Goal: Task Accomplishment & Management: Manage account settings

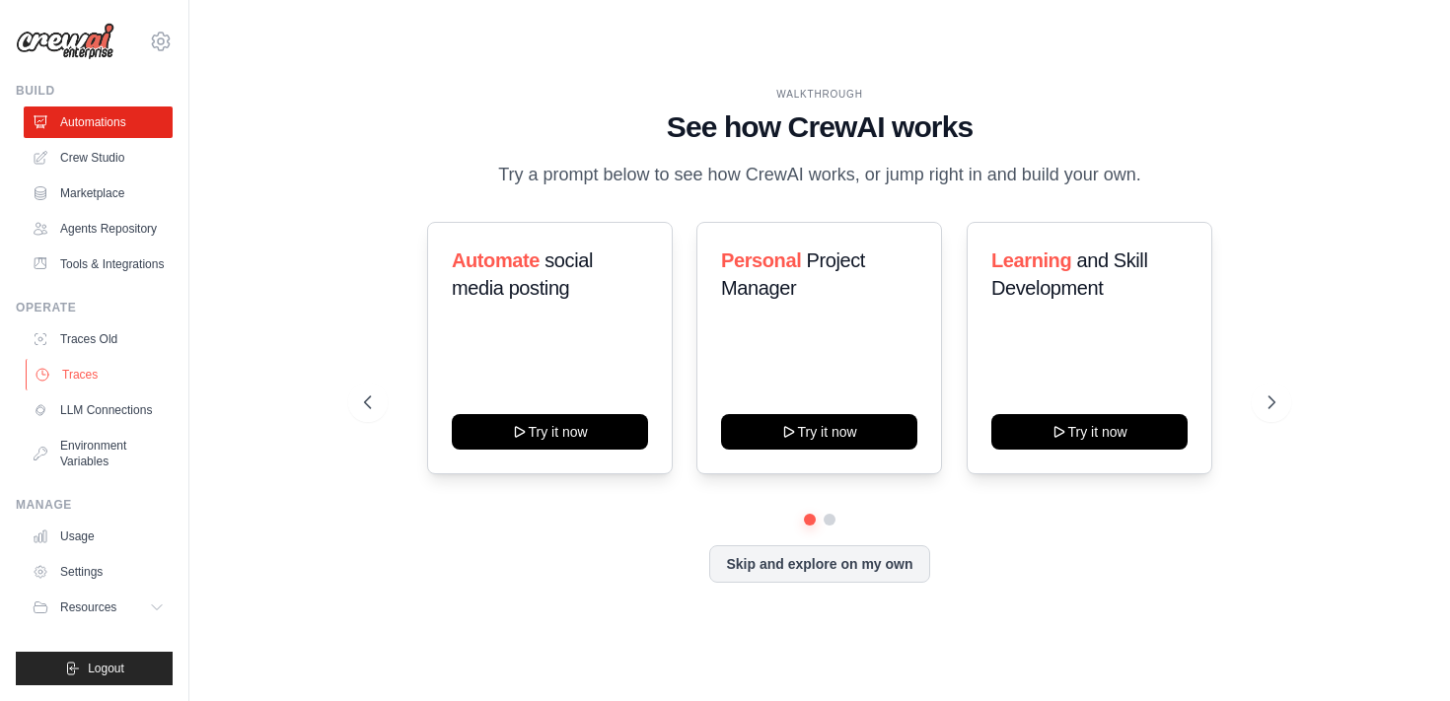
click at [122, 365] on link "Traces" at bounding box center [100, 375] width 149 height 32
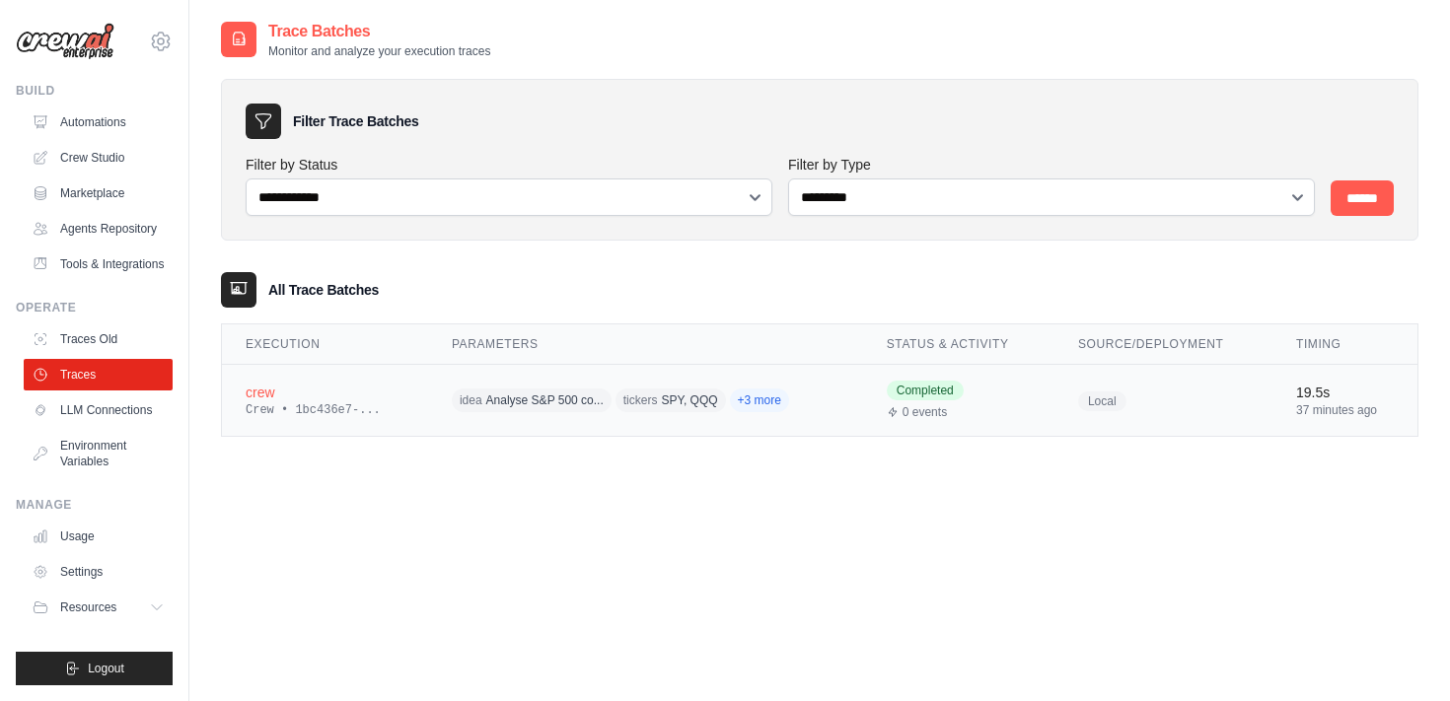
click at [419, 403] on td "crew Crew • 1bc436e7-..." at bounding box center [325, 401] width 206 height 72
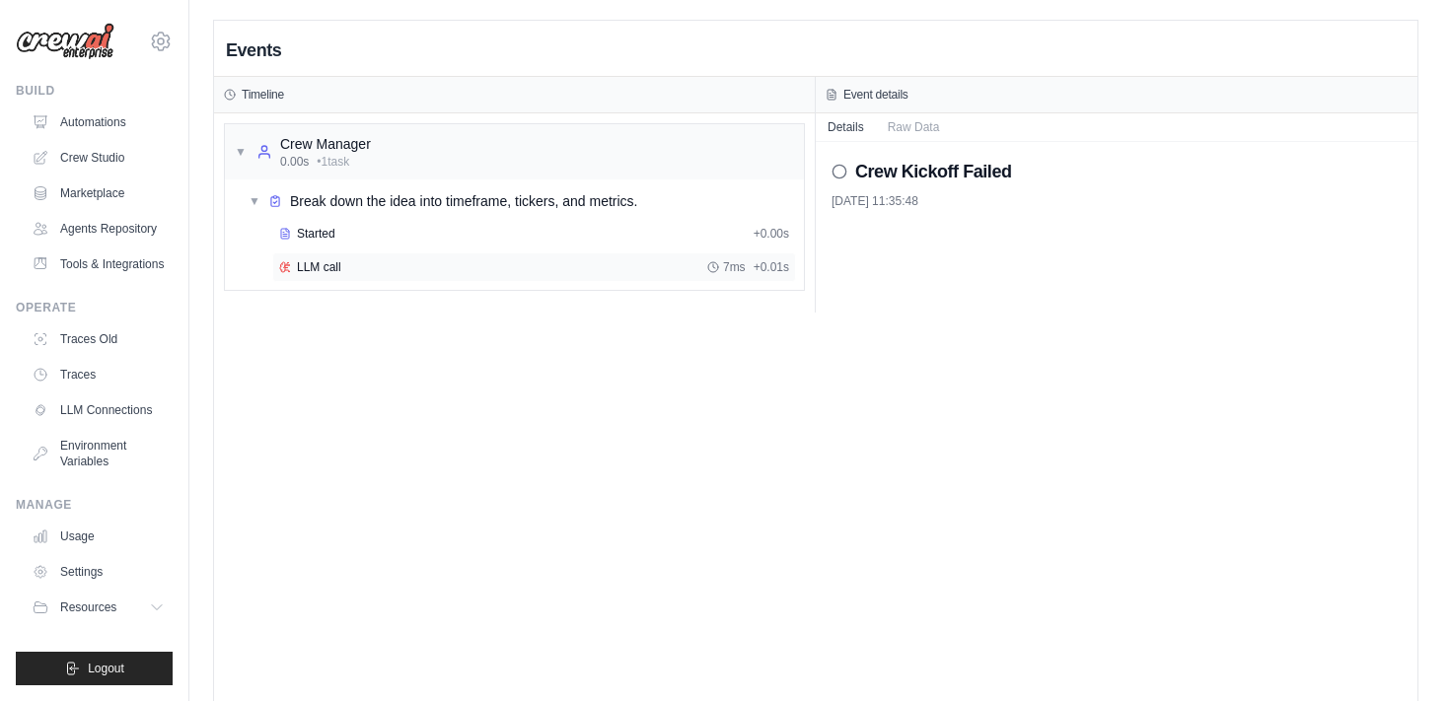
click at [334, 272] on span "LLM call" at bounding box center [319, 267] width 44 height 16
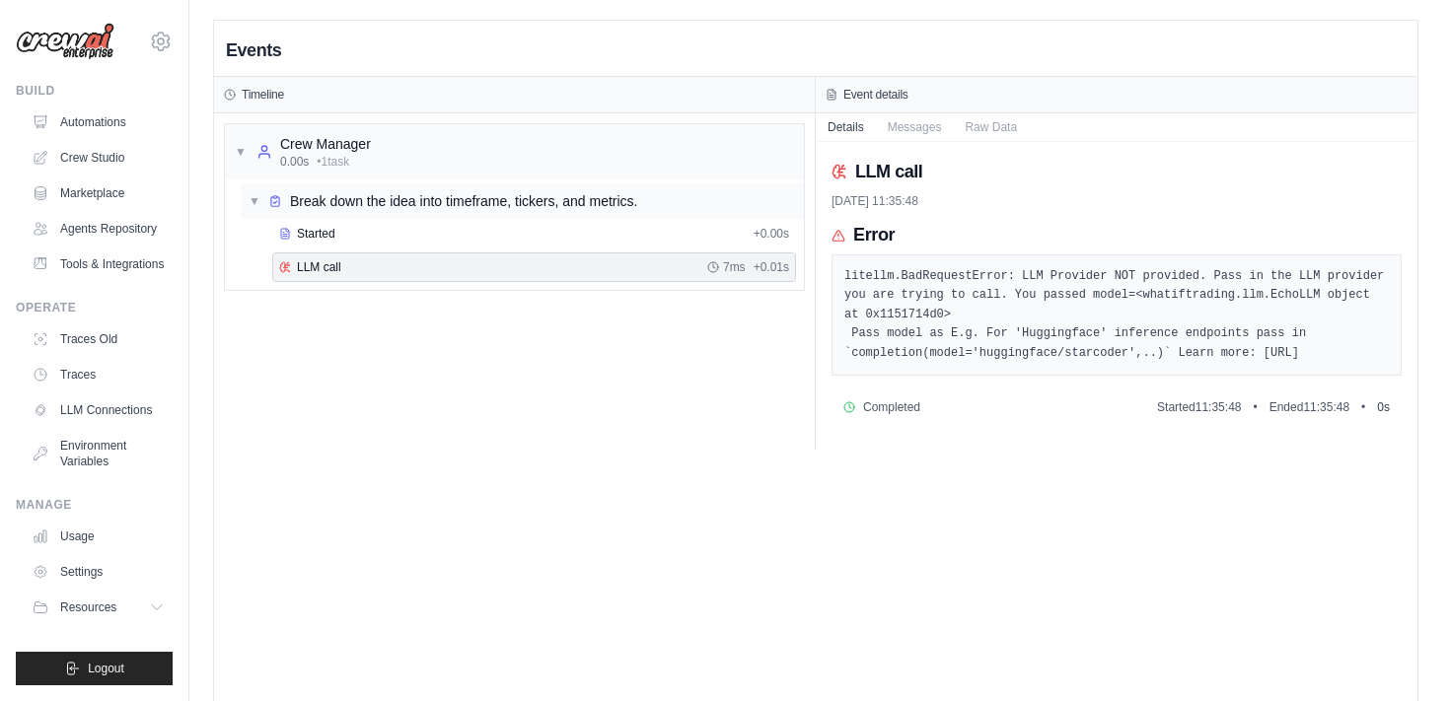
click at [385, 203] on span "Break down the idea into timeframe, tickers, and metrics." at bounding box center [463, 201] width 347 height 20
click at [104, 347] on link "Traces Old" at bounding box center [100, 340] width 149 height 32
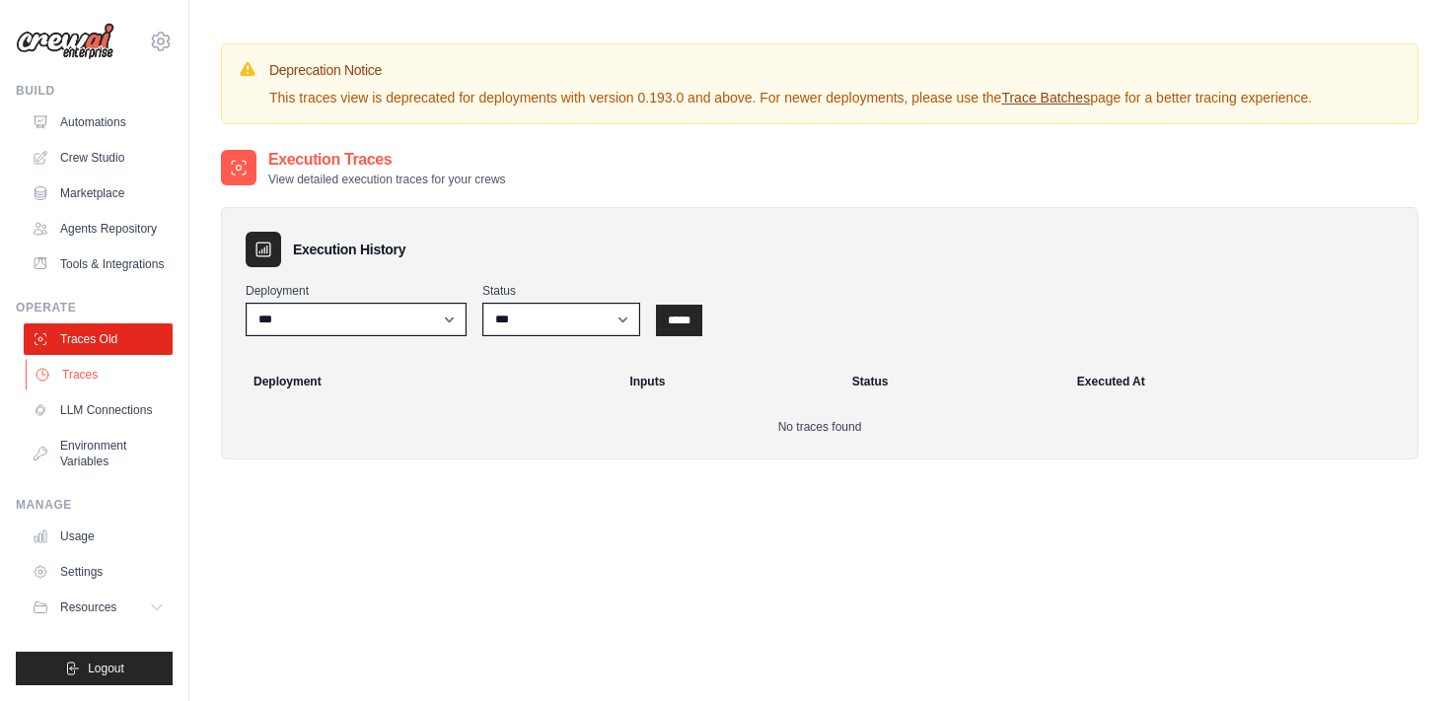
click at [100, 372] on link "Traces" at bounding box center [100, 375] width 149 height 32
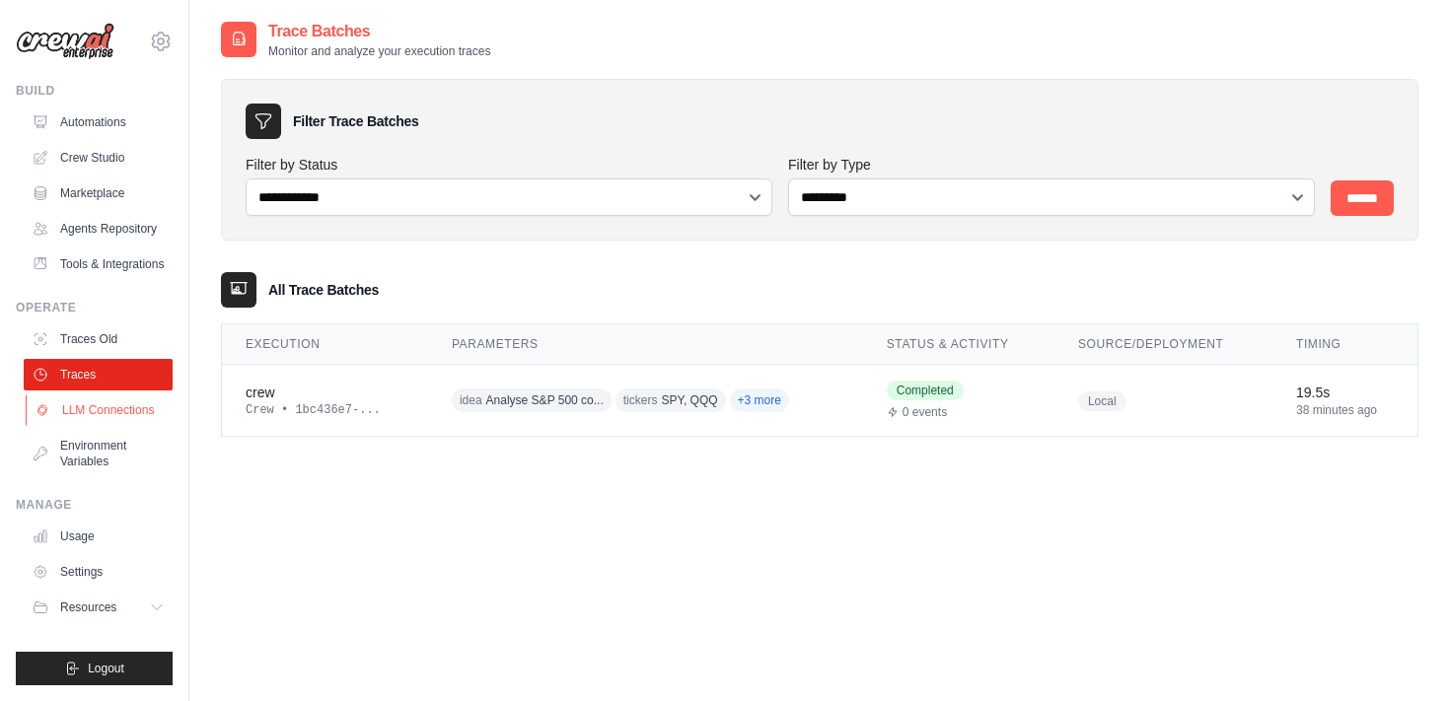
click at [104, 413] on link "LLM Connections" at bounding box center [100, 411] width 149 height 32
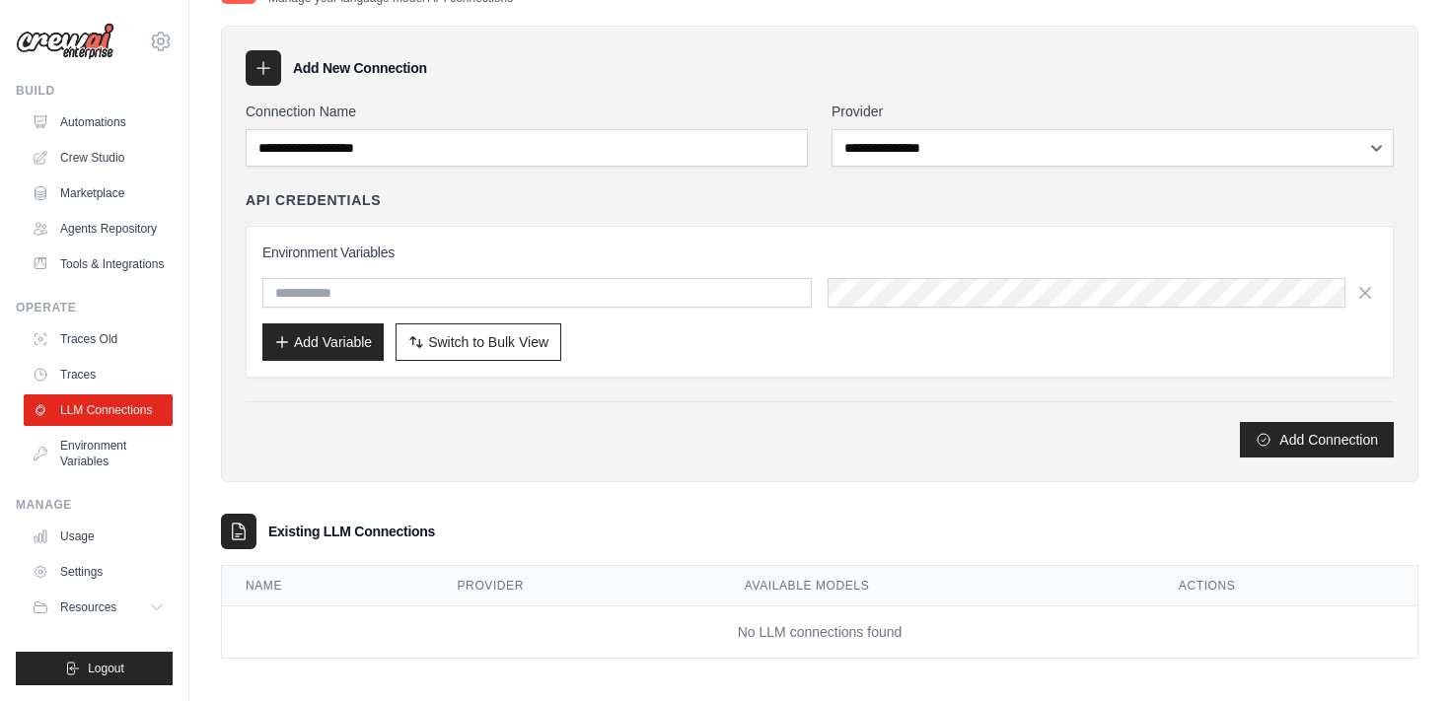
scroll to position [62, 0]
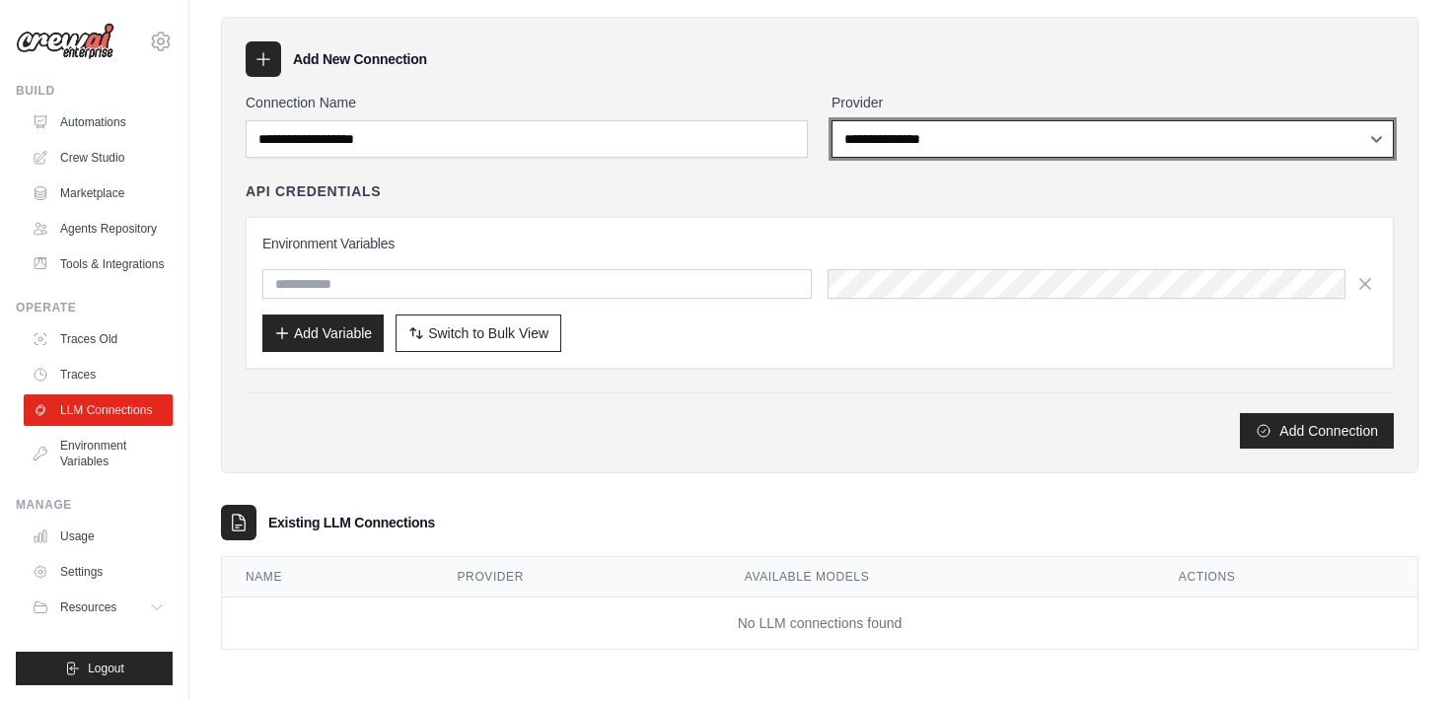
click at [865, 152] on select "**********" at bounding box center [1113, 138] width 562 height 37
select select "******"
click at [832, 120] on select "**********" at bounding box center [1113, 138] width 562 height 37
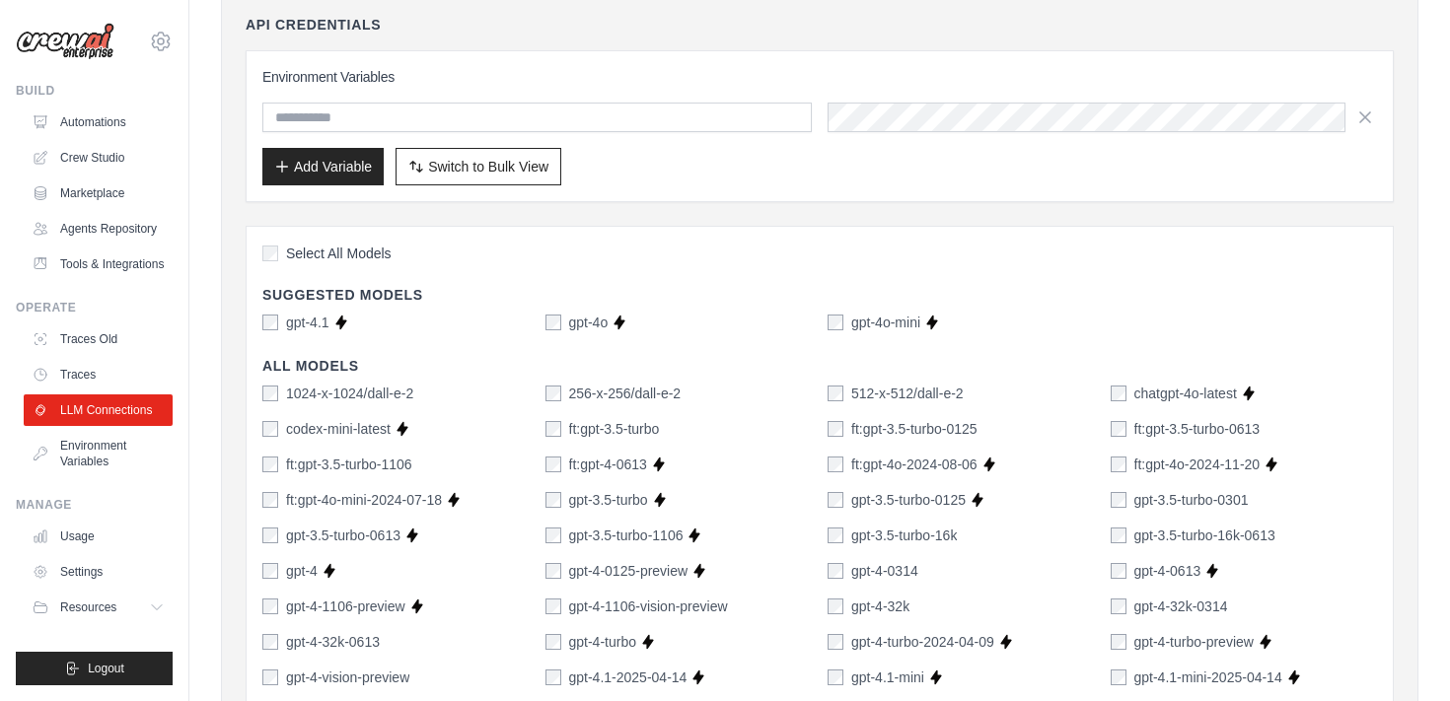
scroll to position [0, 0]
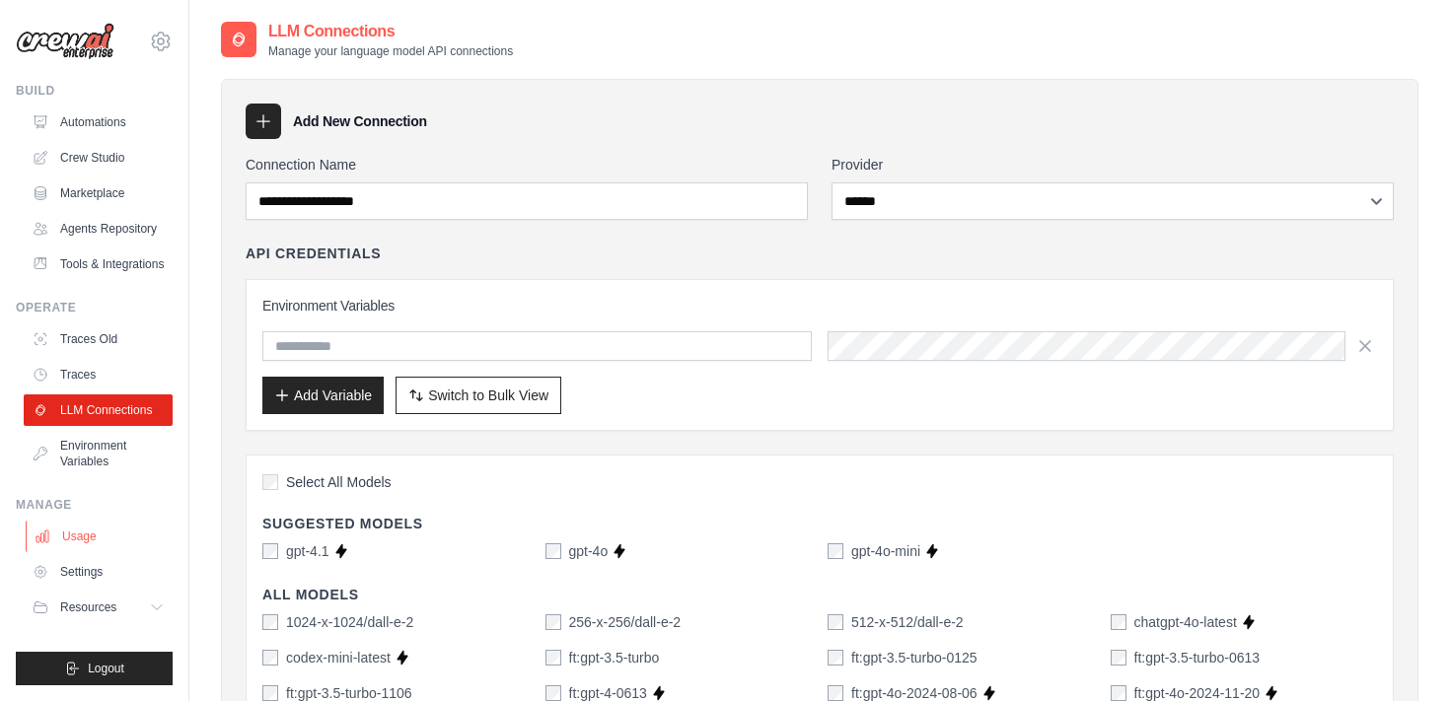
click at [88, 525] on link "Usage" at bounding box center [100, 537] width 149 height 32
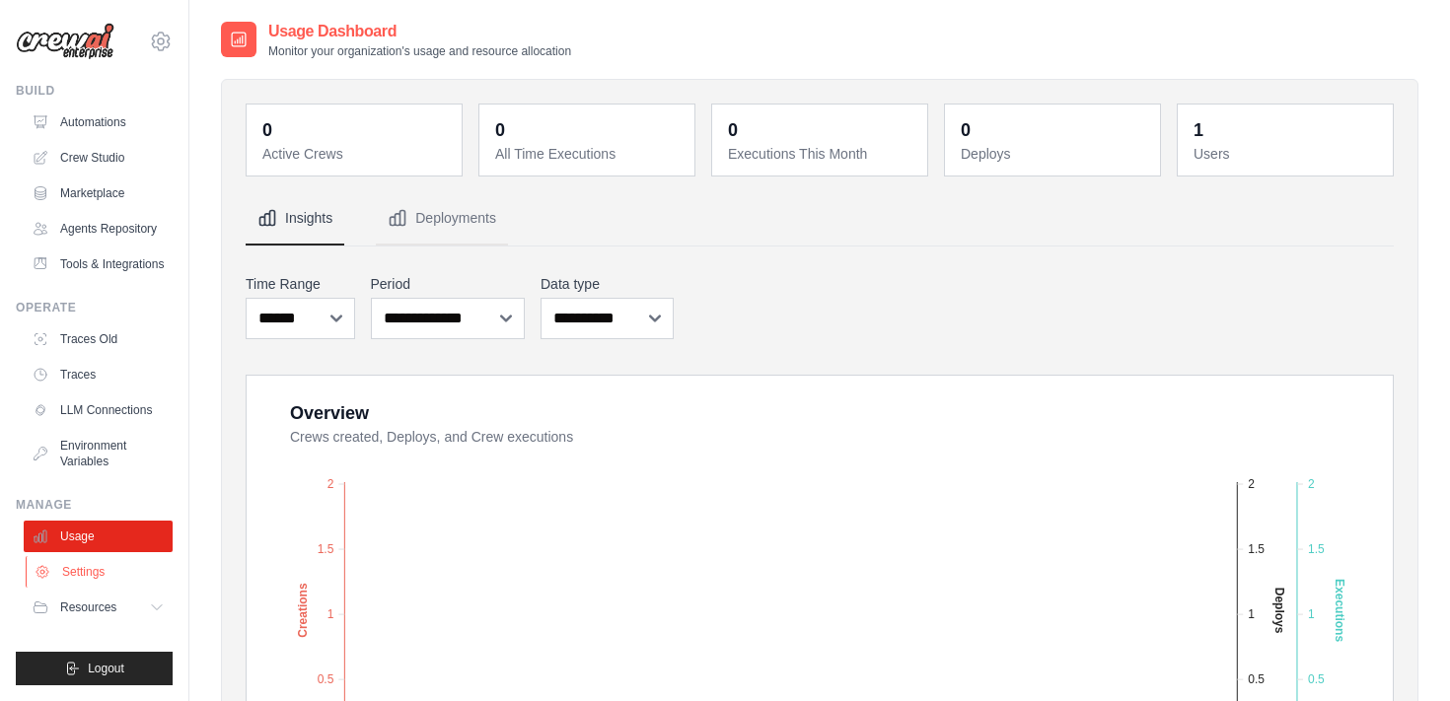
click at [86, 561] on link "Settings" at bounding box center [100, 572] width 149 height 32
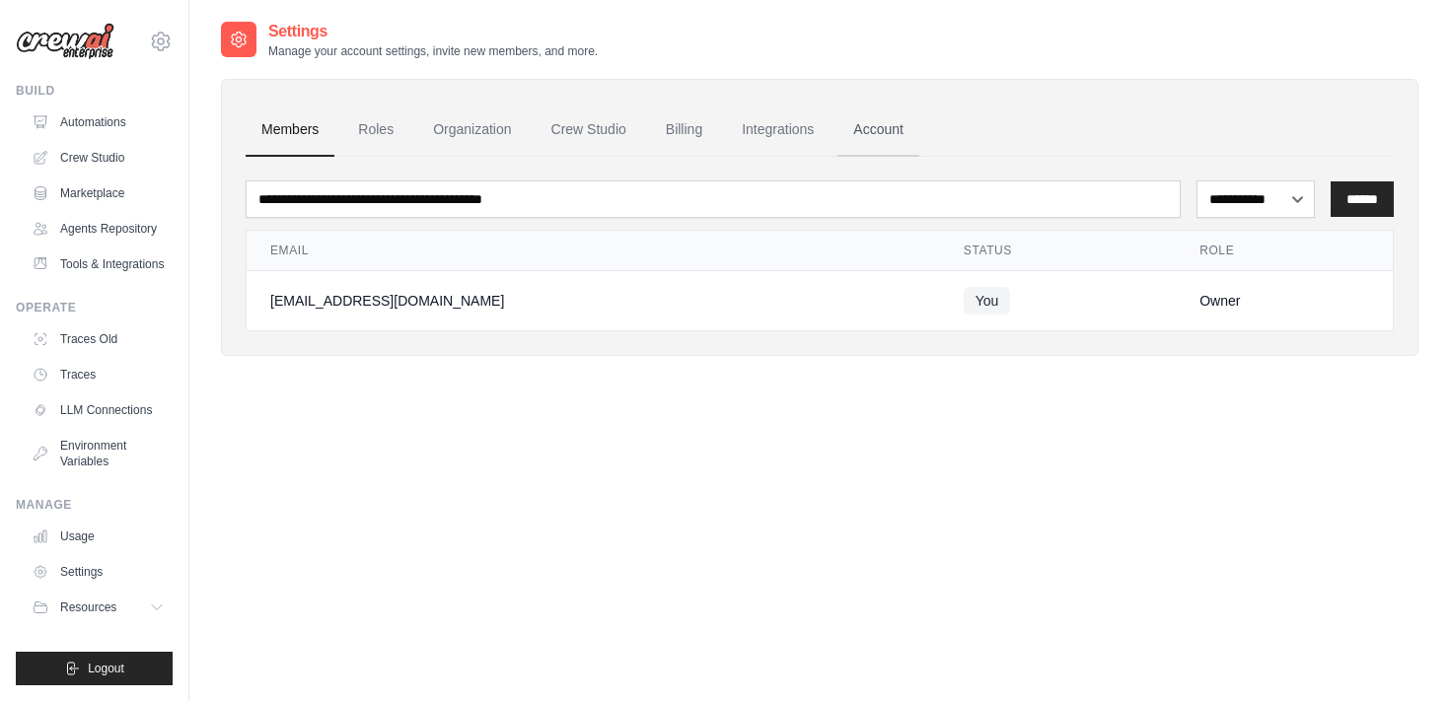
click at [895, 121] on link "Account" at bounding box center [878, 130] width 82 height 53
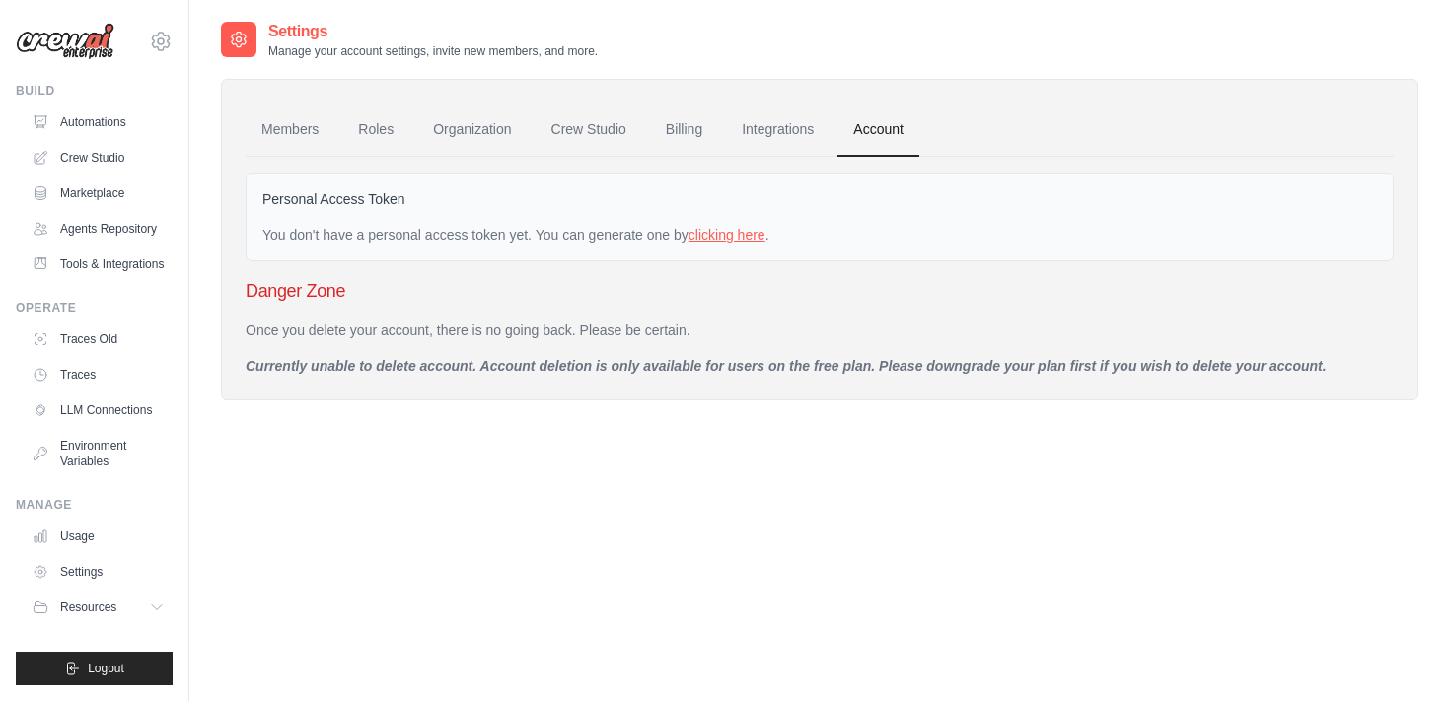
click at [735, 230] on link "clicking here" at bounding box center [727, 235] width 77 height 16
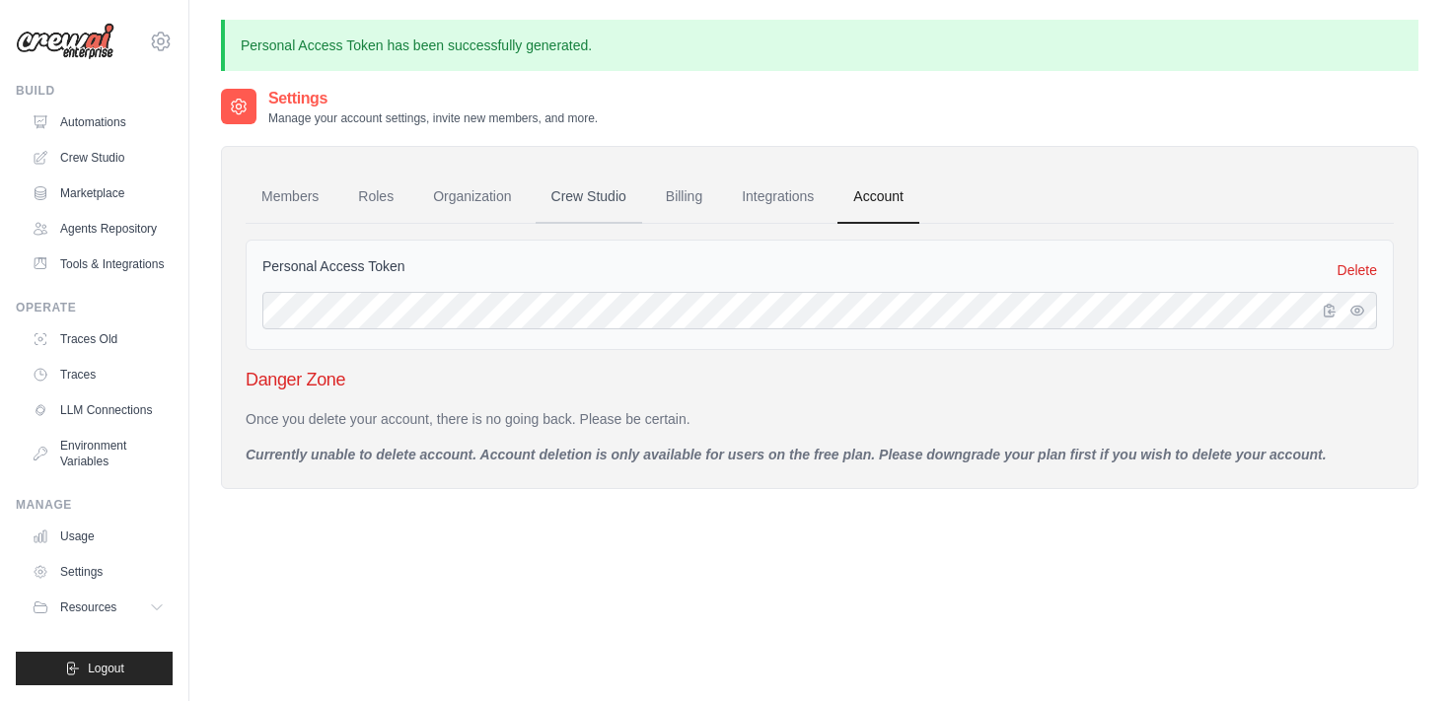
click at [593, 201] on link "Crew Studio" at bounding box center [589, 197] width 107 height 53
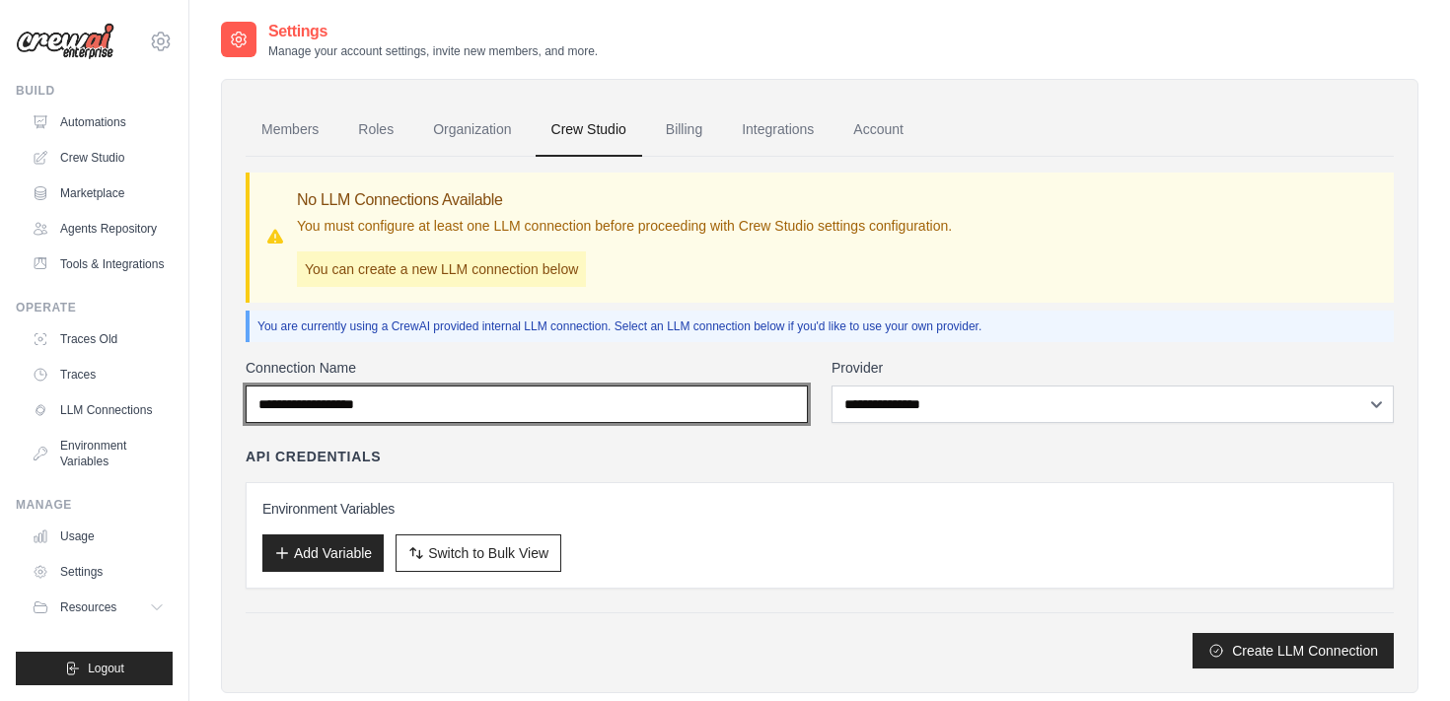
click at [535, 404] on input "Connection Name" at bounding box center [527, 404] width 562 height 37
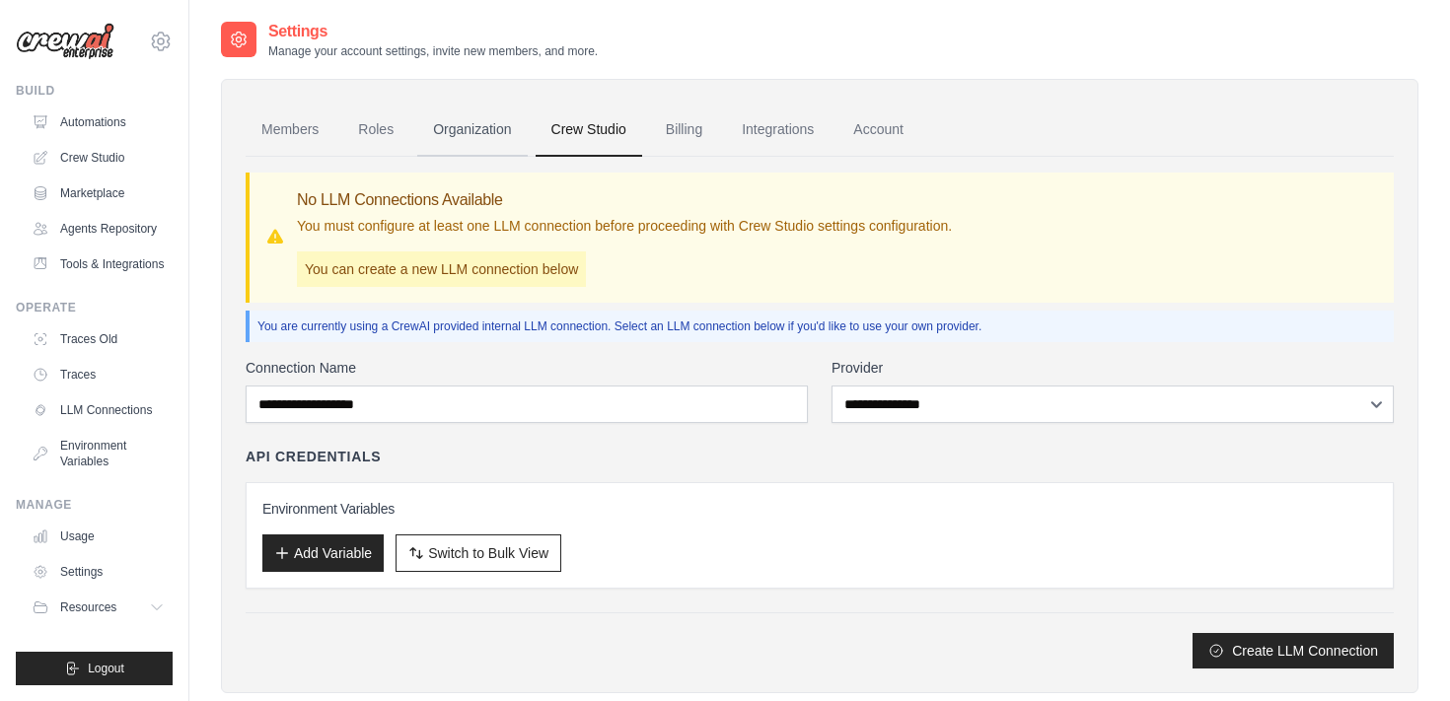
click at [475, 129] on link "Organization" at bounding box center [471, 130] width 109 height 53
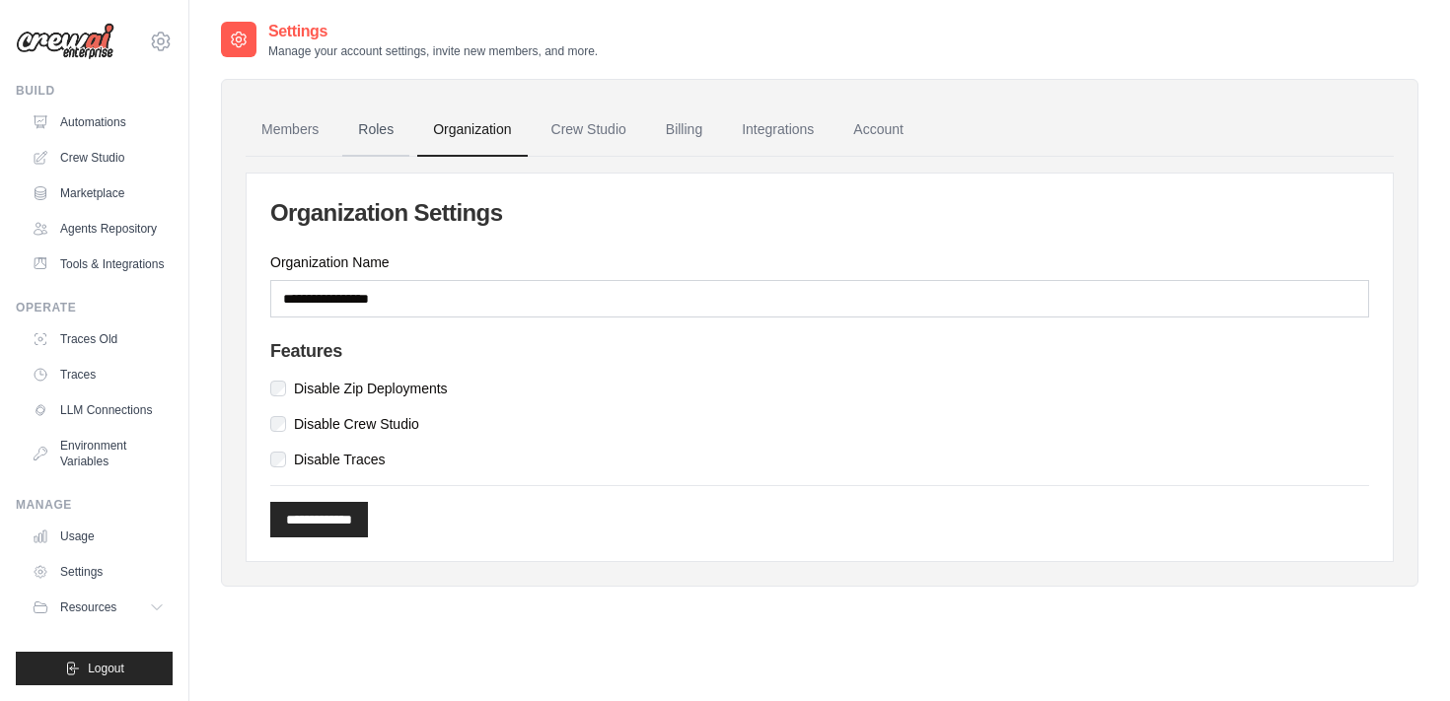
click at [345, 128] on link "Roles" at bounding box center [375, 130] width 67 height 53
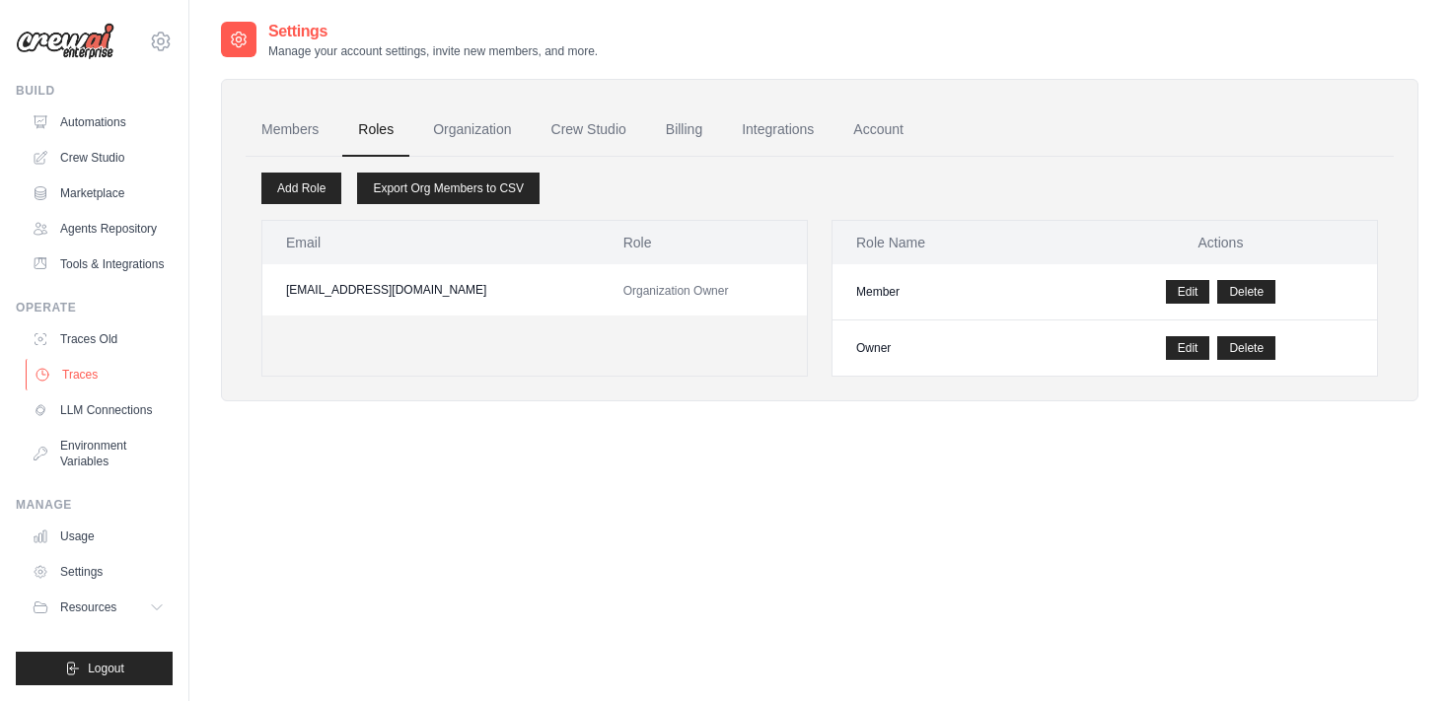
scroll to position [39, 0]
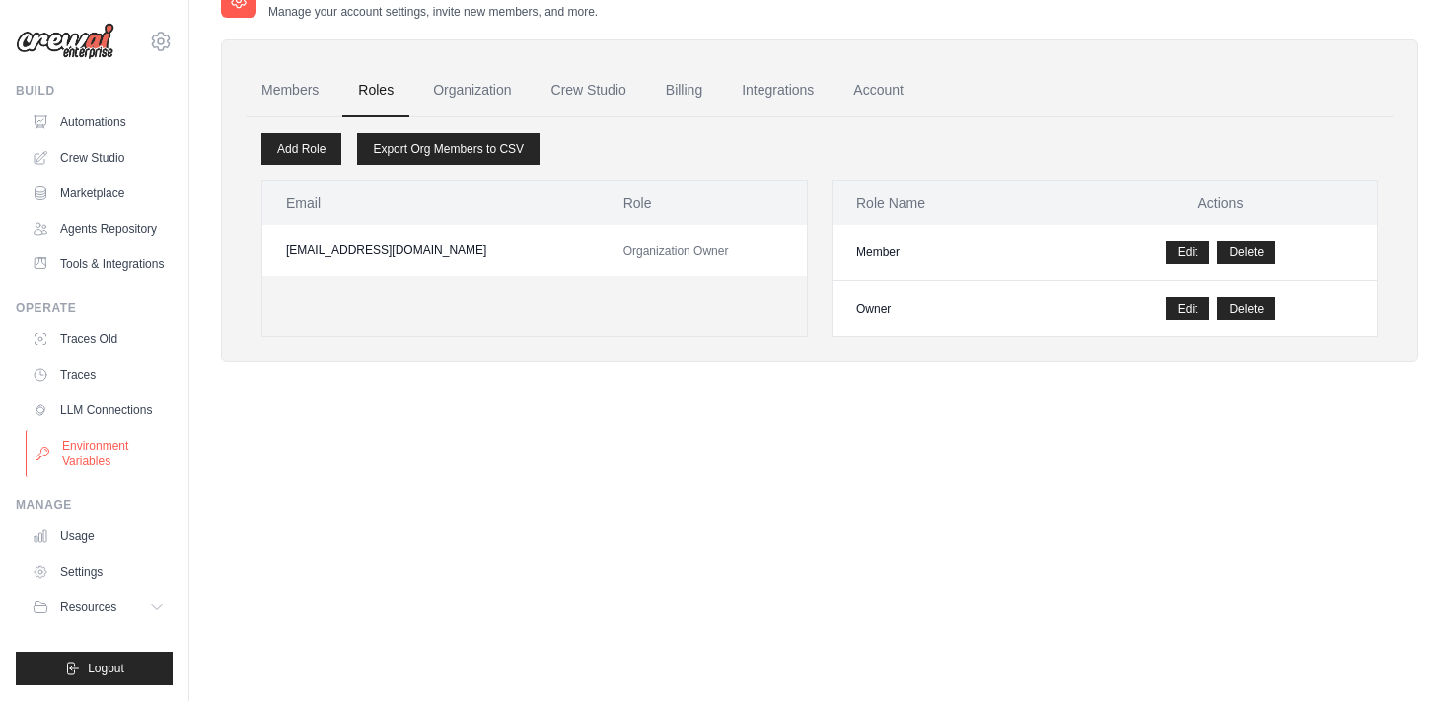
click at [114, 458] on link "Environment Variables" at bounding box center [100, 453] width 149 height 47
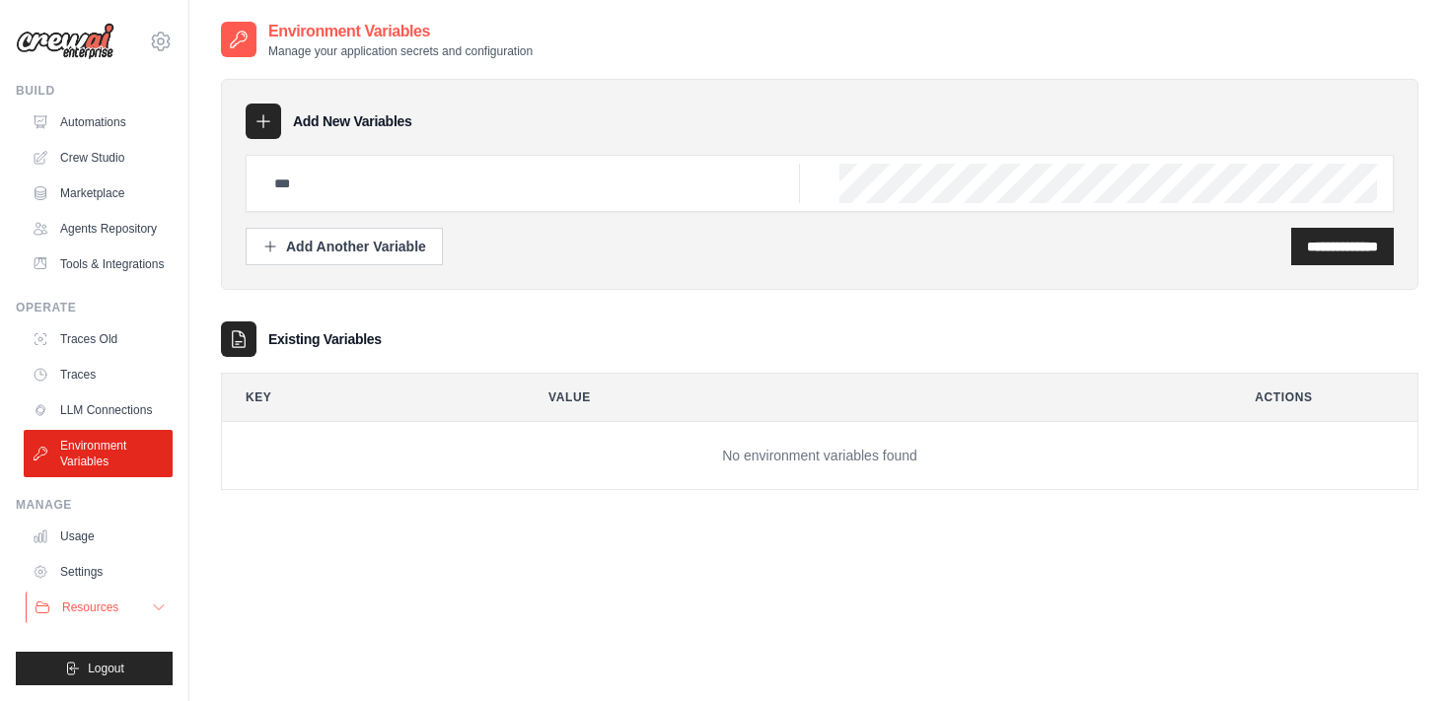
click at [156, 617] on button "Resources" at bounding box center [100, 608] width 149 height 32
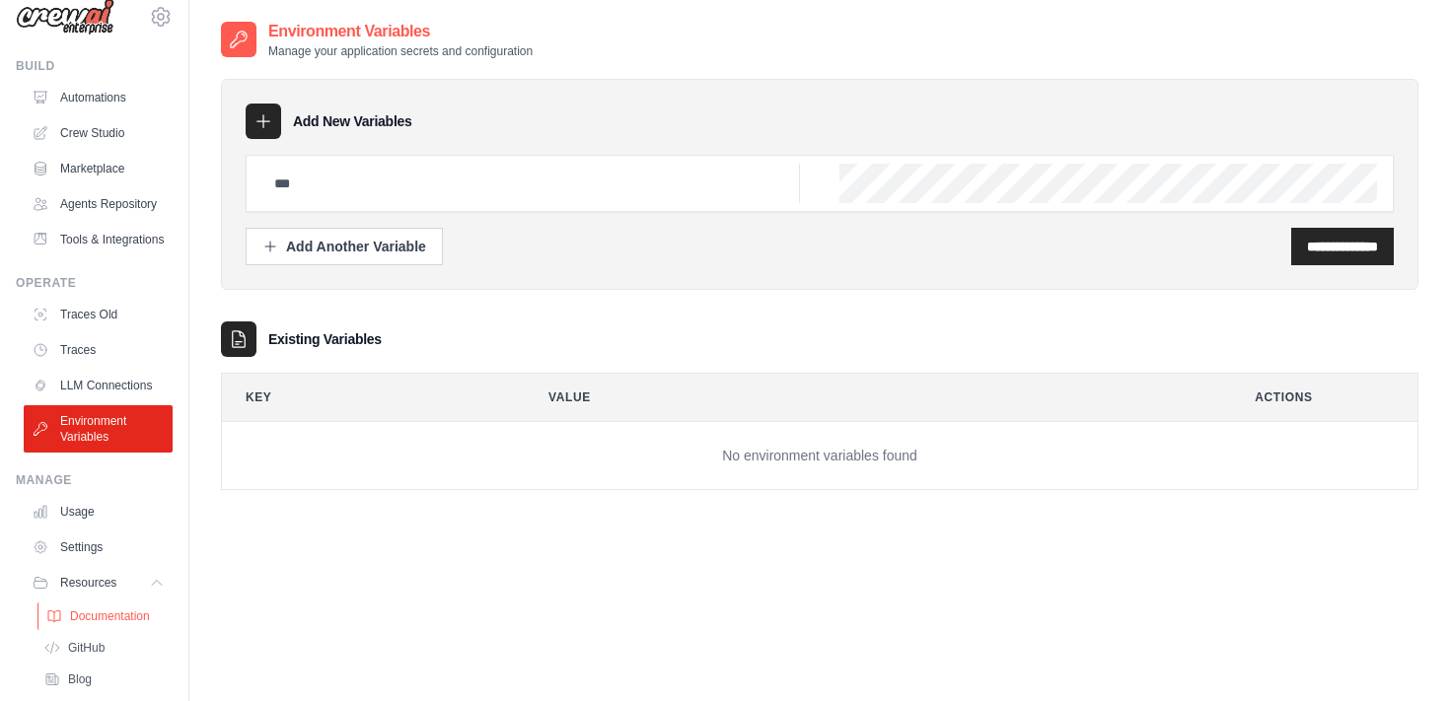
scroll to position [27, 0]
click at [108, 391] on link "LLM Connections" at bounding box center [100, 384] width 149 height 32
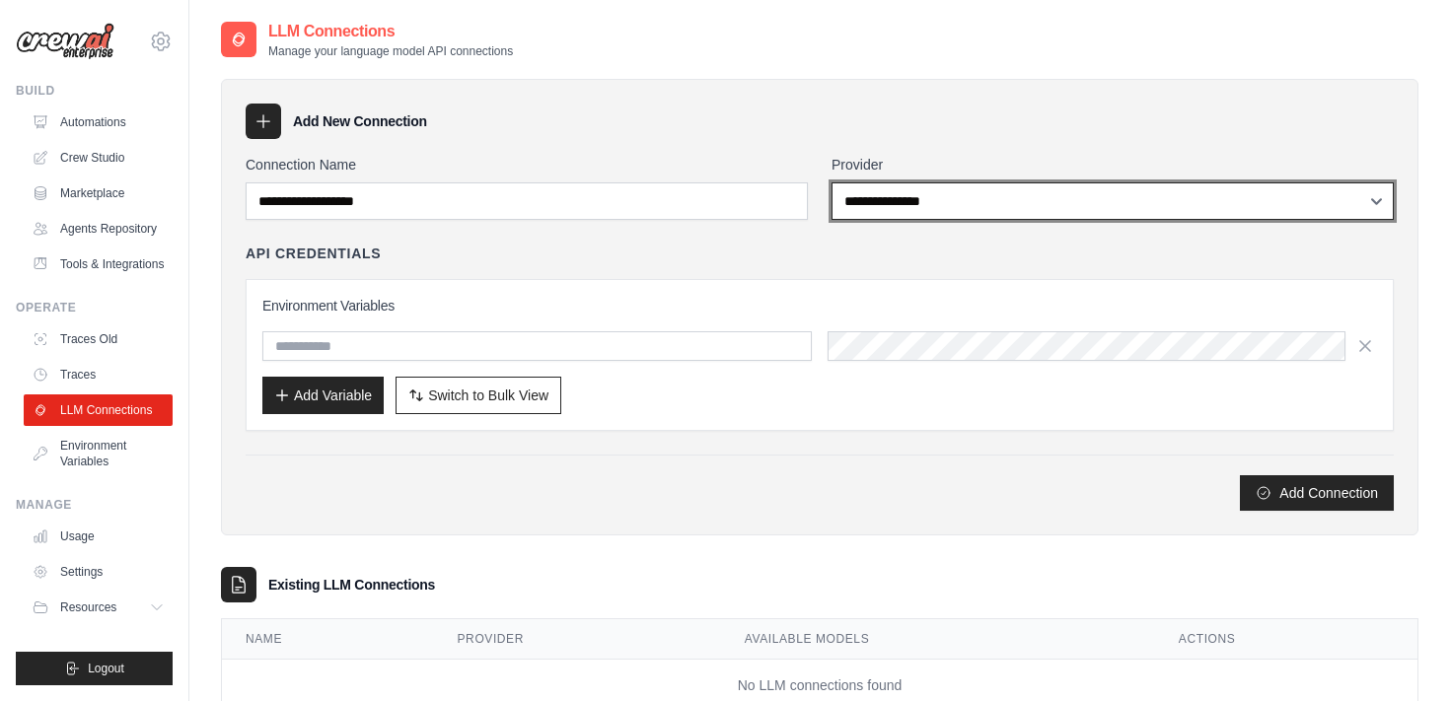
click at [904, 195] on select "**********" at bounding box center [1113, 200] width 562 height 37
select select "******"
click at [832, 182] on select "**********" at bounding box center [1113, 200] width 562 height 37
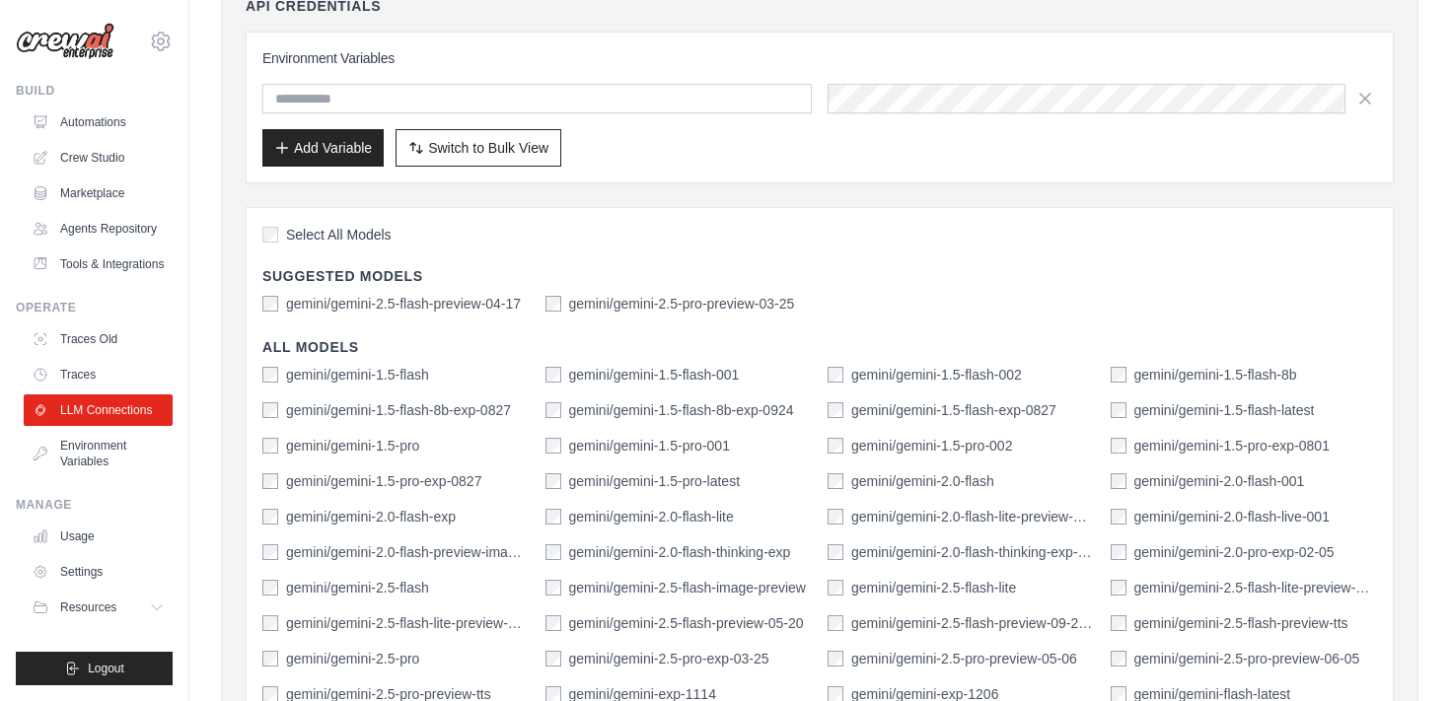
scroll to position [249, 0]
click at [98, 448] on link "Environment Variables" at bounding box center [100, 453] width 149 height 47
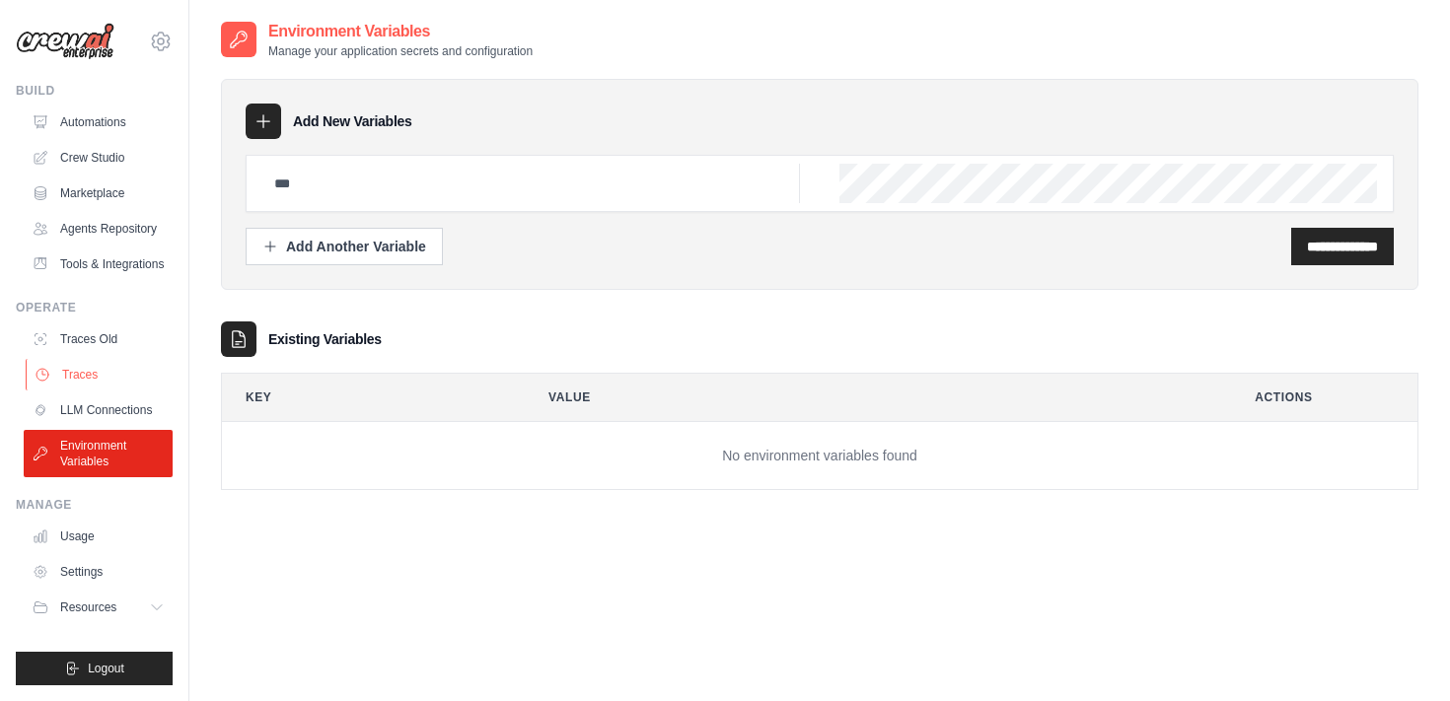
click at [75, 371] on link "Traces" at bounding box center [100, 375] width 149 height 32
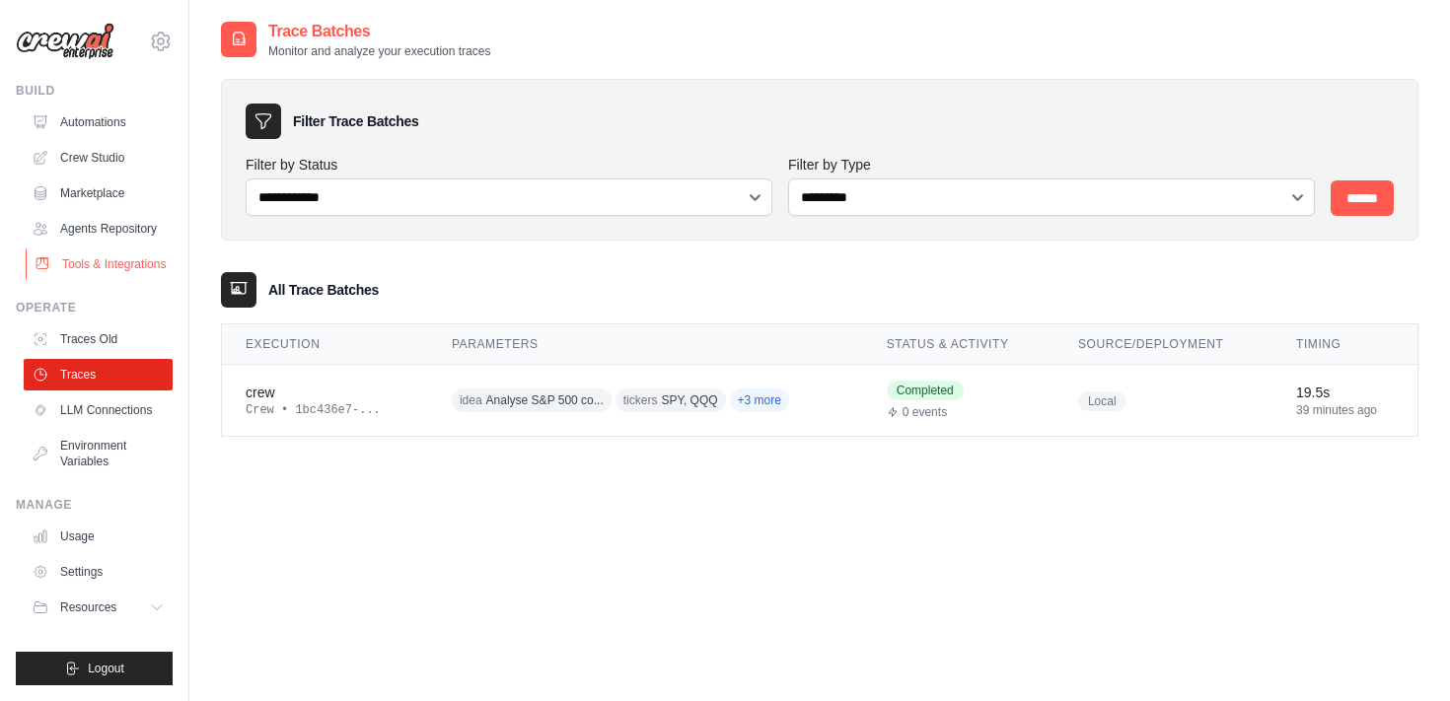
click at [83, 263] on link "Tools & Integrations" at bounding box center [100, 265] width 149 height 32
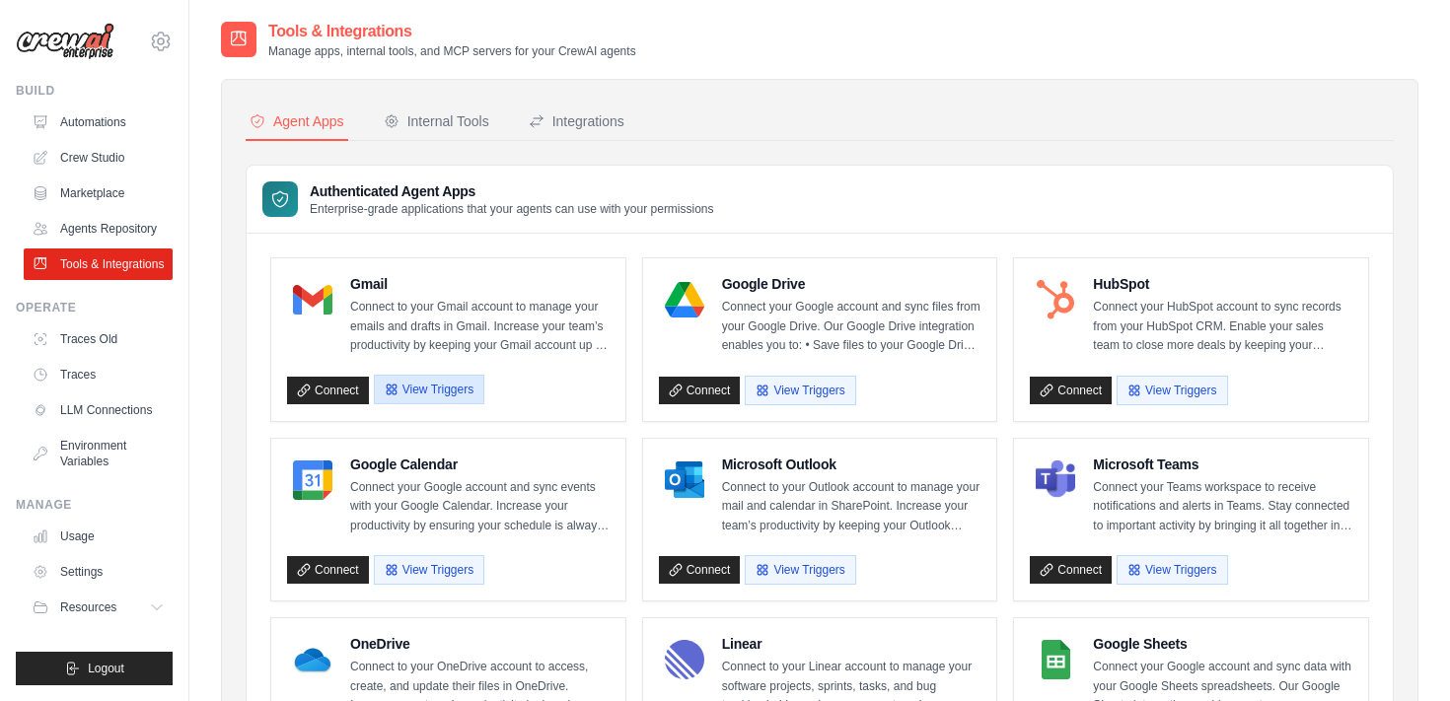
click at [470, 393] on button "View Triggers" at bounding box center [429, 390] width 110 height 30
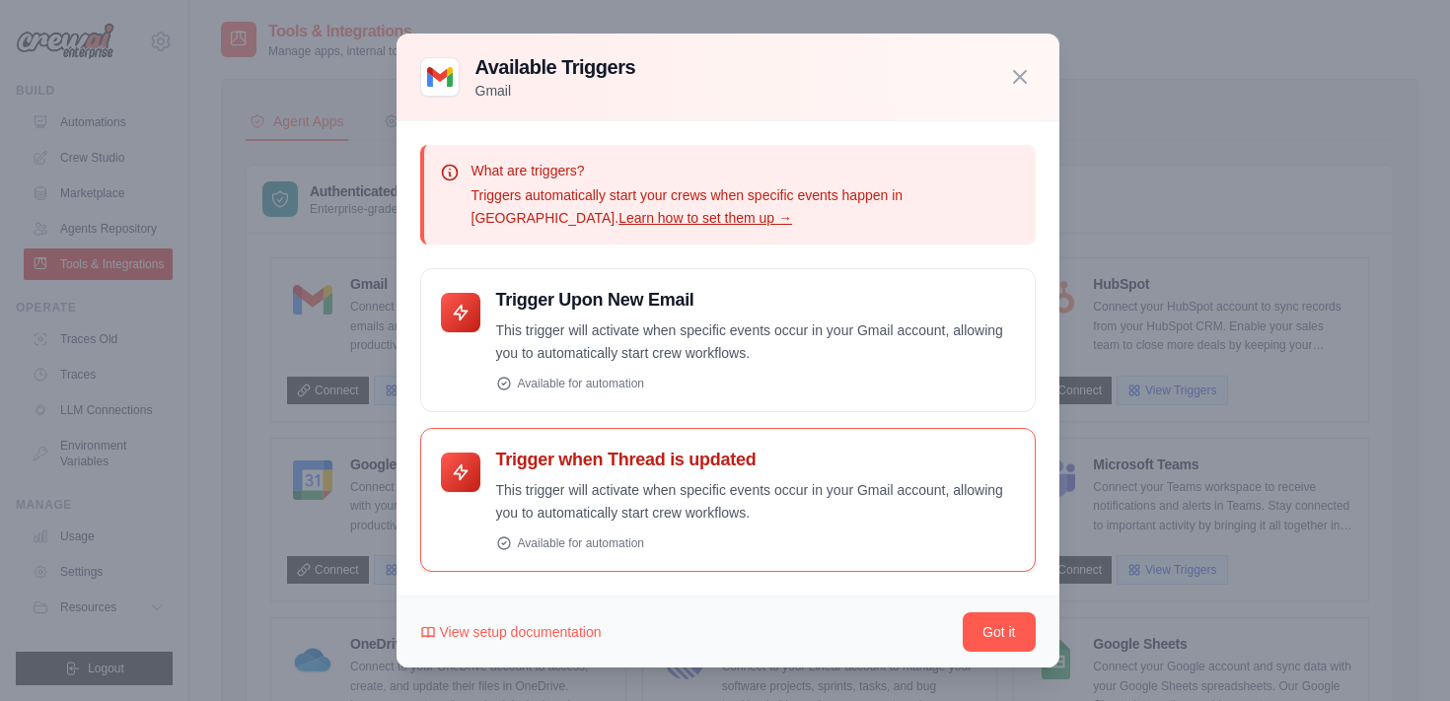
click at [658, 470] on h4 "Trigger when Thread is updated" at bounding box center [755, 460] width 519 height 23
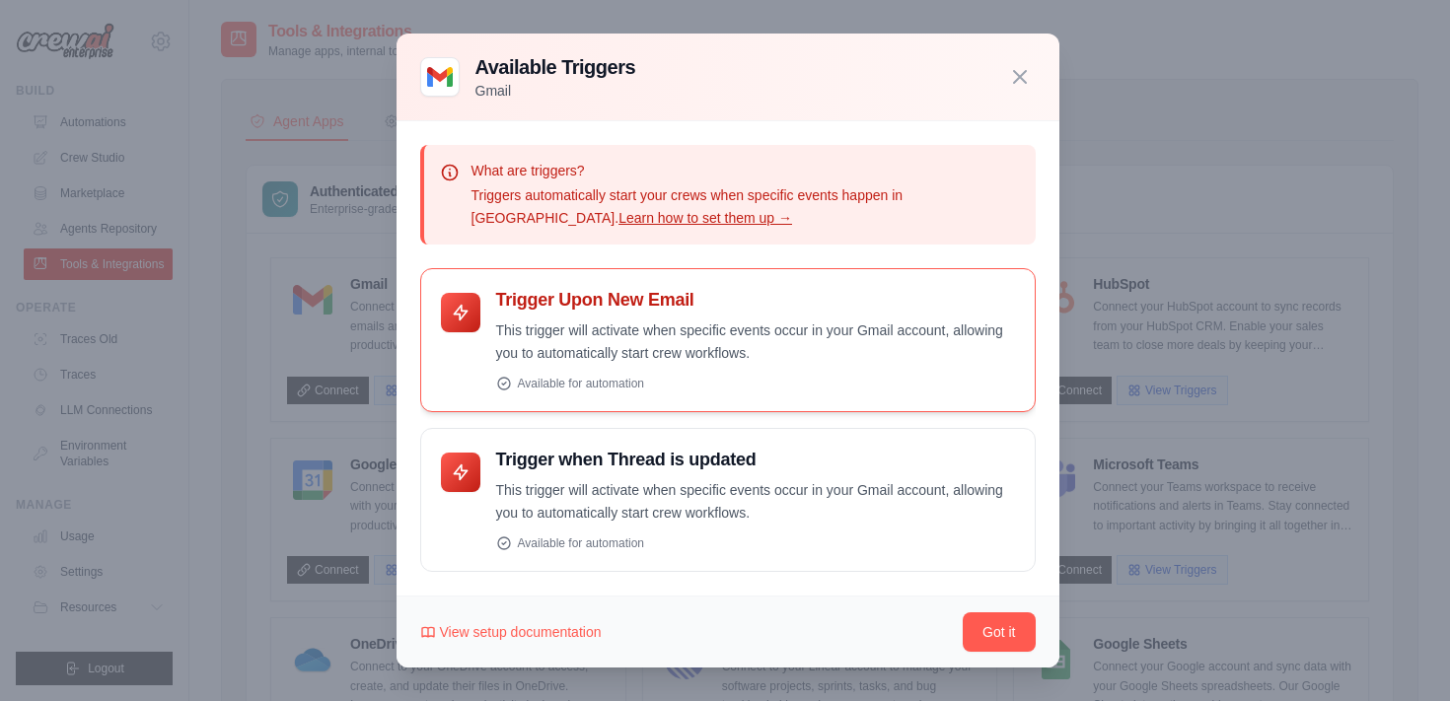
click at [658, 339] on p "This trigger will activate when specific events occur in your Gmail account, al…" at bounding box center [755, 342] width 519 height 45
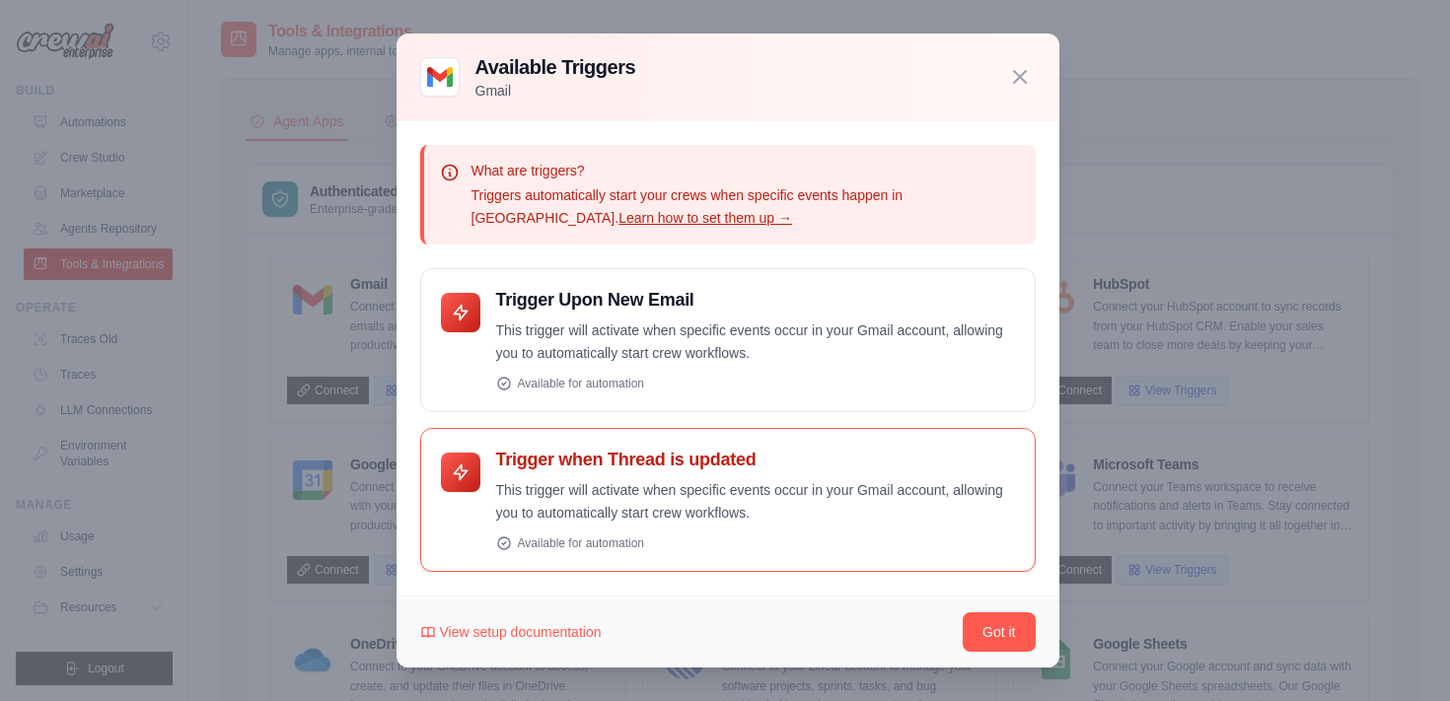
click at [640, 488] on p "This trigger will activate when specific events occur in your Gmail account, al…" at bounding box center [755, 501] width 519 height 45
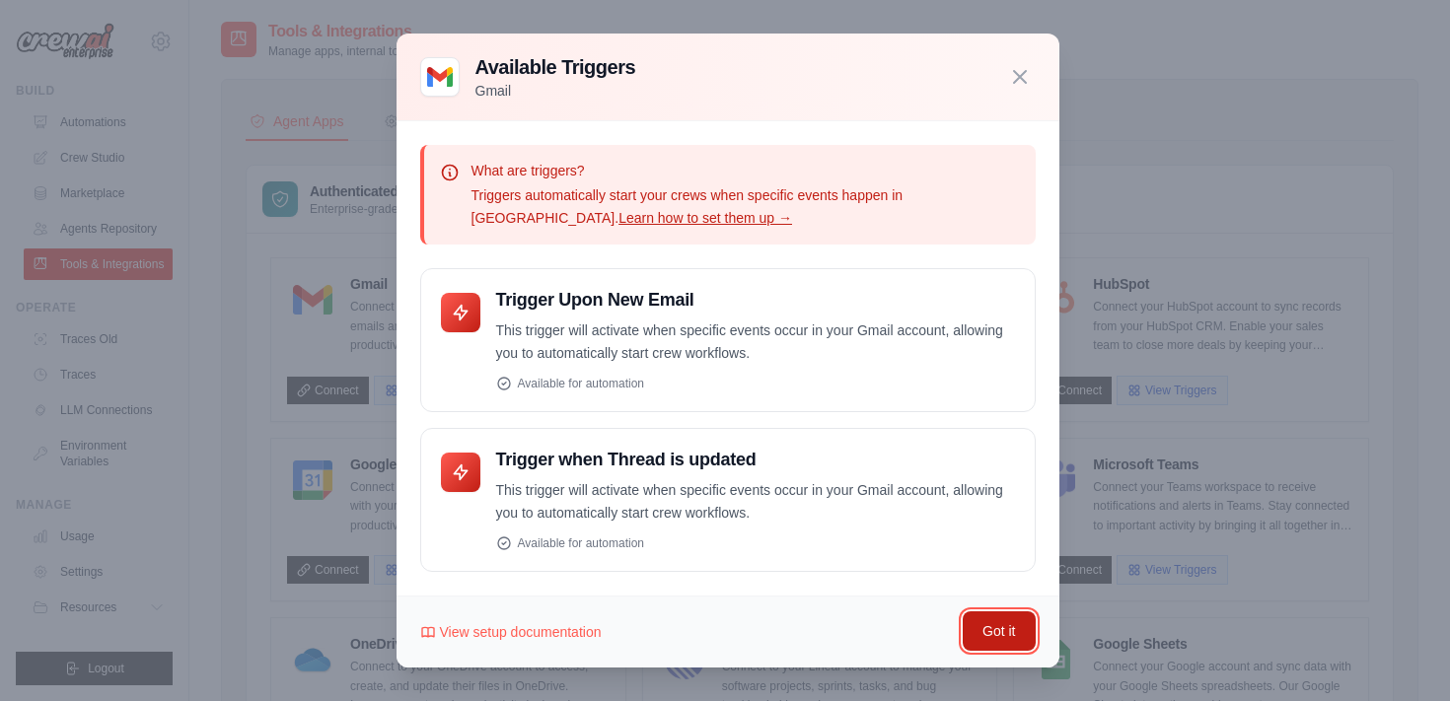
click at [999, 638] on button "Got it" at bounding box center [999, 631] width 72 height 39
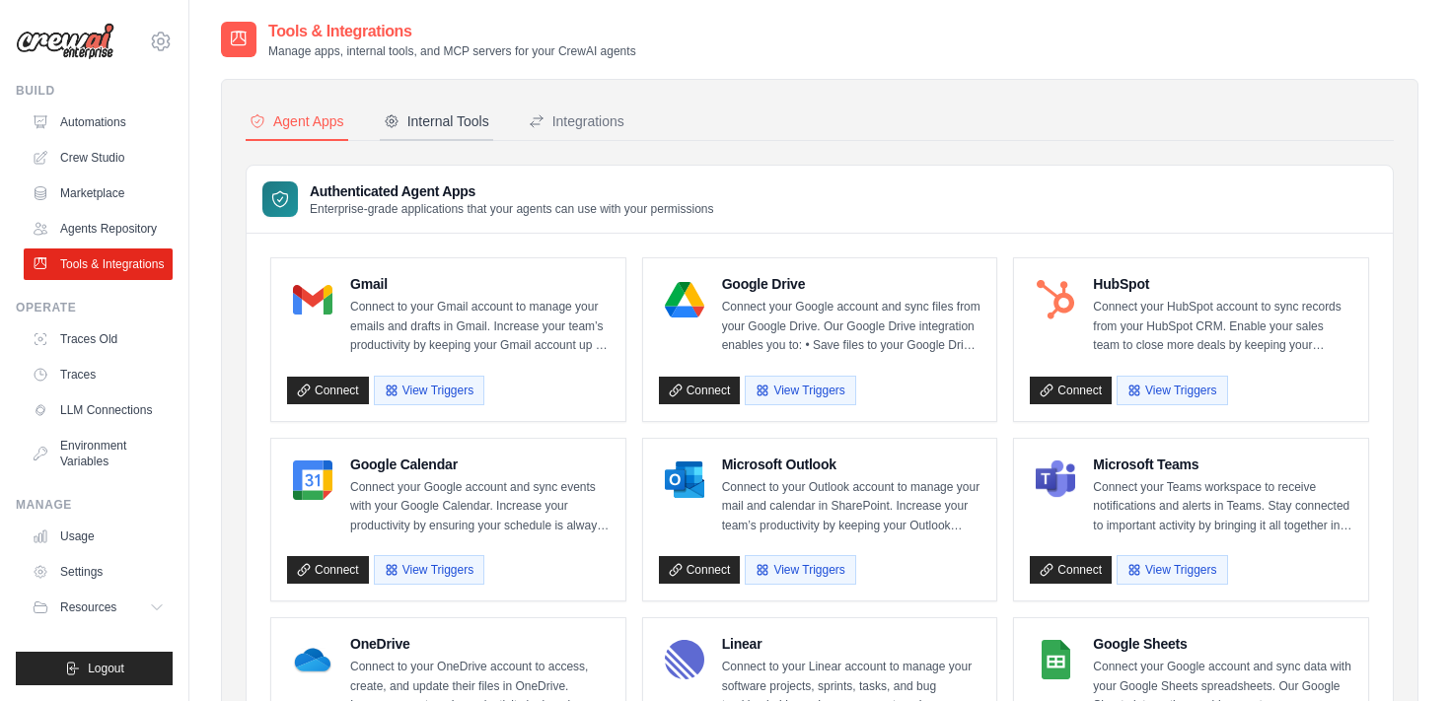
click at [440, 120] on div "Internal Tools" at bounding box center [437, 121] width 106 height 20
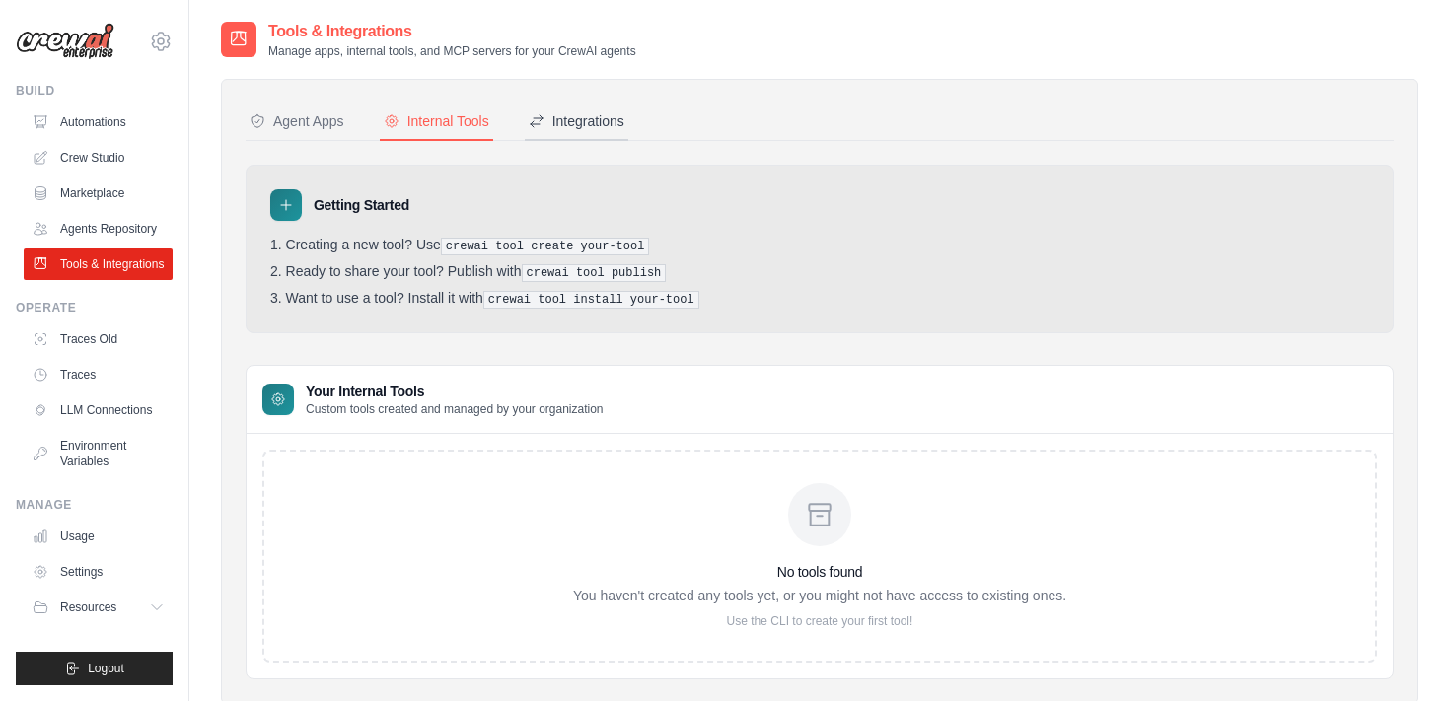
click at [585, 121] on div "Integrations" at bounding box center [577, 121] width 96 height 20
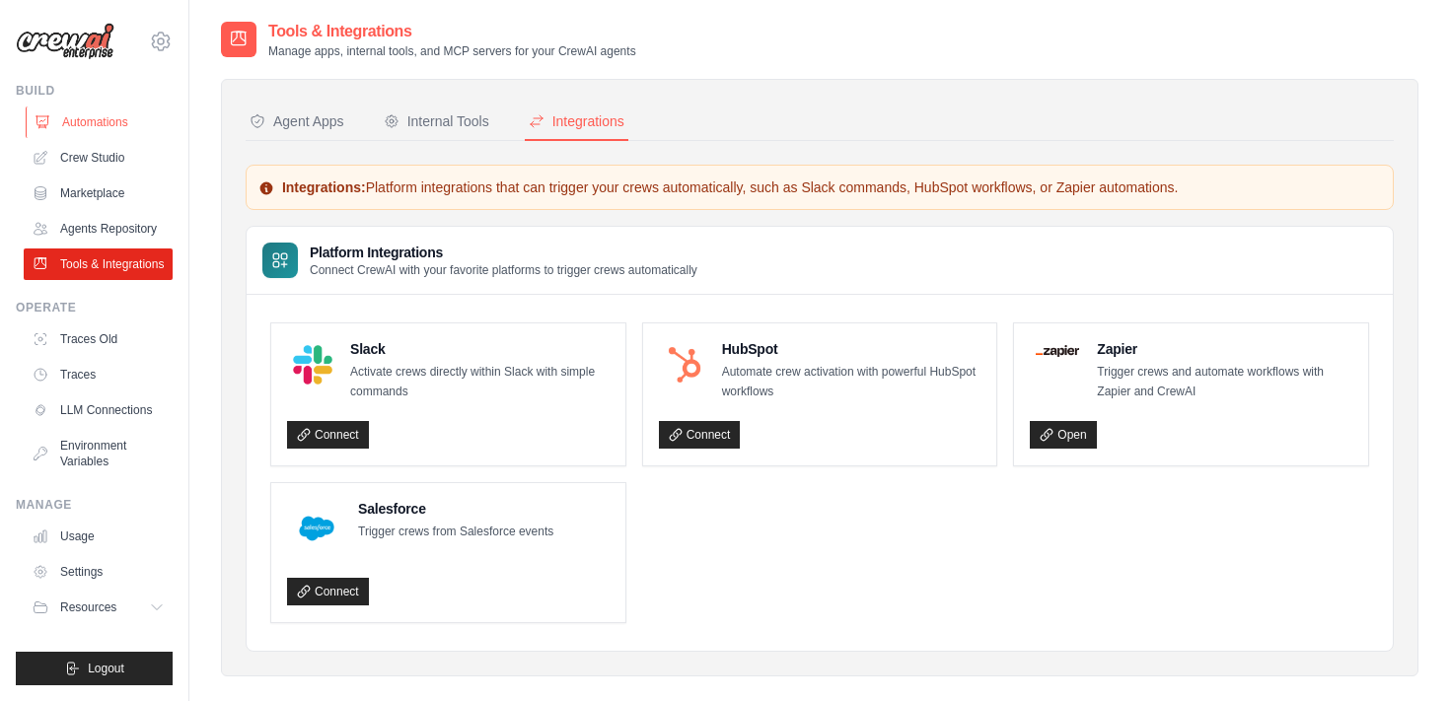
click at [118, 115] on link "Automations" at bounding box center [100, 123] width 149 height 32
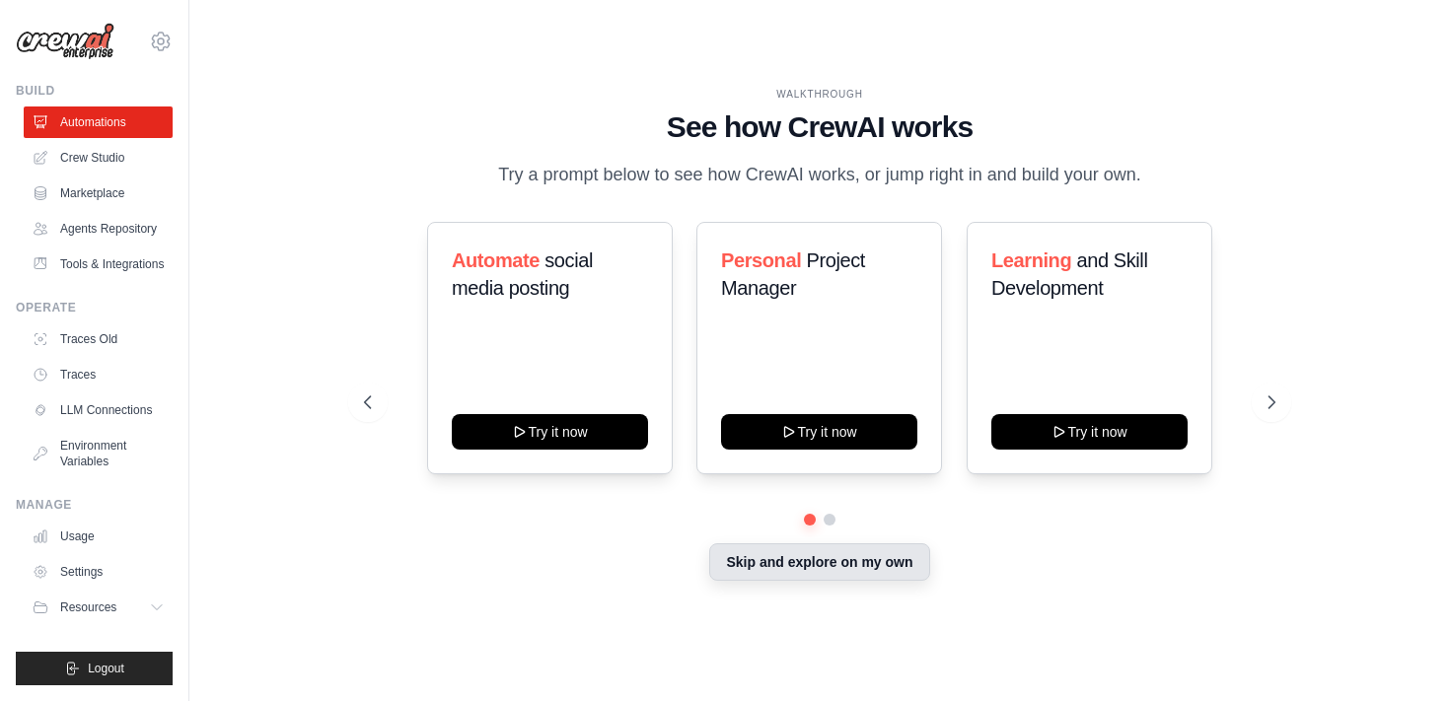
click at [839, 566] on button "Skip and explore on my own" at bounding box center [819, 562] width 220 height 37
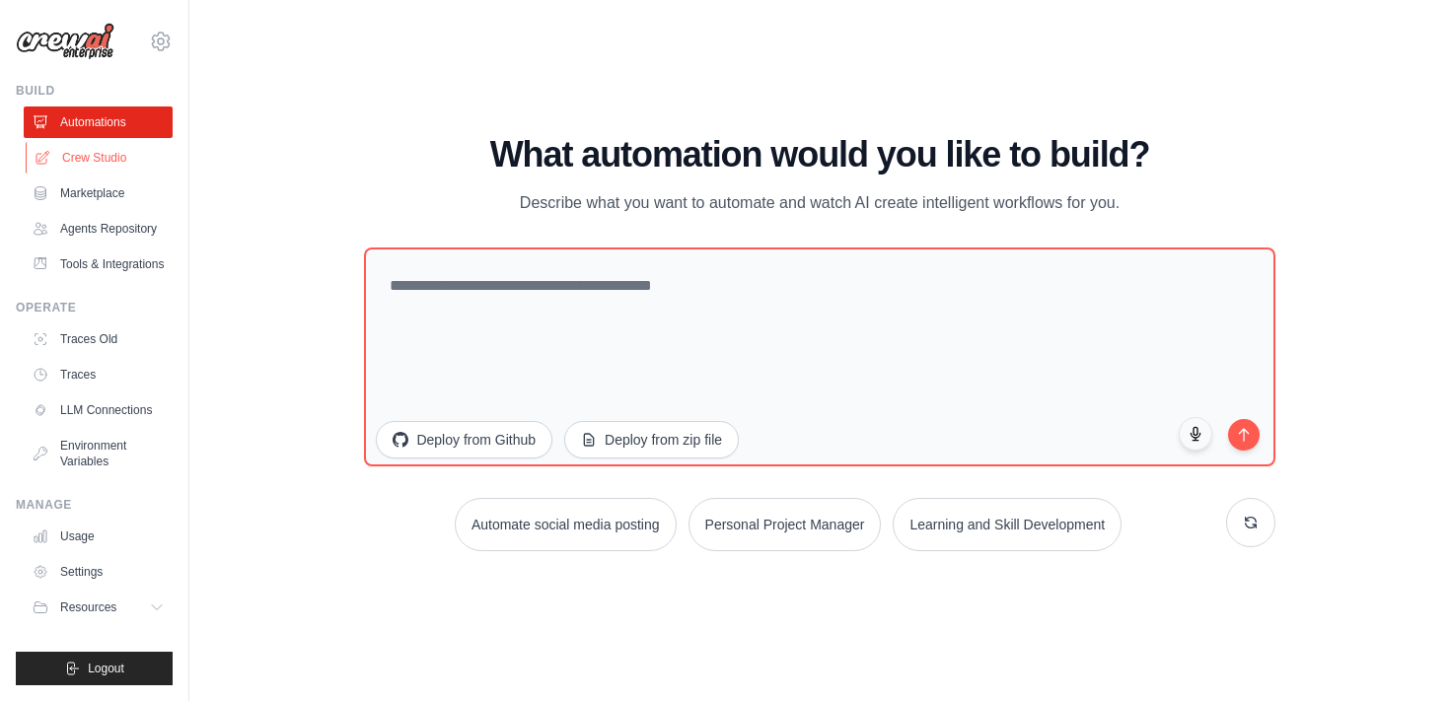
click at [97, 142] on link "Crew Studio" at bounding box center [100, 158] width 149 height 32
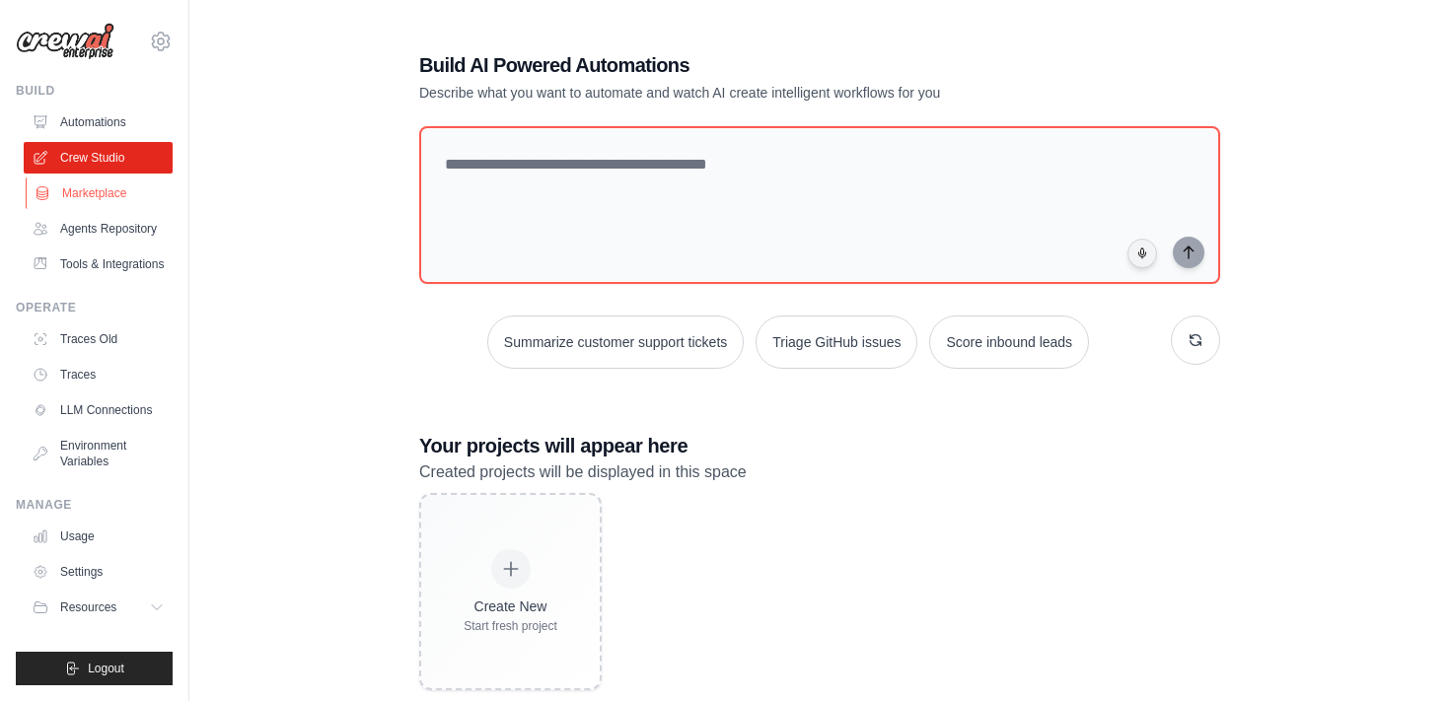
click at [98, 184] on link "Marketplace" at bounding box center [100, 194] width 149 height 32
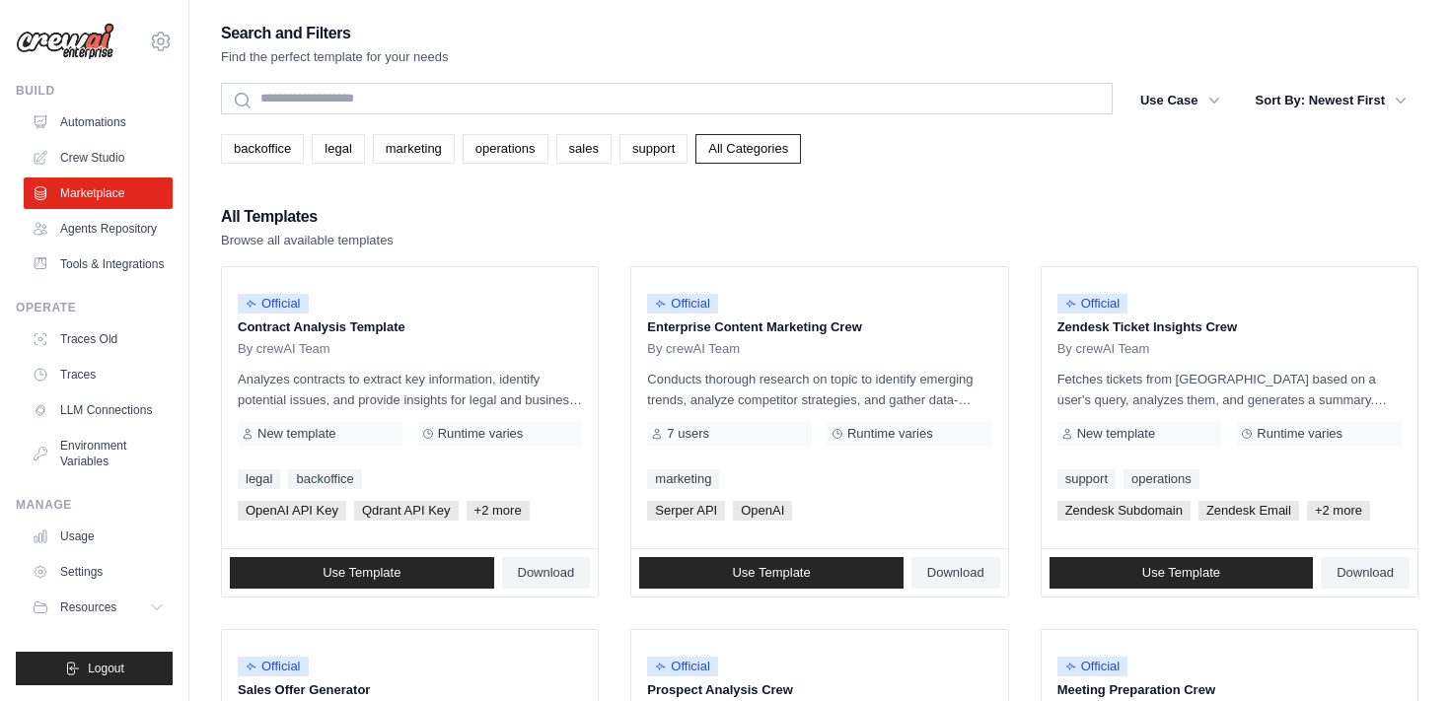
click at [85, 39] on img at bounding box center [65, 41] width 99 height 37
click at [161, 39] on icon at bounding box center [161, 42] width 24 height 24
click at [205, 117] on span "Settings" at bounding box center [245, 122] width 156 height 20
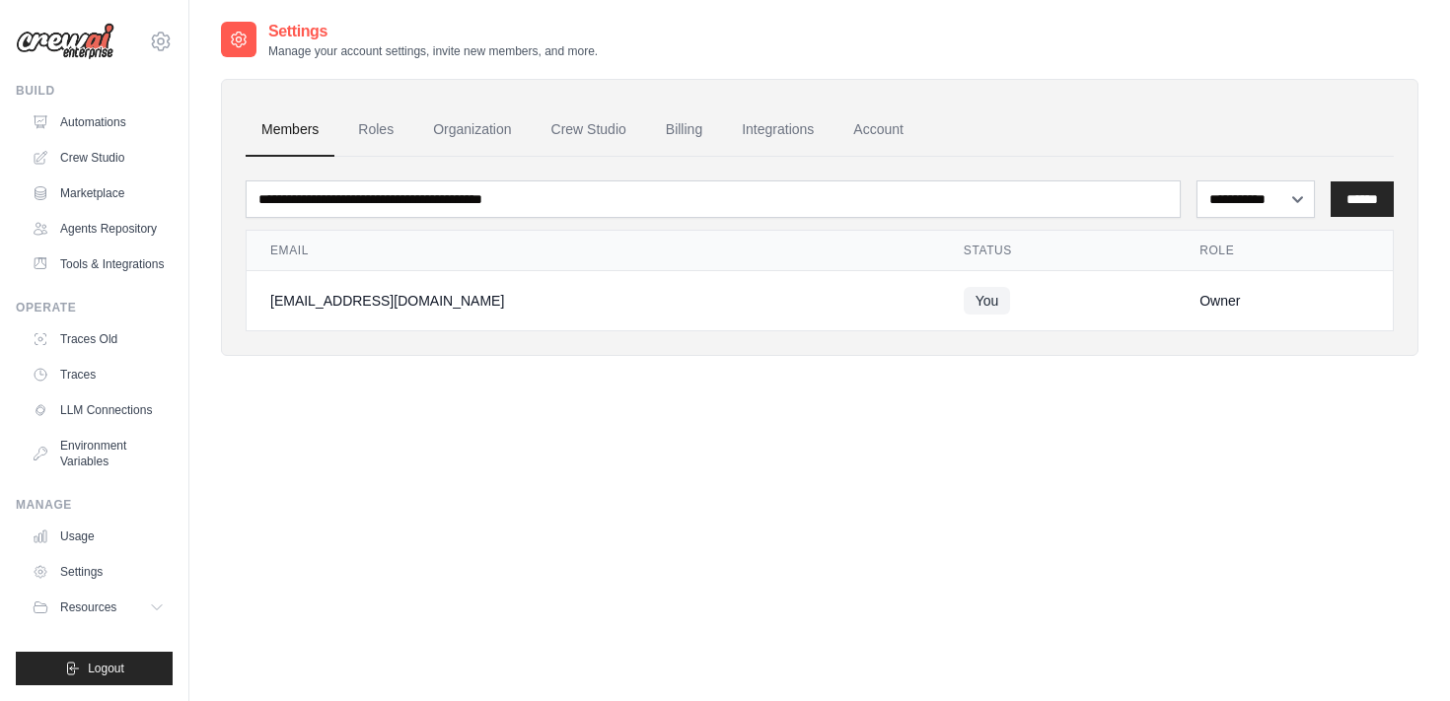
click at [1100, 294] on td "You" at bounding box center [1058, 301] width 236 height 60
click at [76, 225] on link "Agents Repository" at bounding box center [100, 229] width 149 height 32
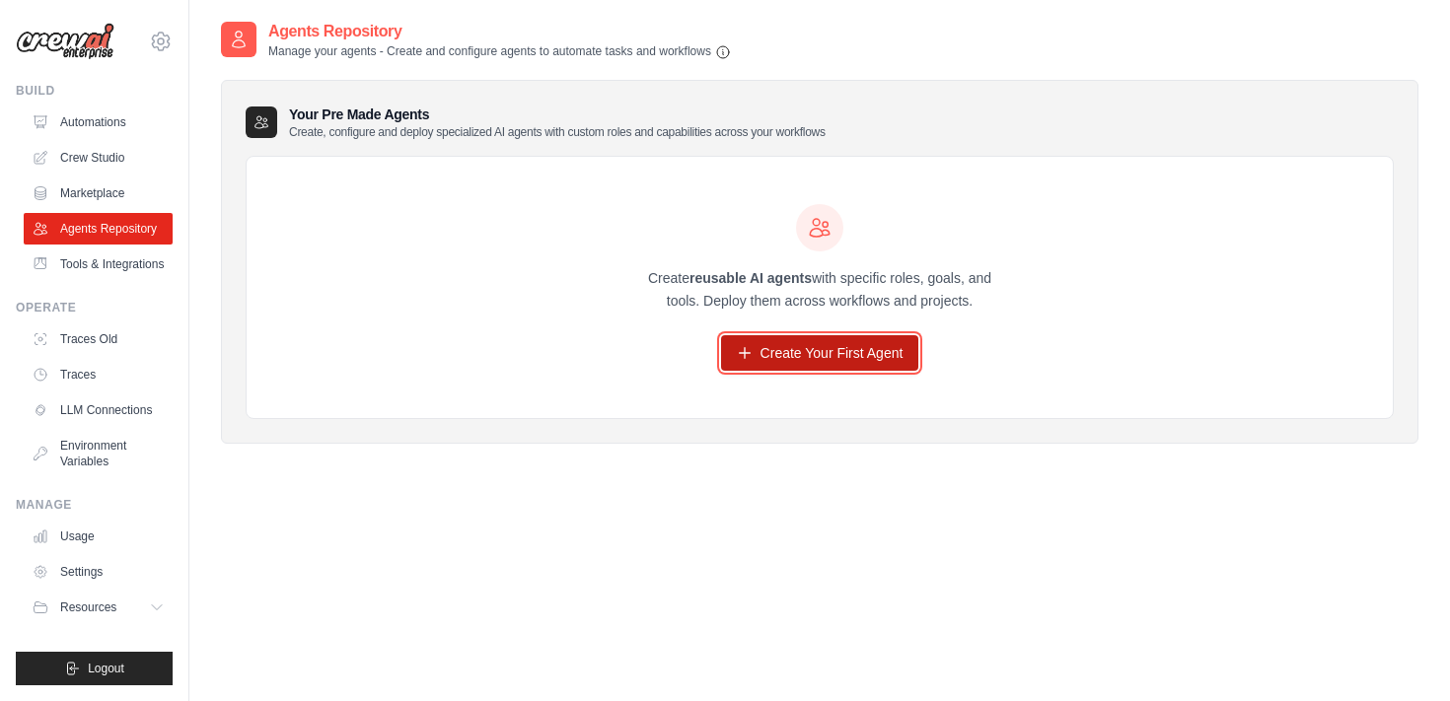
click at [831, 359] on link "Create Your First Agent" at bounding box center [820, 353] width 198 height 36
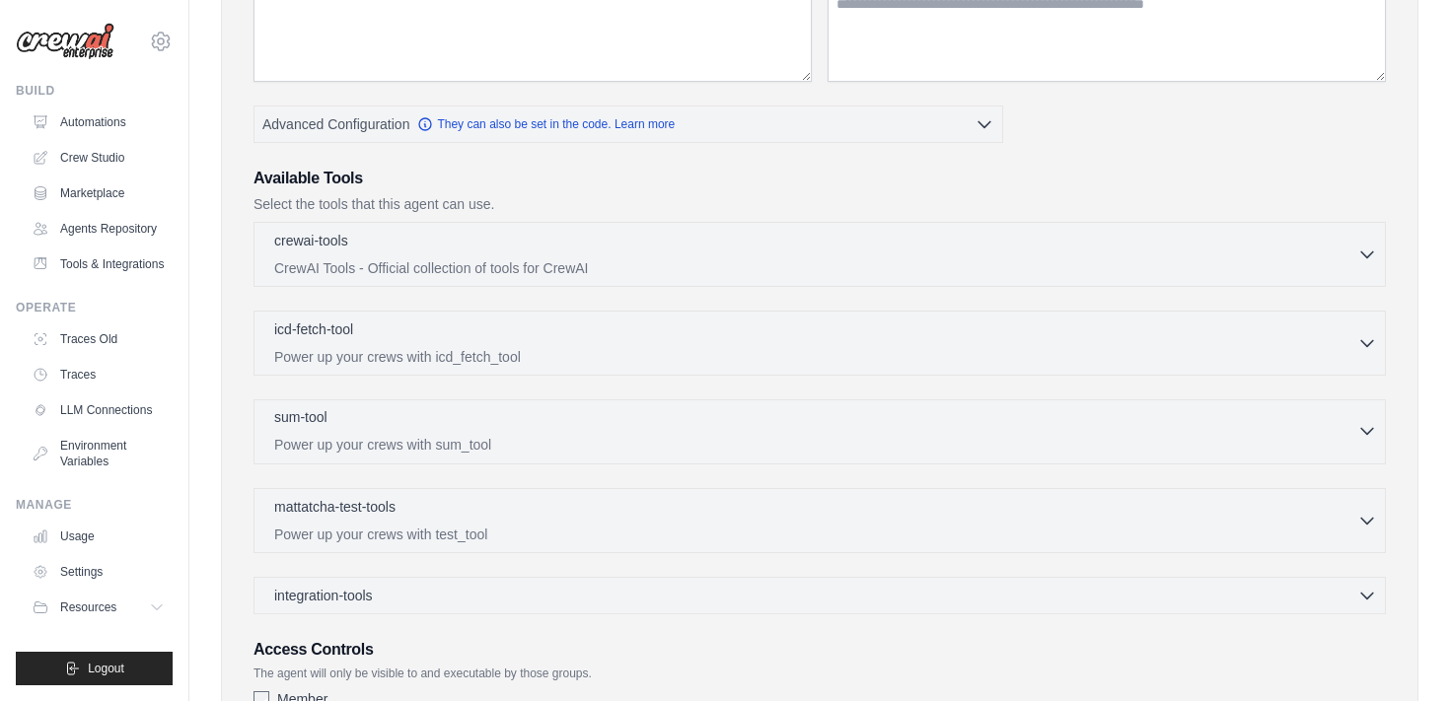
scroll to position [325, 0]
click at [137, 274] on link "Tools & Integrations" at bounding box center [100, 265] width 149 height 32
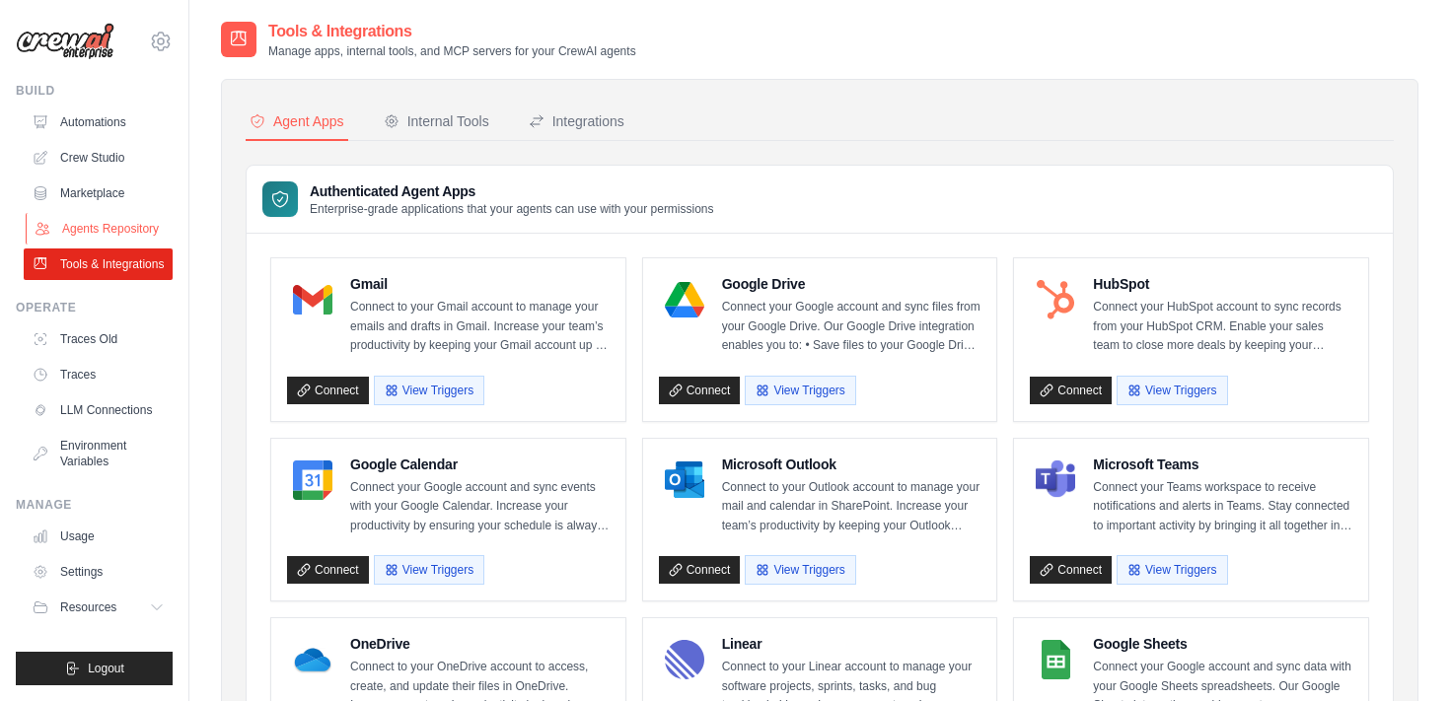
click at [106, 230] on link "Agents Repository" at bounding box center [100, 229] width 149 height 32
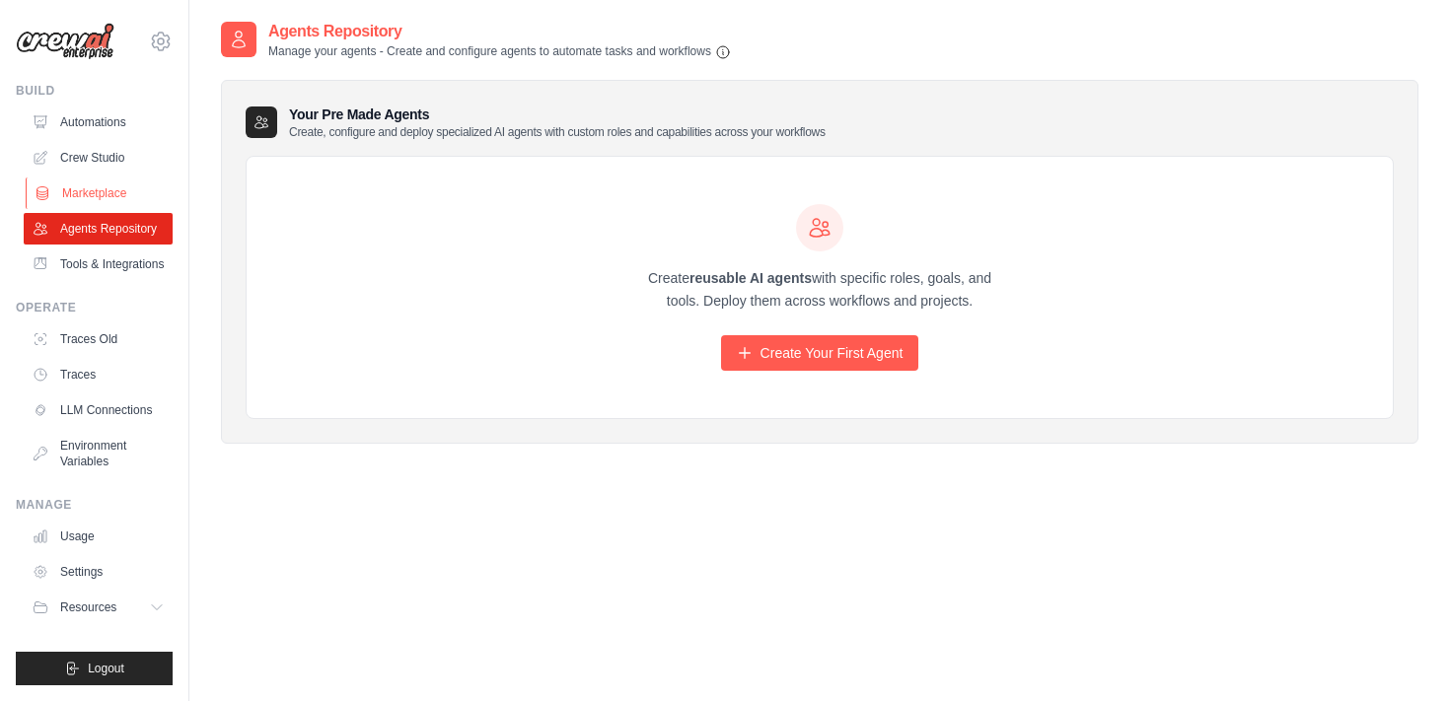
click at [99, 194] on link "Marketplace" at bounding box center [100, 194] width 149 height 32
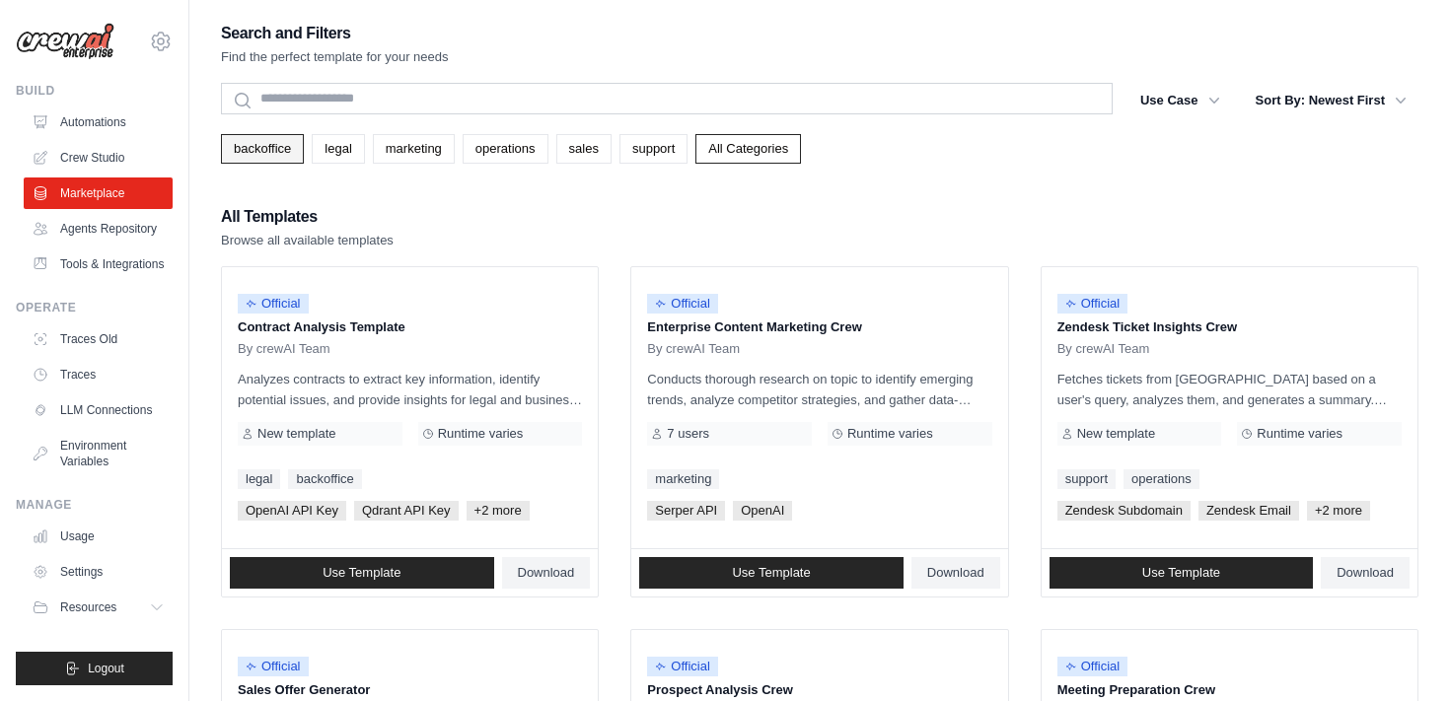
click at [274, 149] on link "backoffice" at bounding box center [262, 149] width 83 height 30
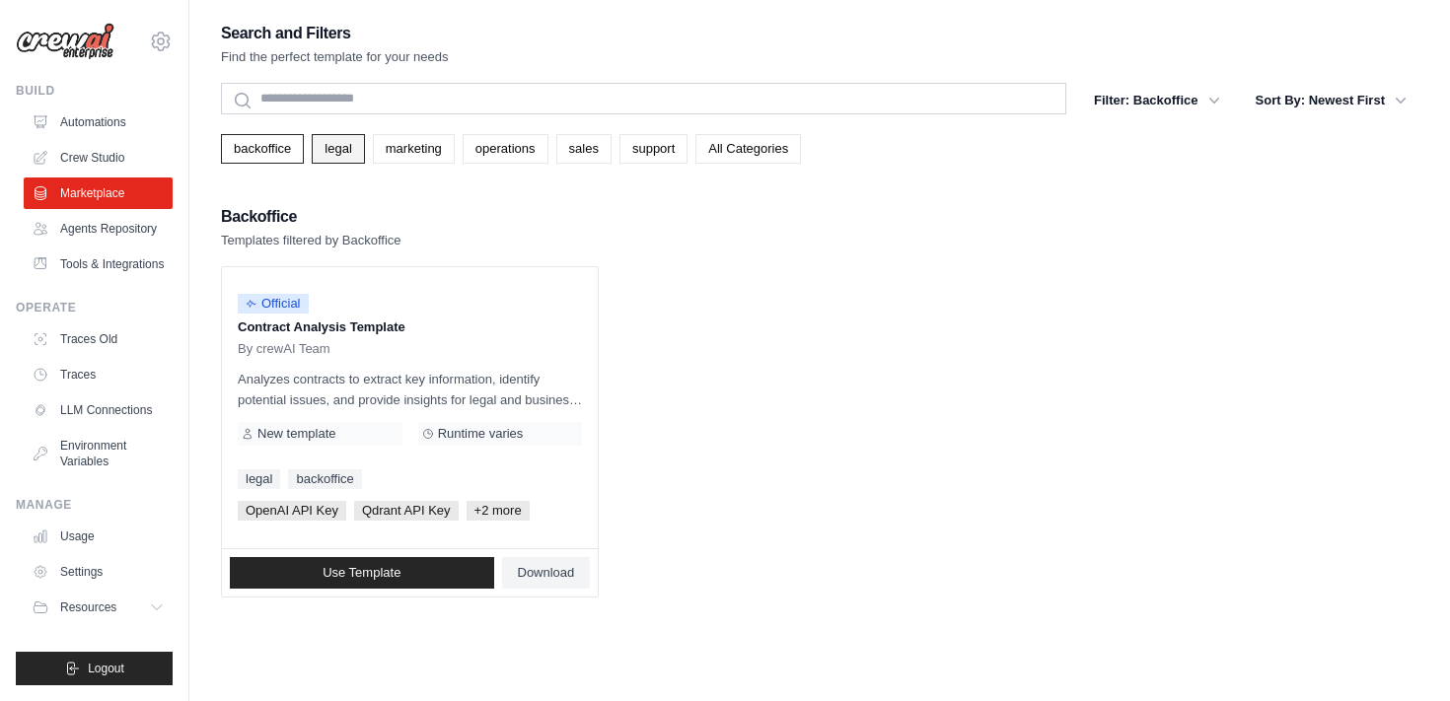
click at [346, 140] on link "legal" at bounding box center [338, 149] width 52 height 30
click at [410, 141] on link "marketing" at bounding box center [414, 149] width 82 height 30
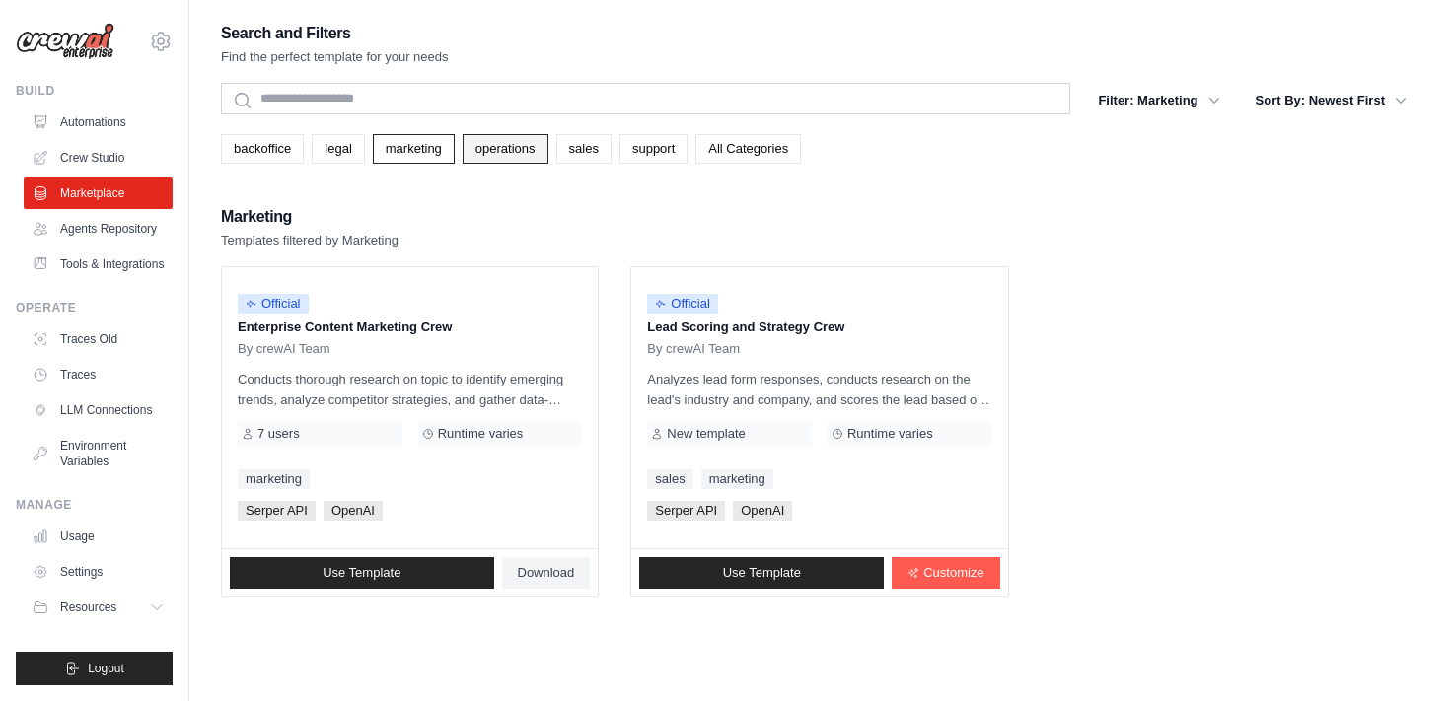
click at [510, 146] on link "operations" at bounding box center [506, 149] width 86 height 30
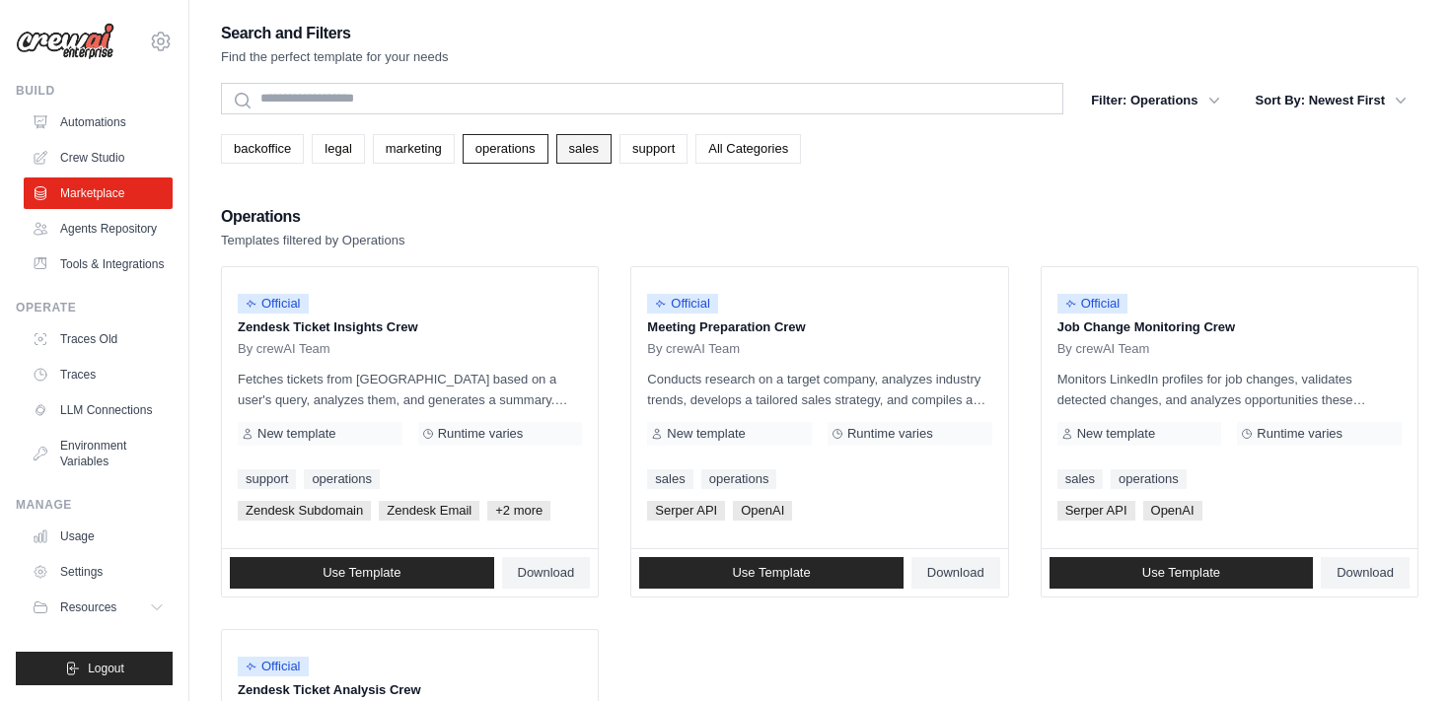
click at [595, 145] on link "sales" at bounding box center [583, 149] width 55 height 30
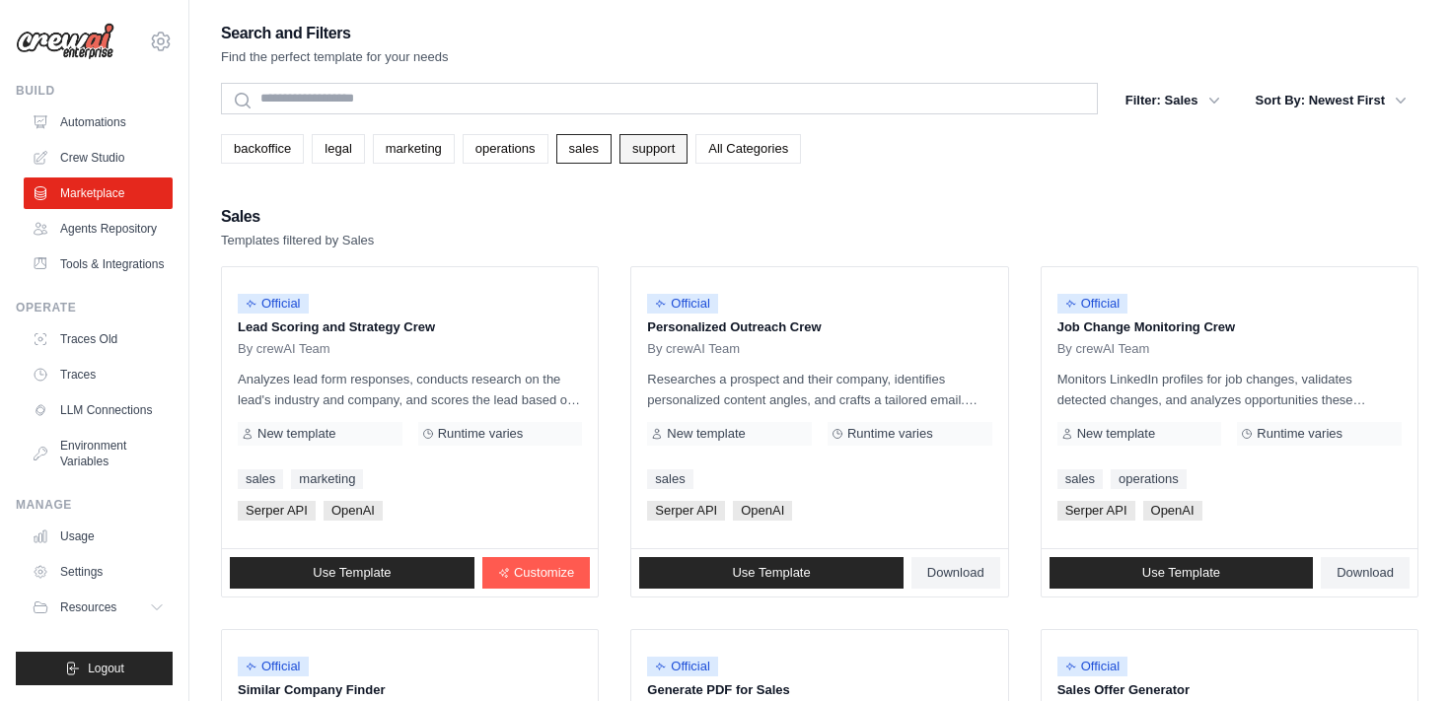
click at [669, 146] on link "support" at bounding box center [653, 149] width 68 height 30
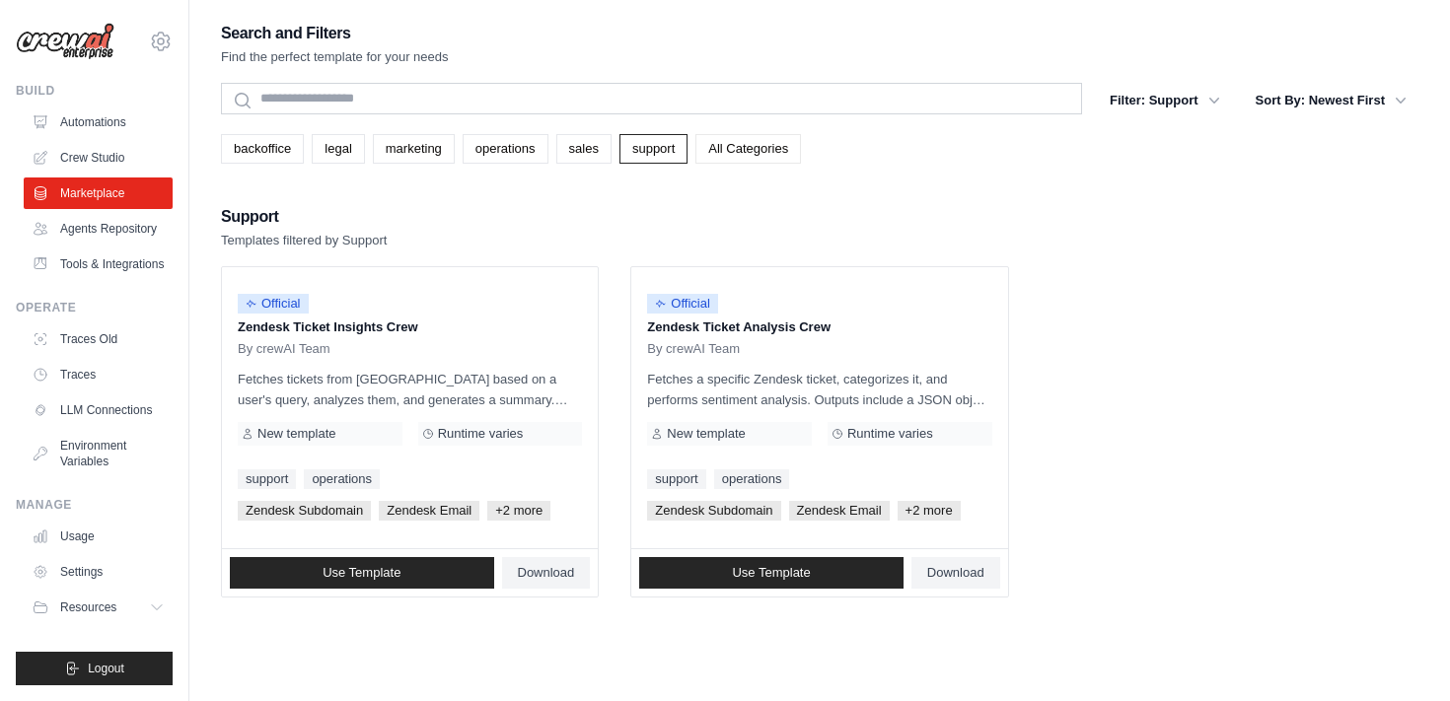
click at [759, 151] on link "All Categories" at bounding box center [748, 149] width 106 height 30
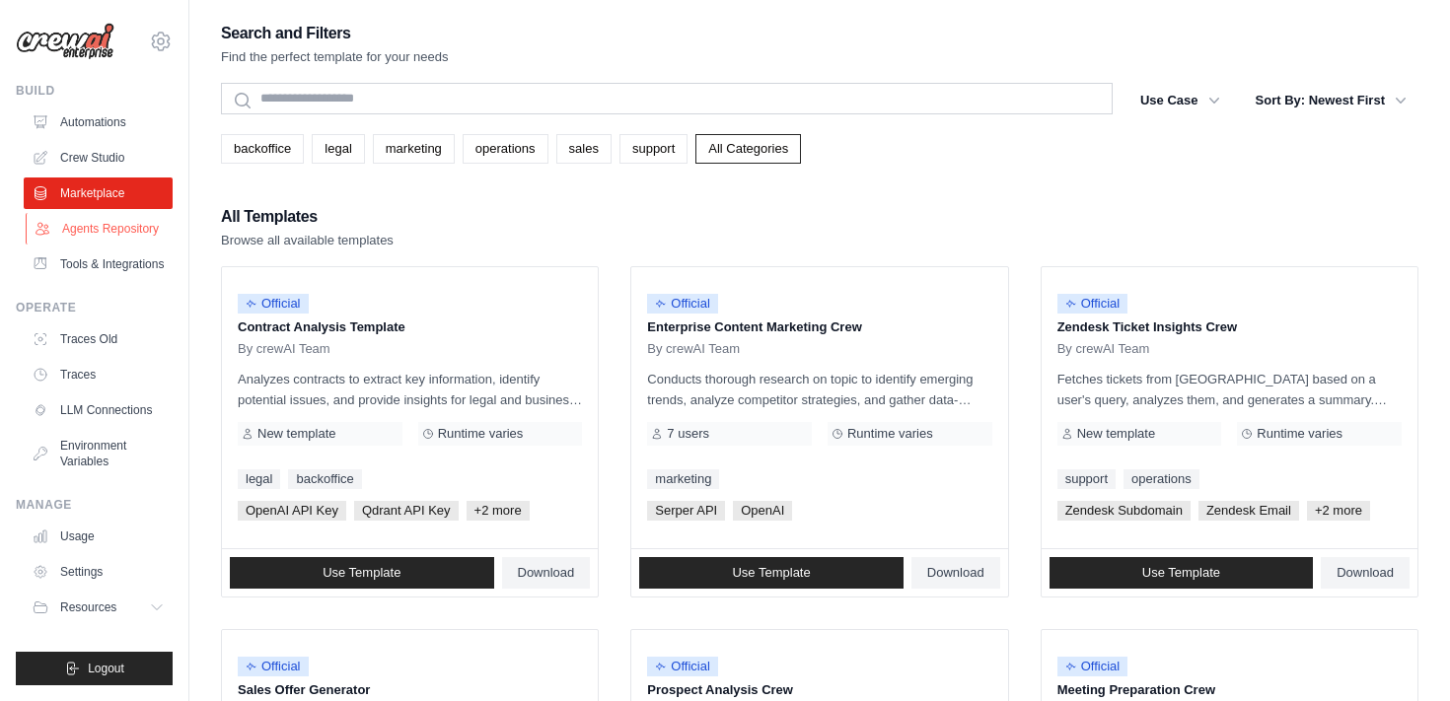
click at [88, 228] on link "Agents Repository" at bounding box center [100, 229] width 149 height 32
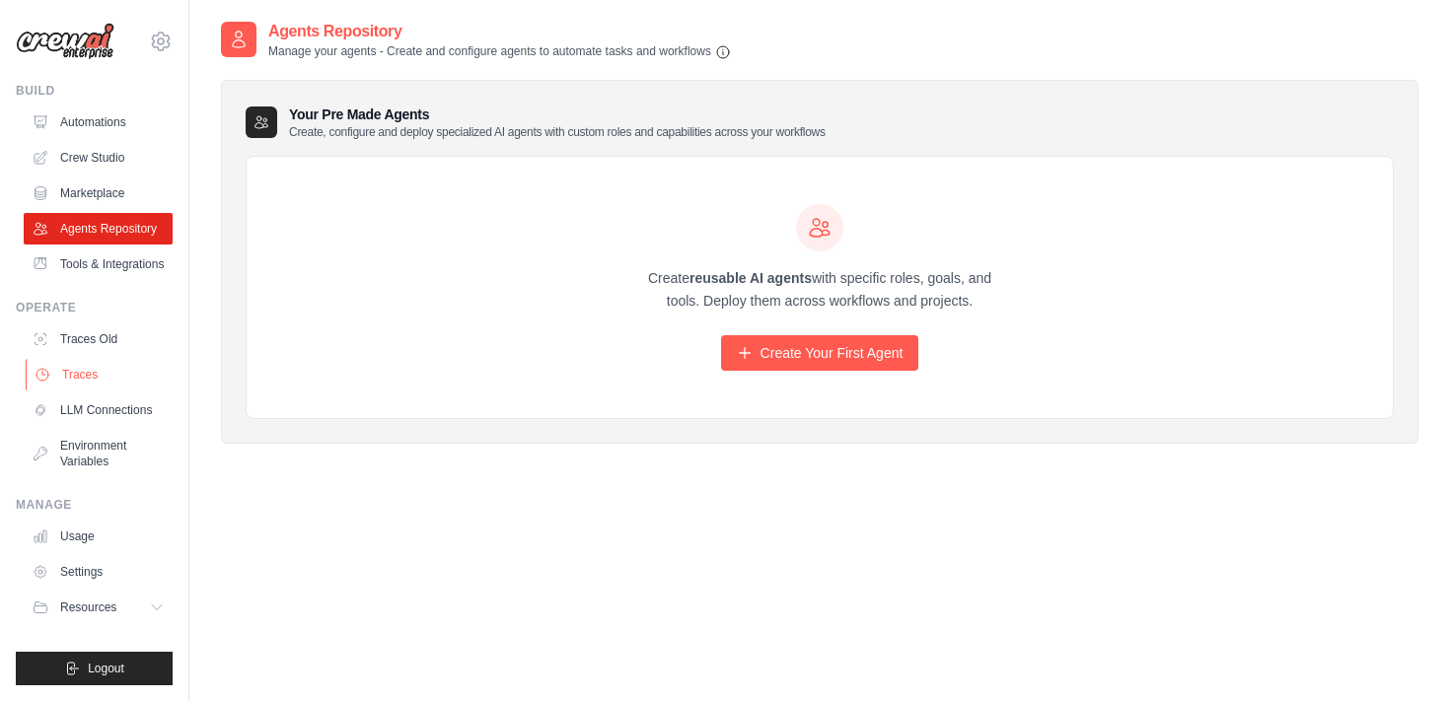
click at [98, 376] on link "Traces" at bounding box center [100, 375] width 149 height 32
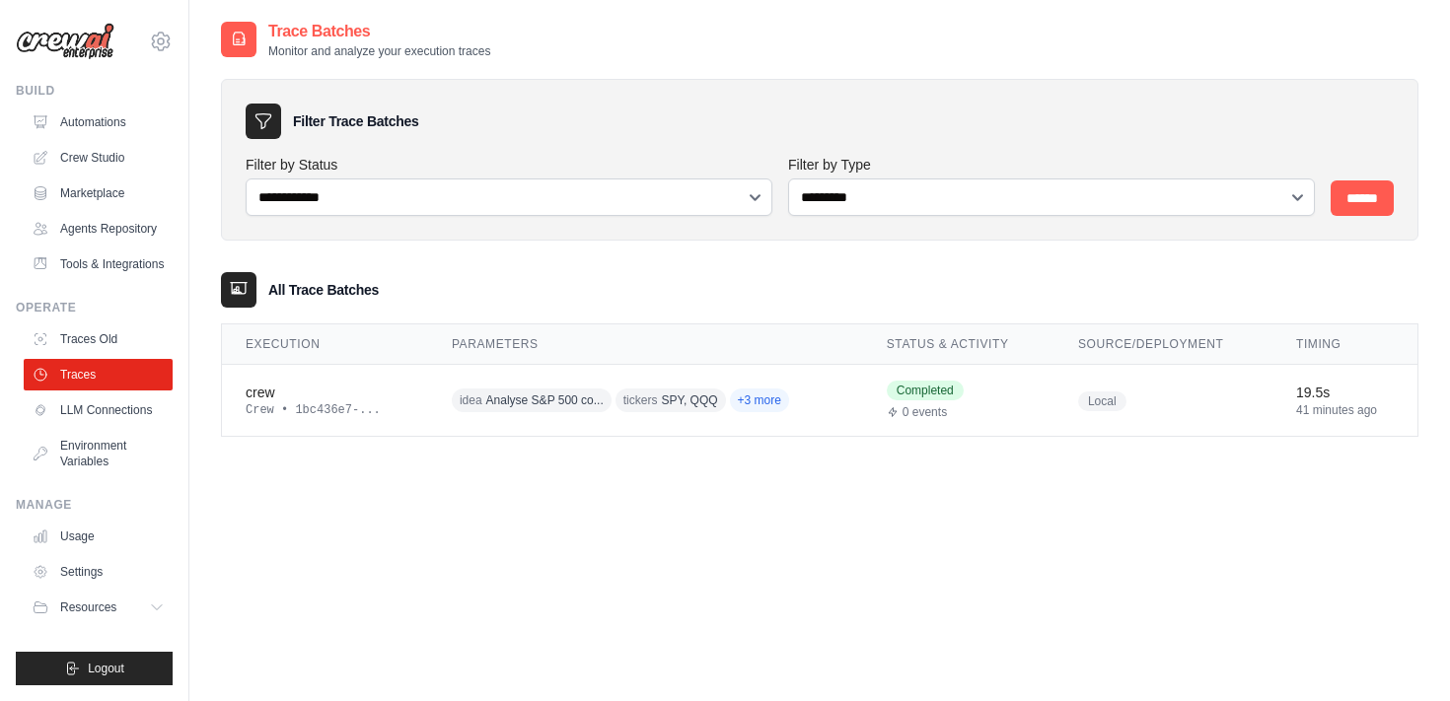
scroll to position [39, 0]
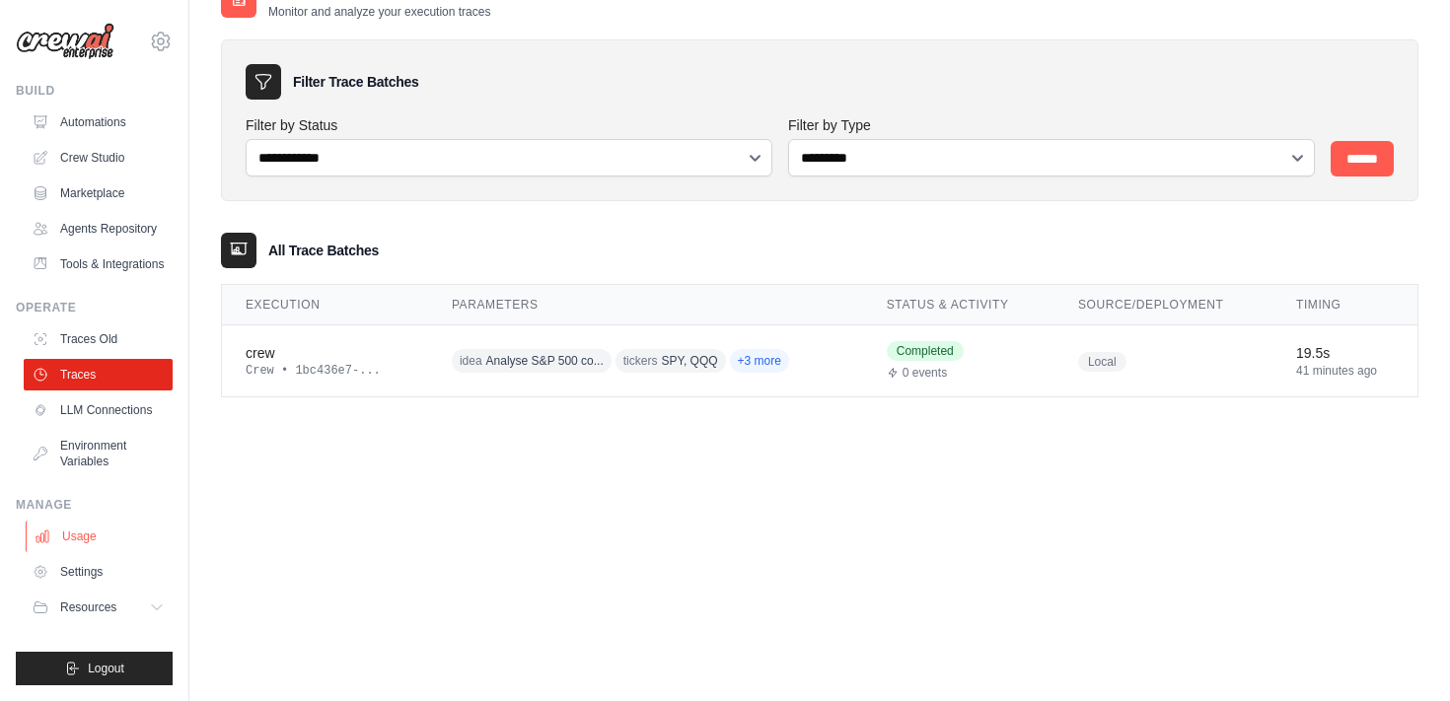
click at [85, 544] on link "Usage" at bounding box center [100, 537] width 149 height 32
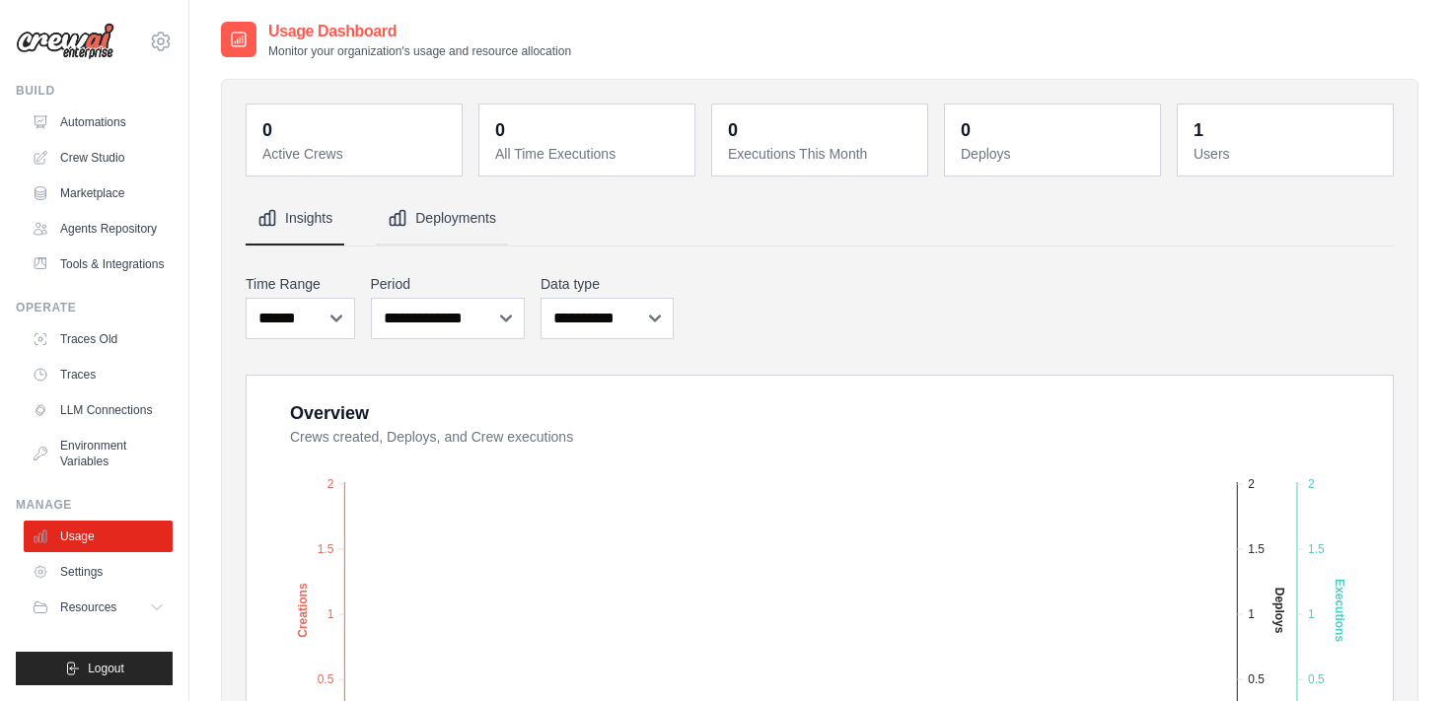
click at [452, 210] on button "Deployments" at bounding box center [442, 218] width 132 height 53
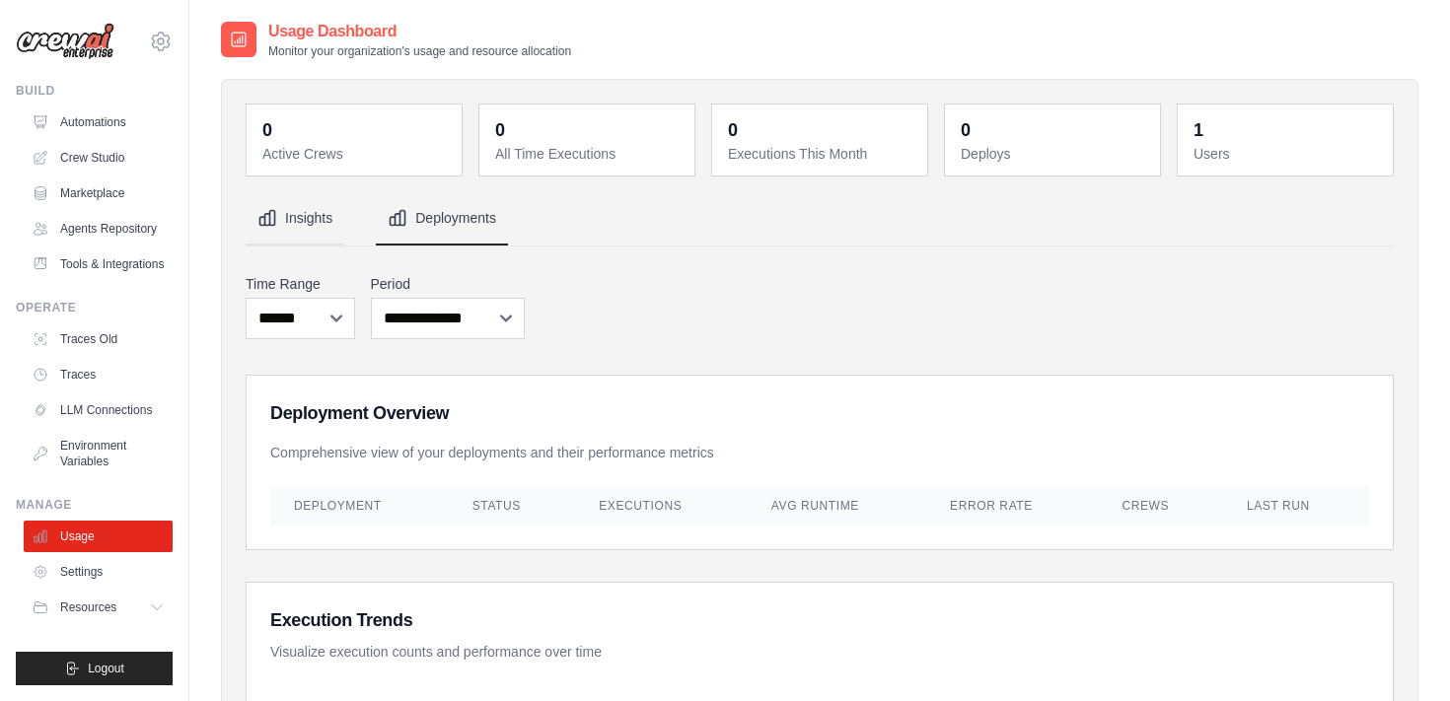
click at [281, 212] on button "Insights" at bounding box center [295, 218] width 99 height 53
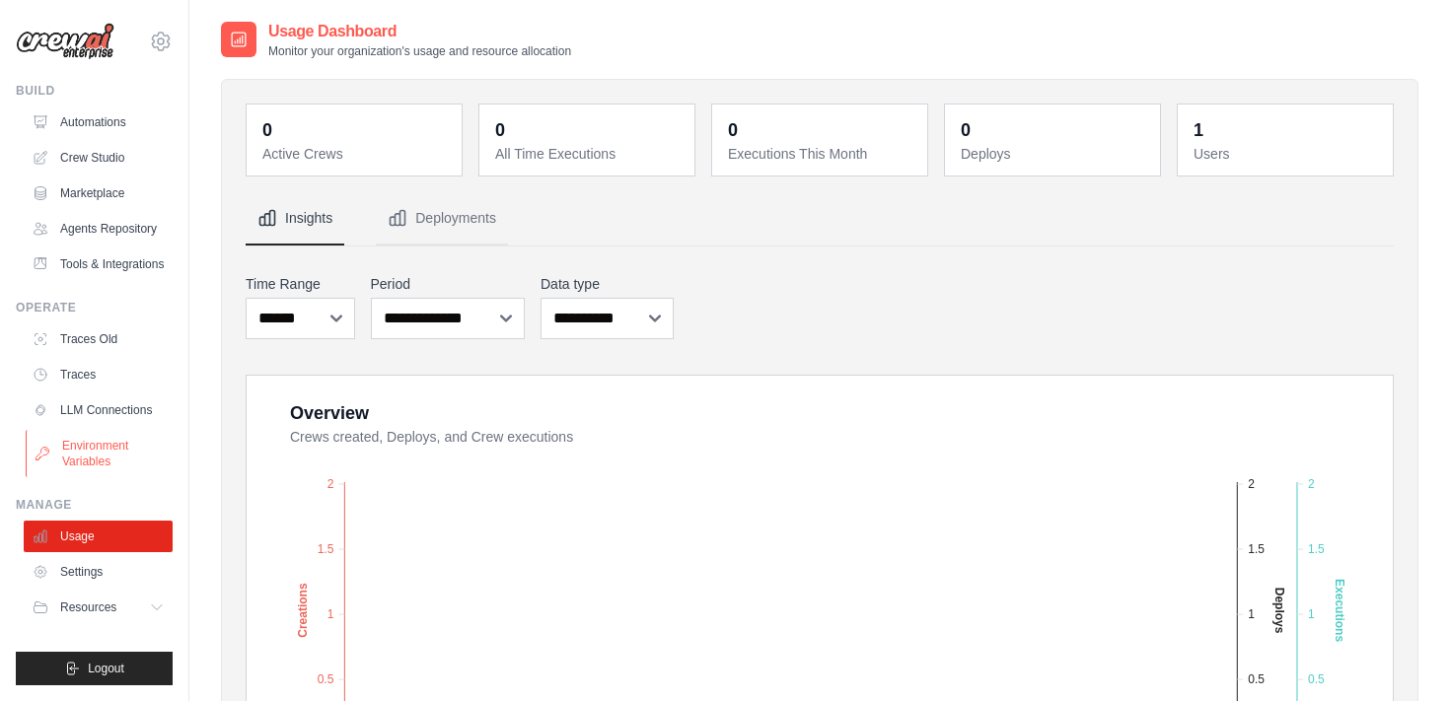
scroll to position [49, 0]
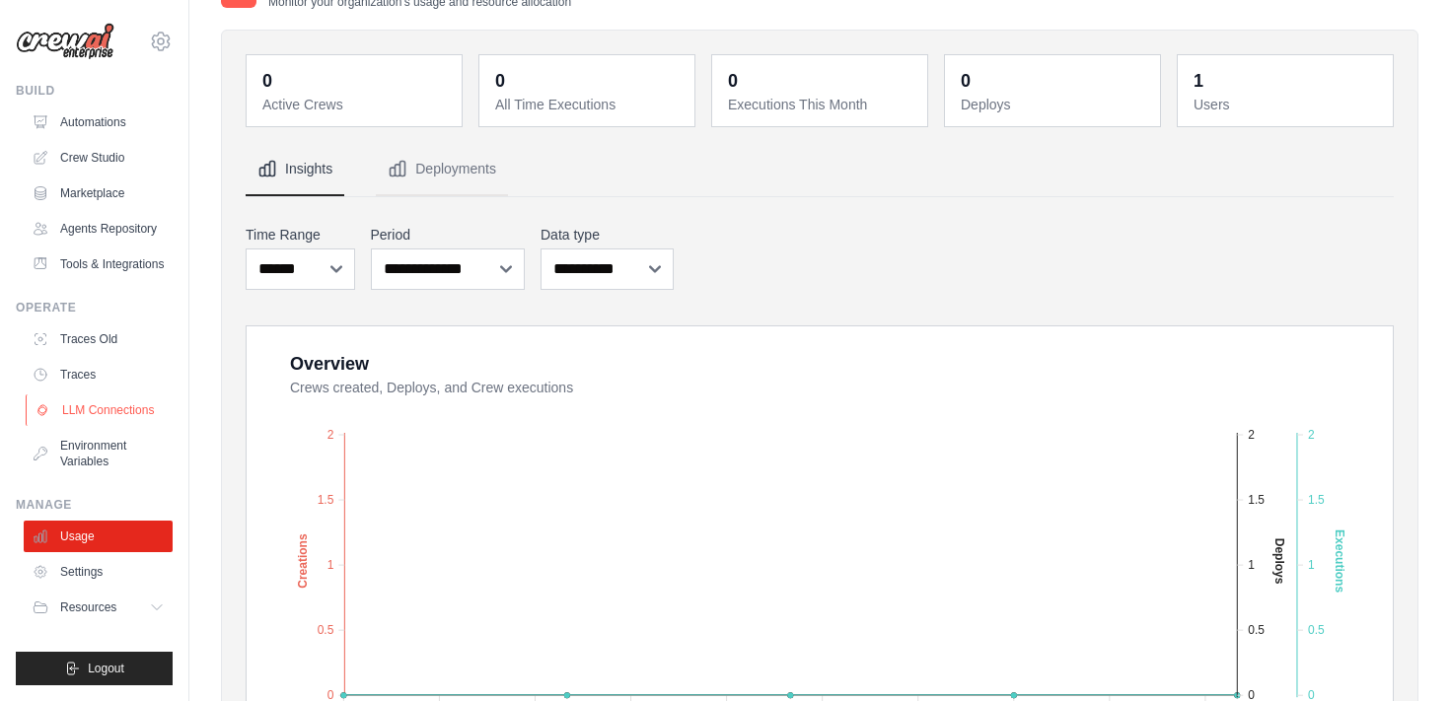
click at [112, 408] on link "LLM Connections" at bounding box center [100, 411] width 149 height 32
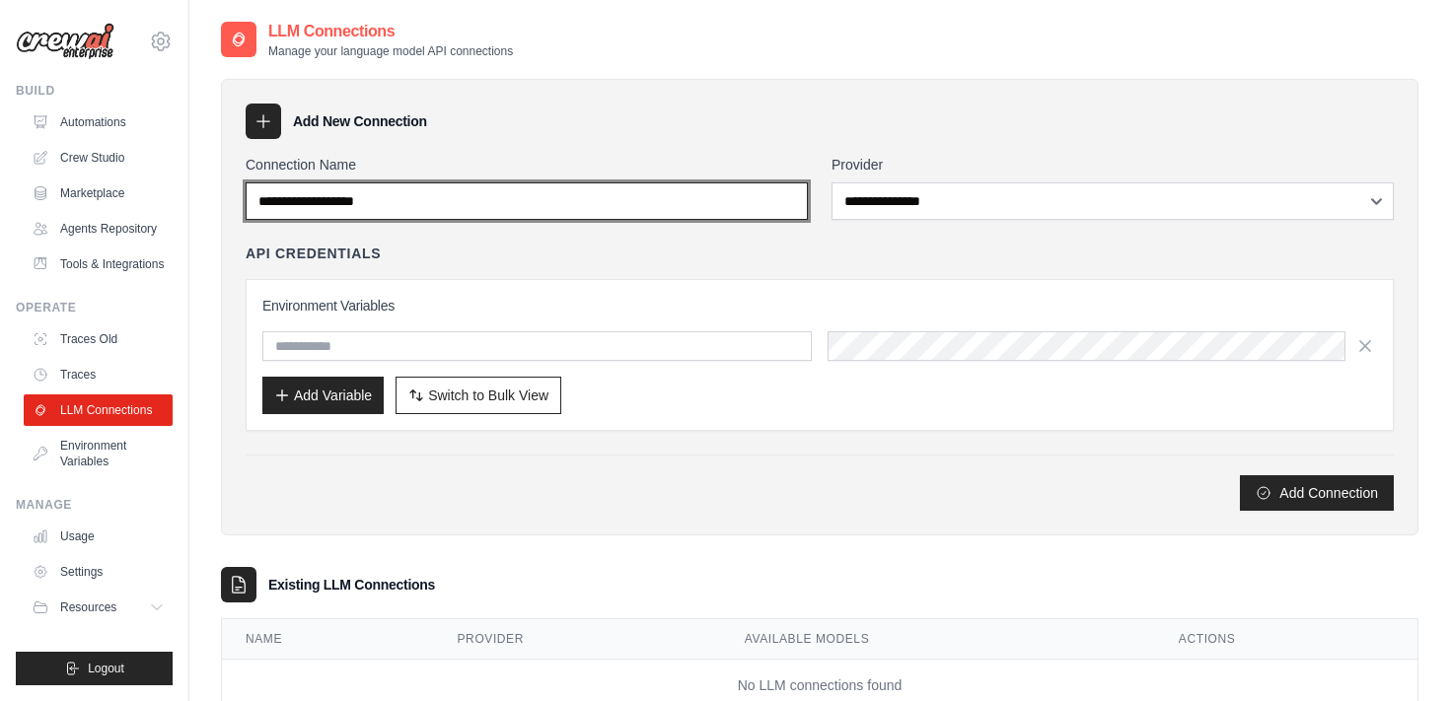
click at [508, 209] on input "Connection Name" at bounding box center [527, 200] width 562 height 37
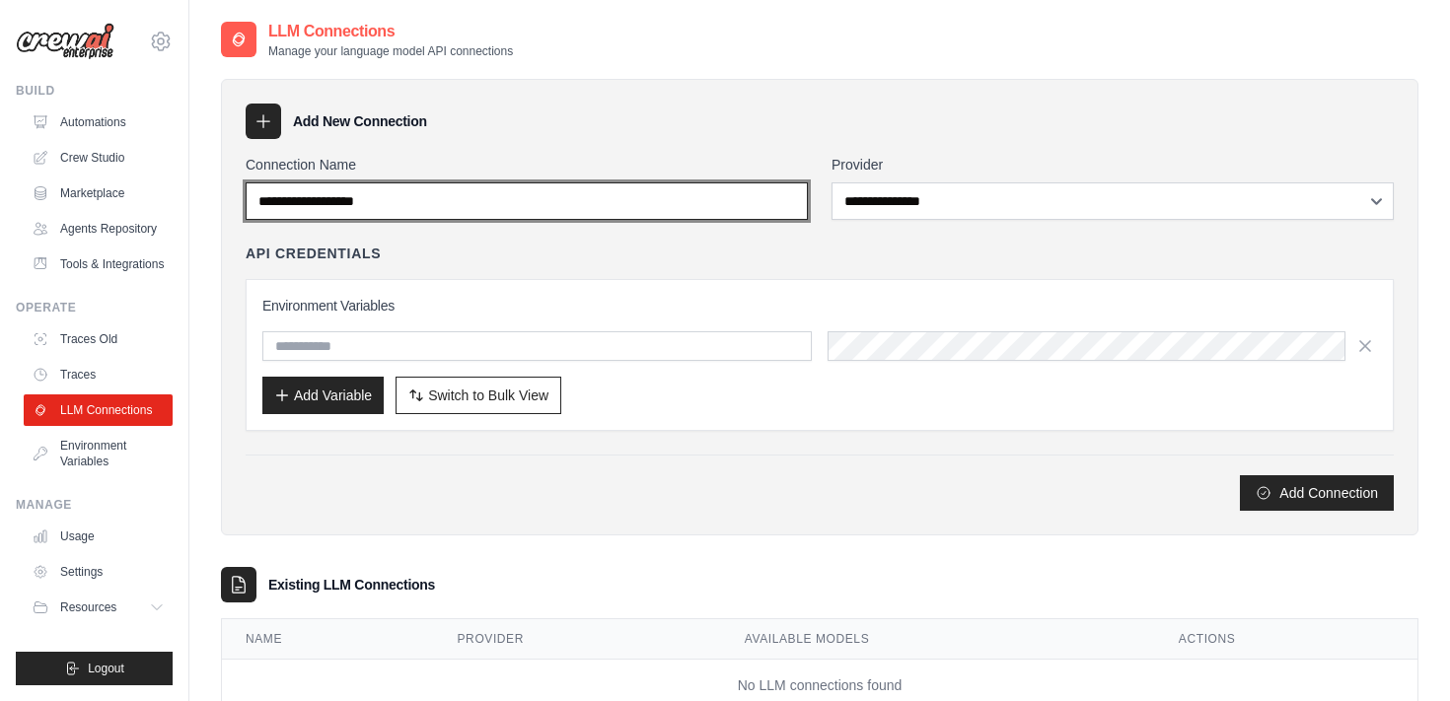
click at [508, 209] on input "Connection Name" at bounding box center [527, 200] width 562 height 37
type input "******"
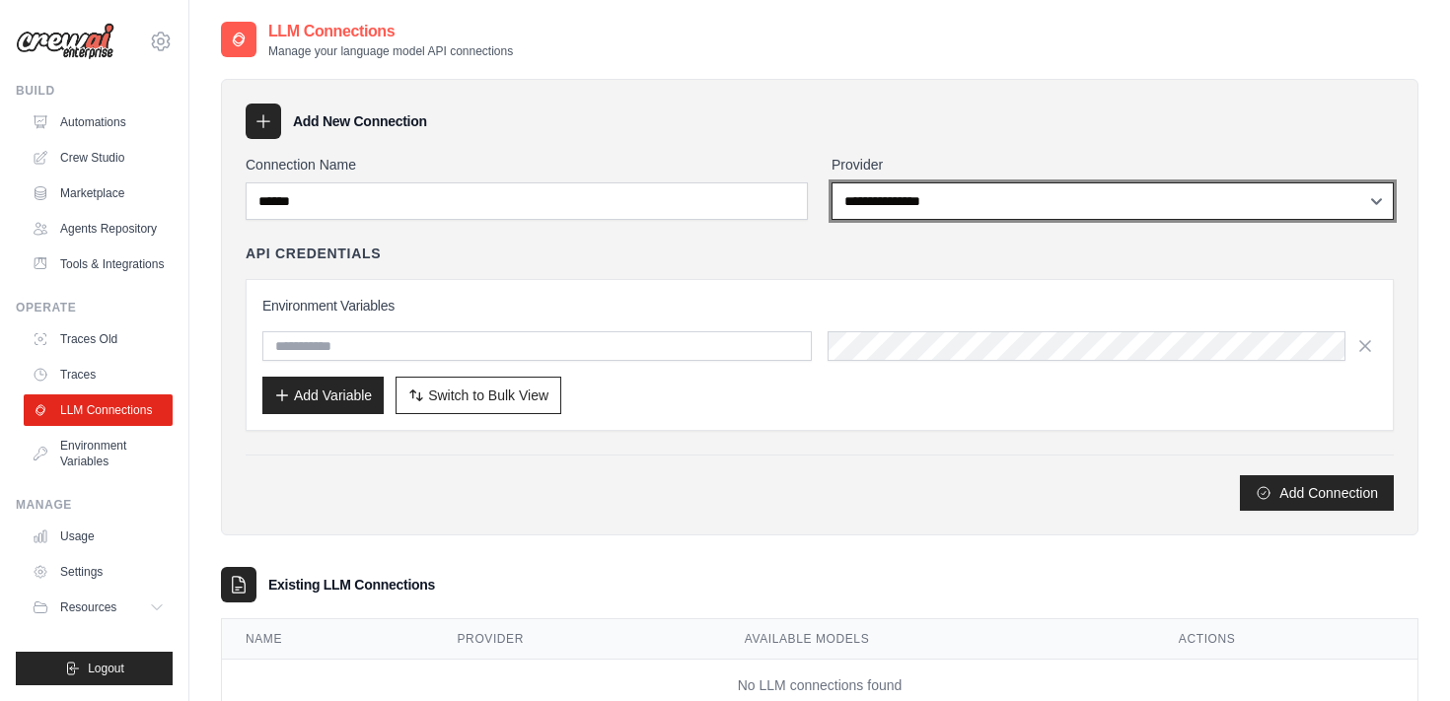
click at [959, 195] on select "**********" at bounding box center [1113, 200] width 562 height 37
select select "******"
click at [832, 182] on select "**********" at bounding box center [1113, 200] width 562 height 37
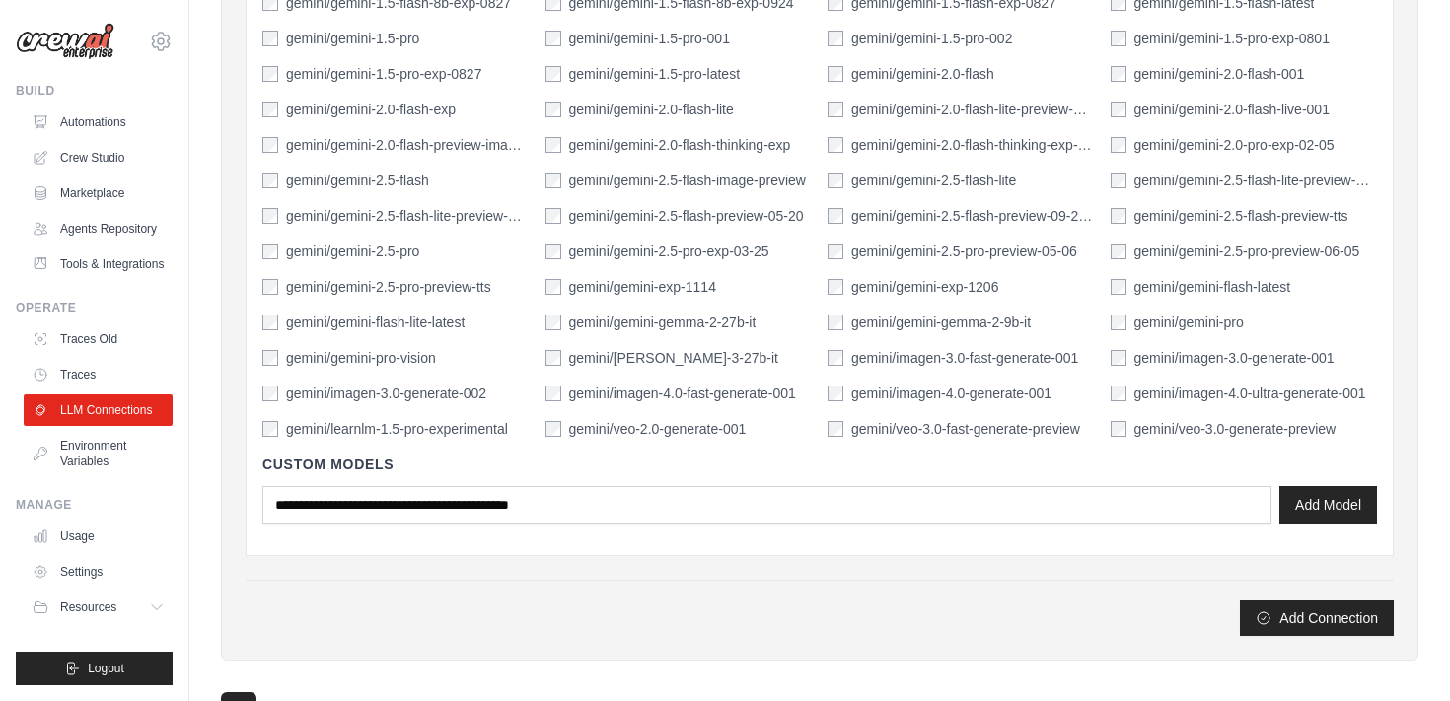
scroll to position [749, 0]
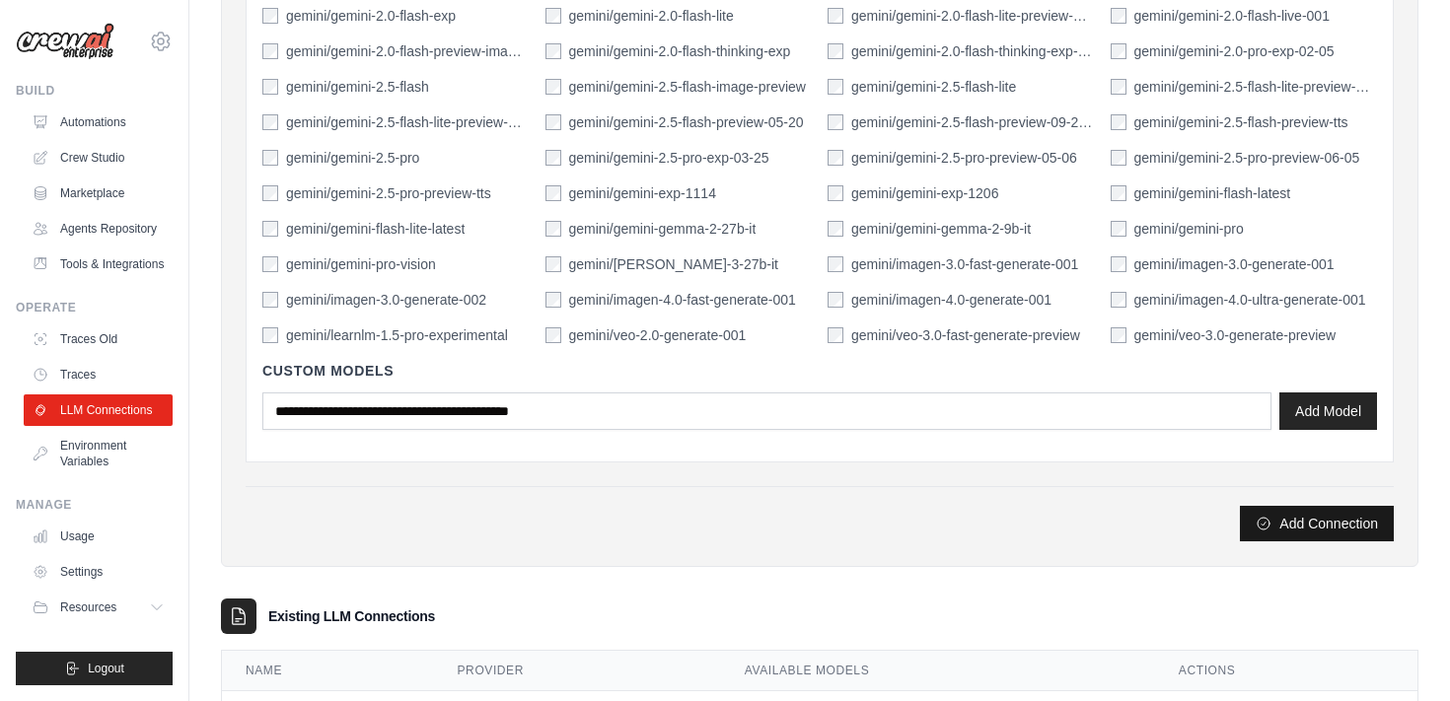
click at [1319, 521] on button "Add Connection" at bounding box center [1317, 524] width 154 height 36
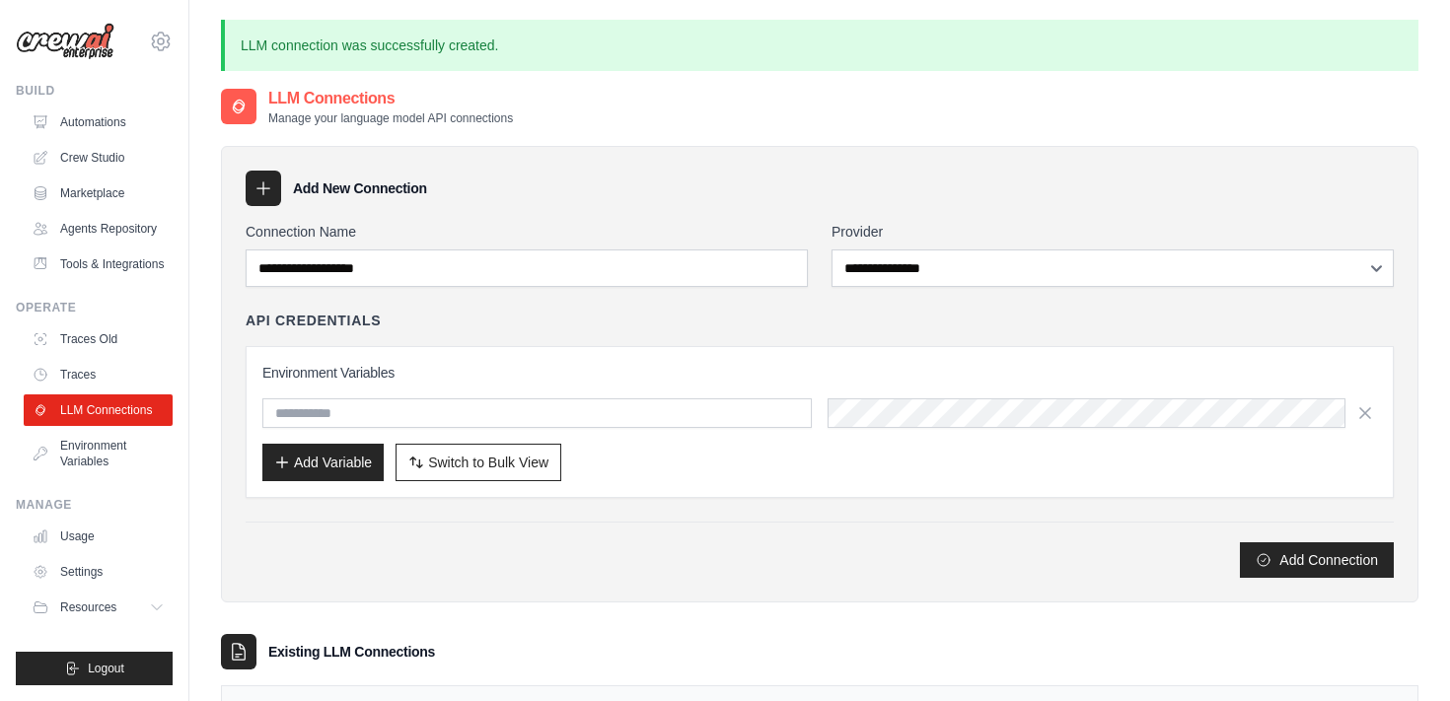
scroll to position [129, 0]
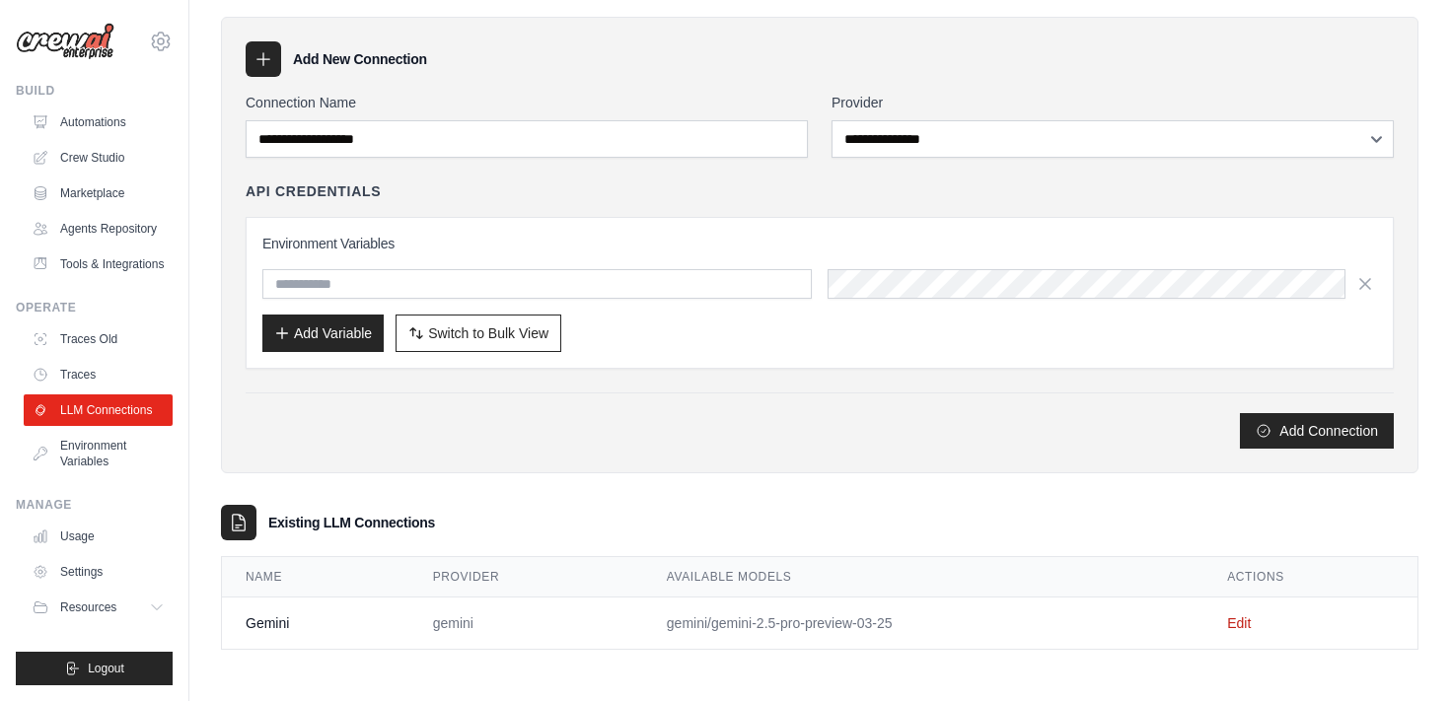
click at [869, 617] on td "gemini/gemini-2.5-pro-preview-03-25" at bounding box center [923, 624] width 560 height 52
click at [105, 445] on link "Environment Variables" at bounding box center [100, 453] width 149 height 47
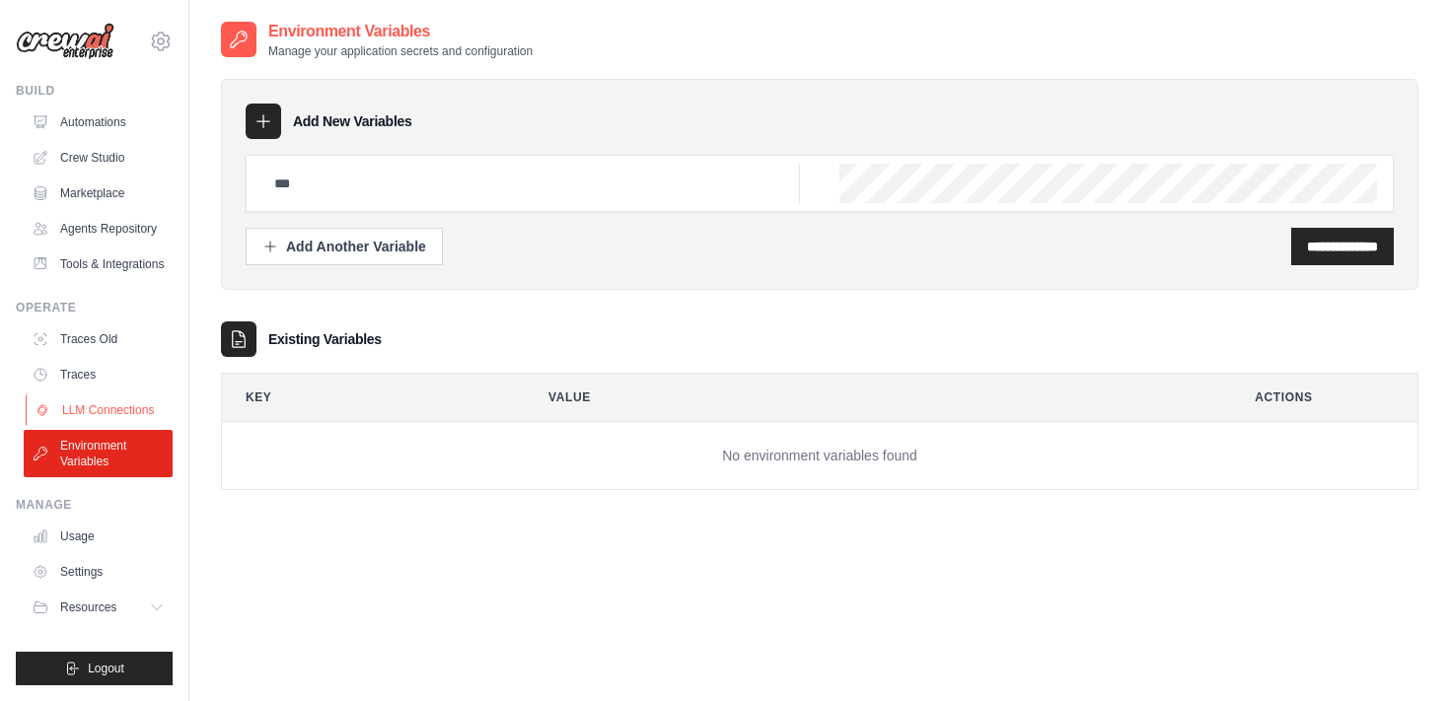
click at [104, 416] on link "LLM Connections" at bounding box center [100, 411] width 149 height 32
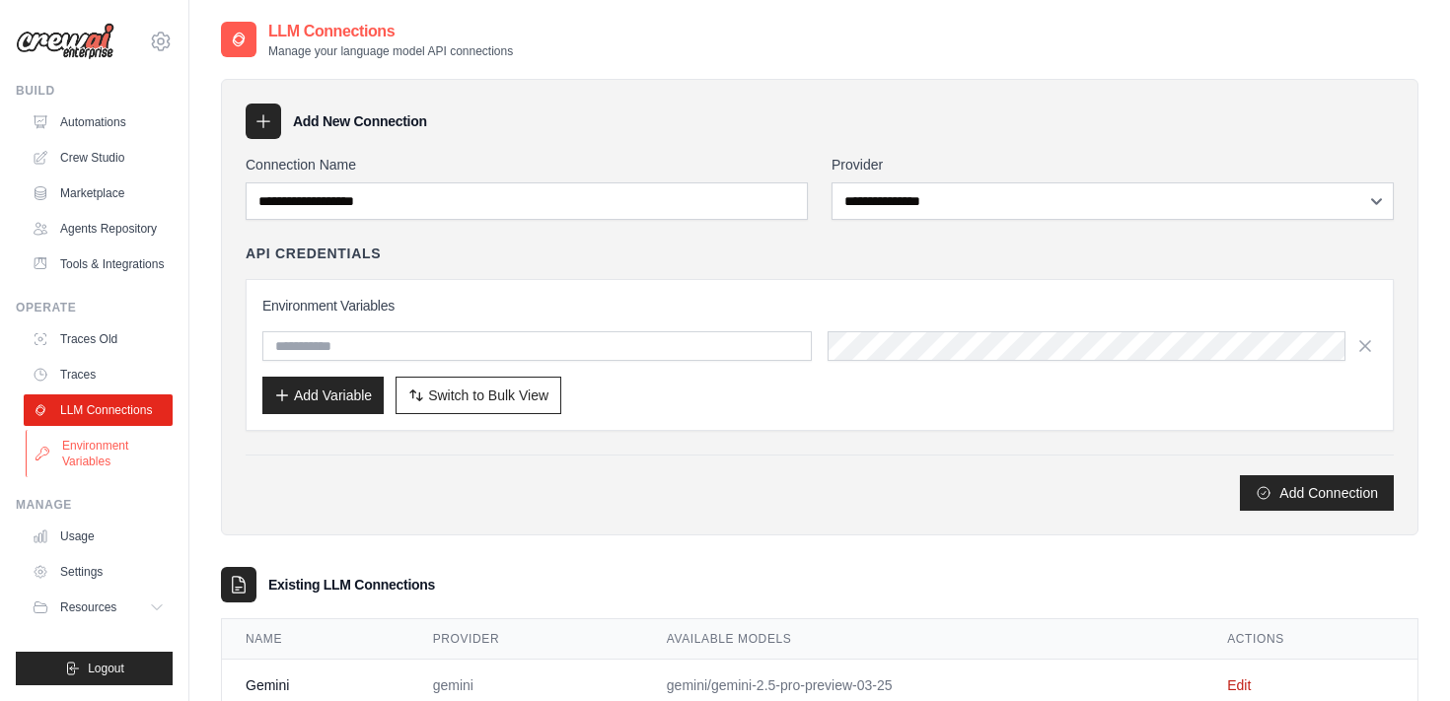
click at [103, 451] on link "Environment Variables" at bounding box center [100, 453] width 149 height 47
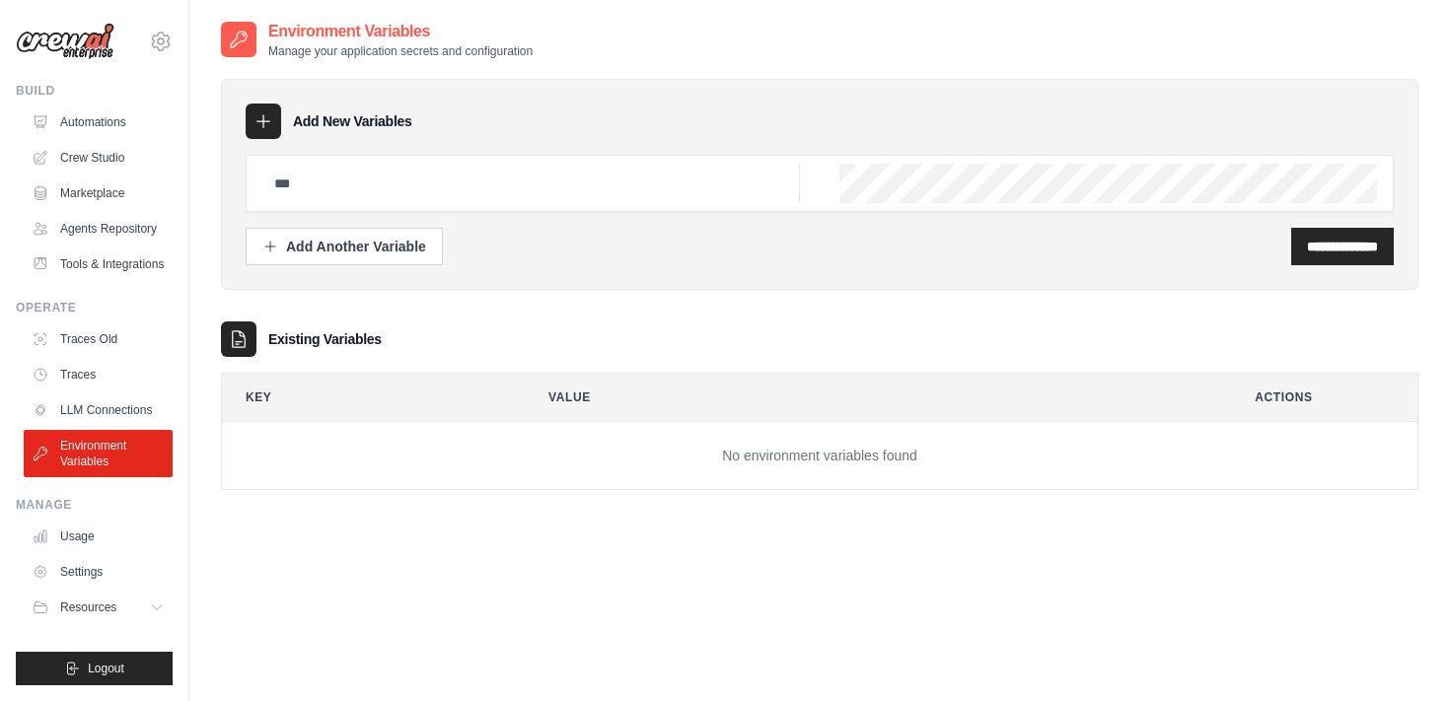
scroll to position [39, 0]
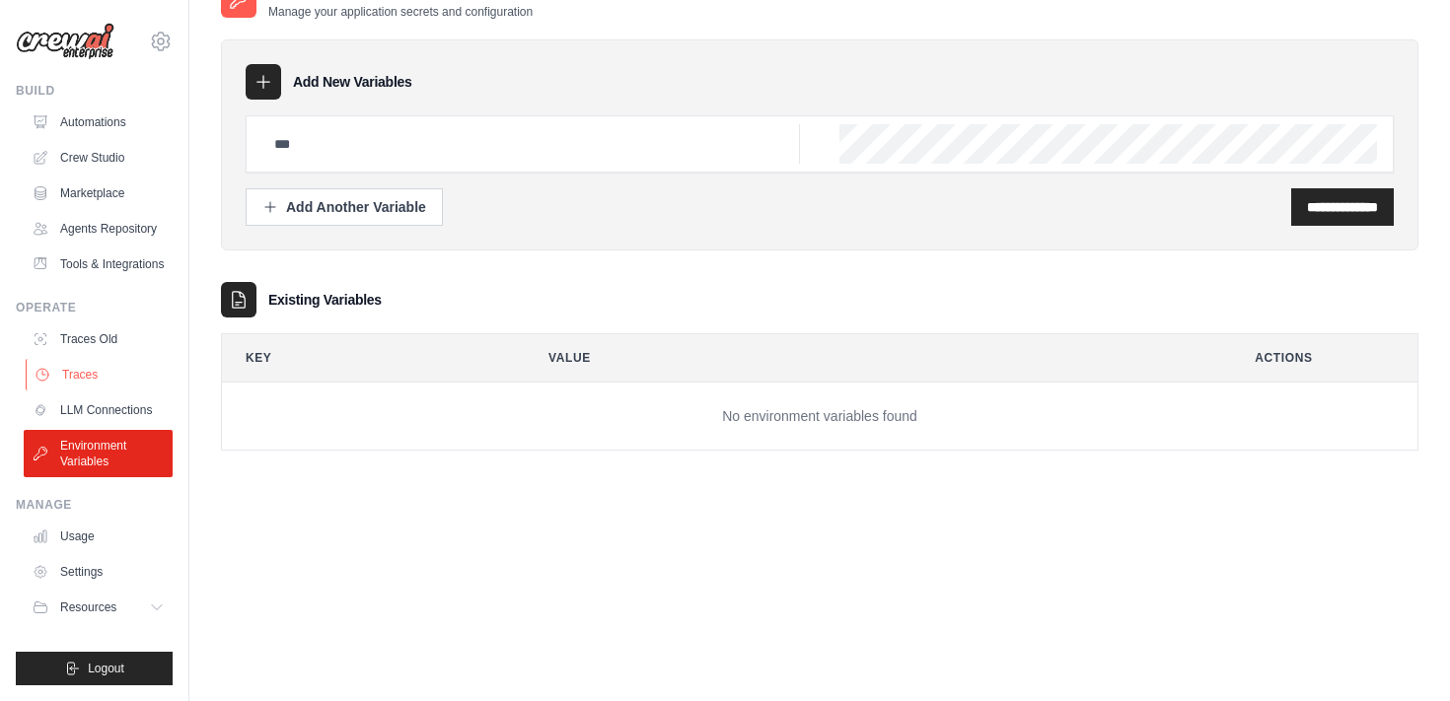
click at [76, 380] on link "Traces" at bounding box center [100, 375] width 149 height 32
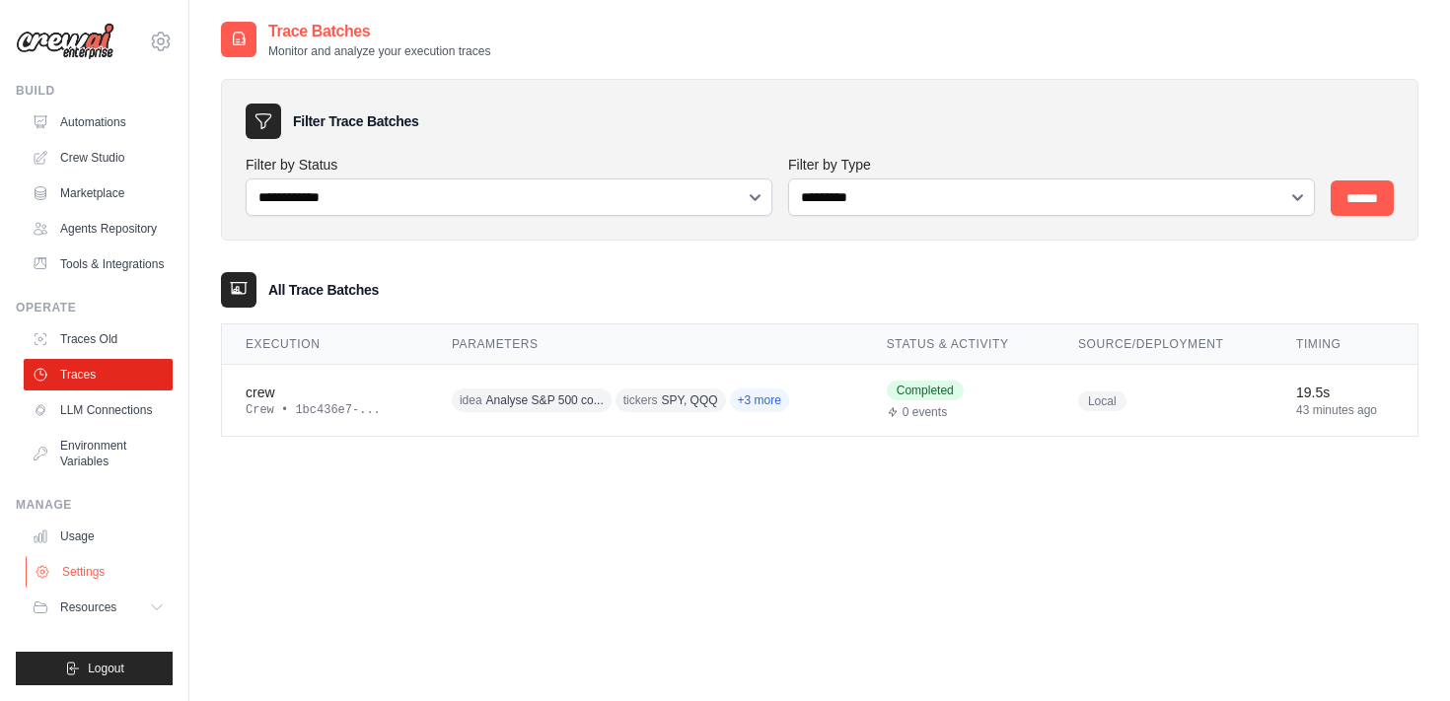
click at [92, 568] on link "Settings" at bounding box center [100, 572] width 149 height 32
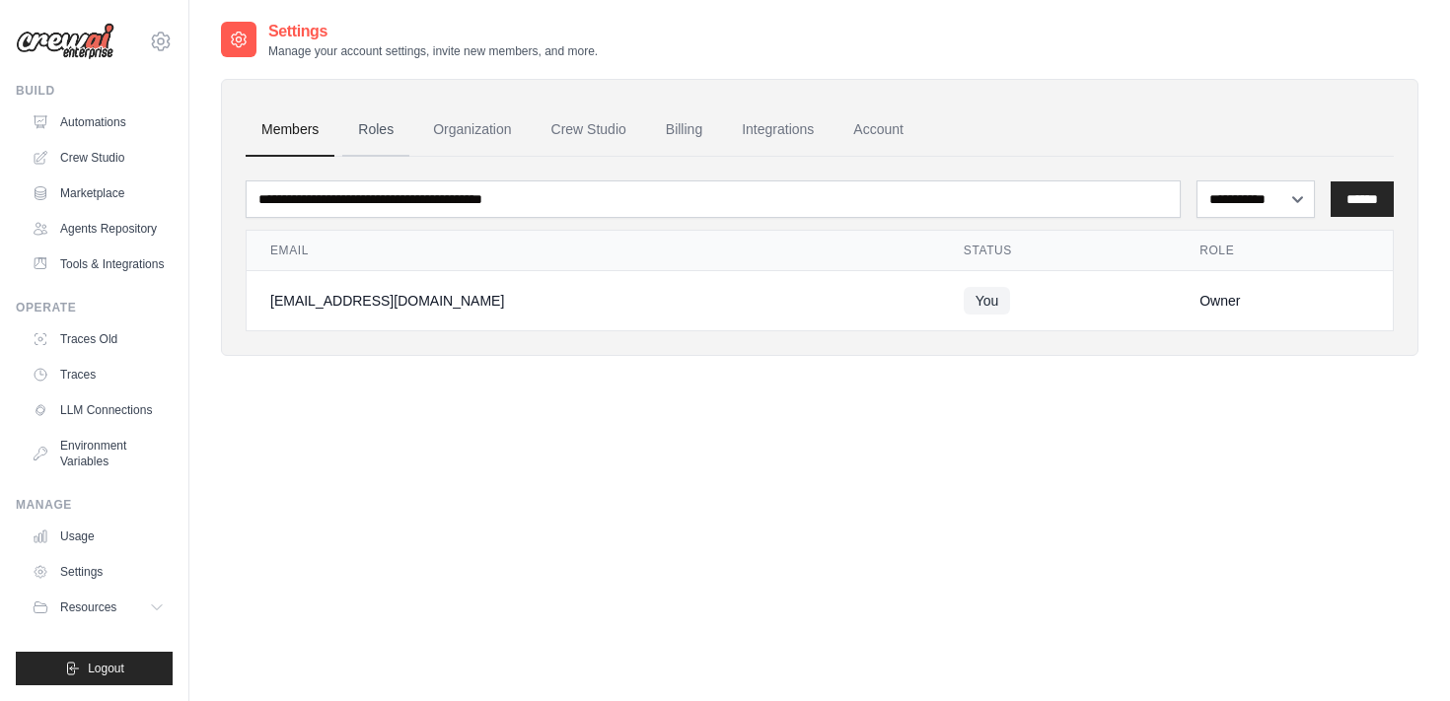
click at [368, 124] on link "Roles" at bounding box center [375, 130] width 67 height 53
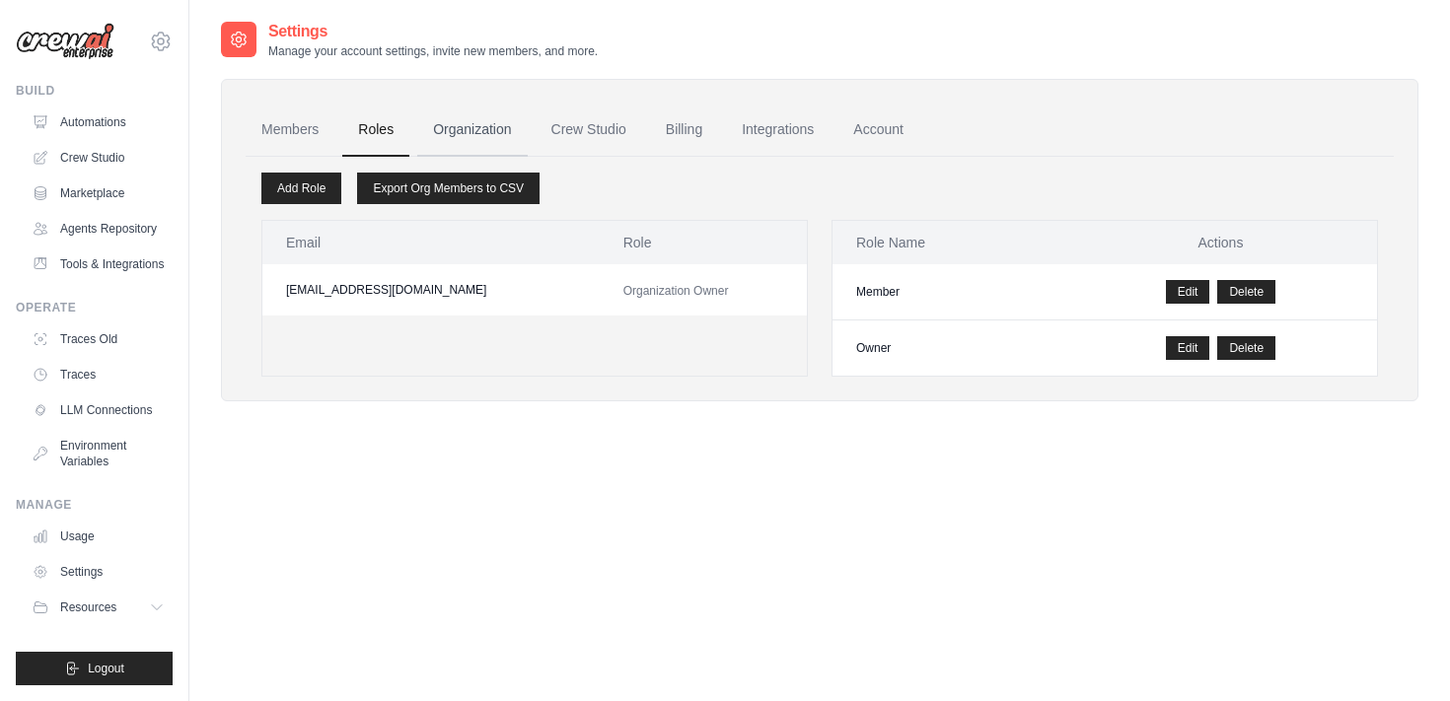
click at [457, 125] on link "Organization" at bounding box center [471, 130] width 109 height 53
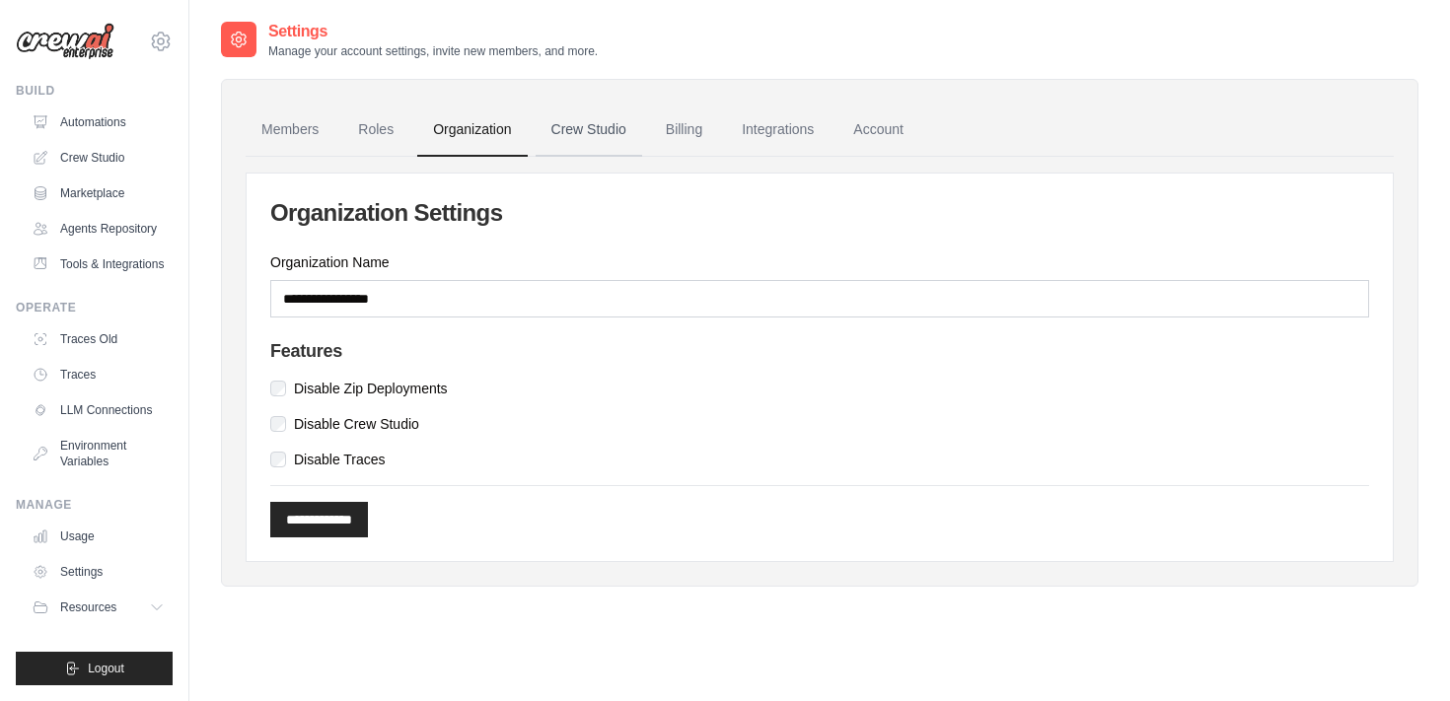
click at [576, 135] on link "Crew Studio" at bounding box center [589, 130] width 107 height 53
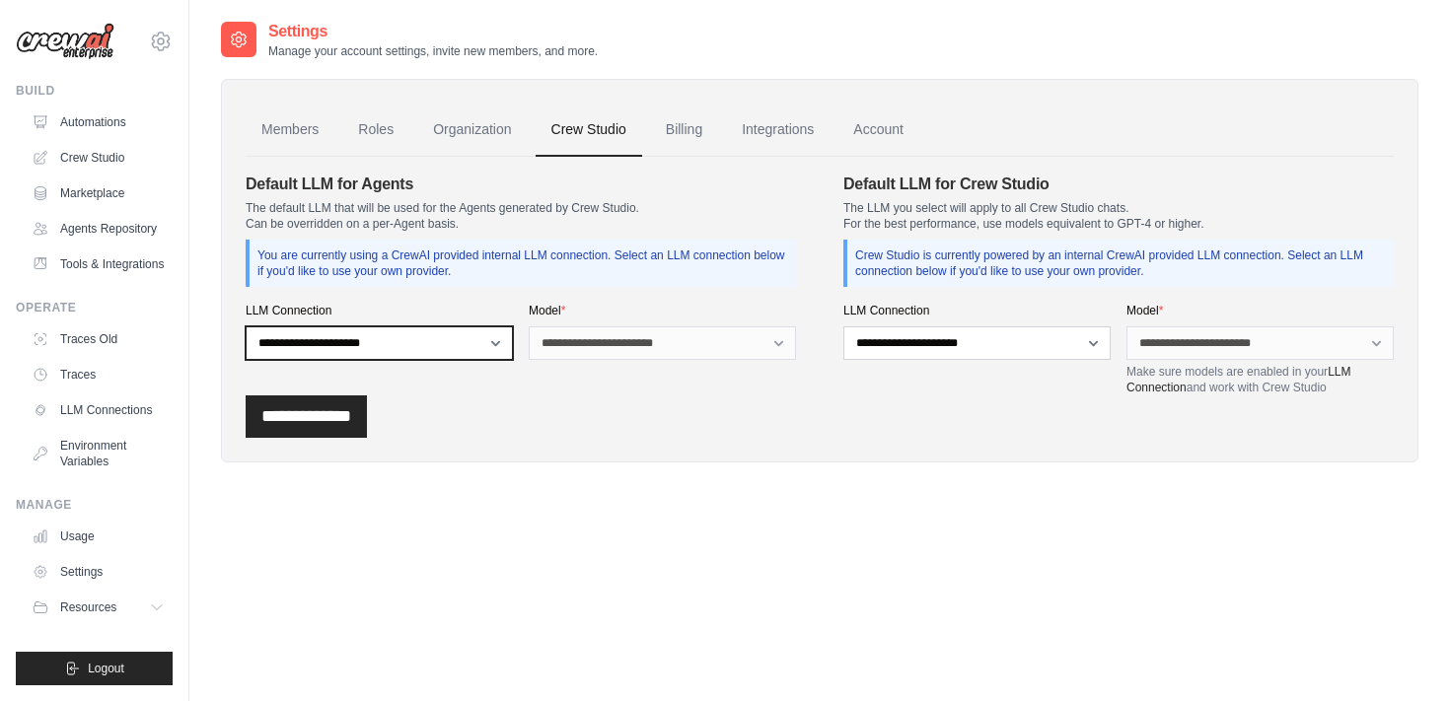
click at [487, 343] on select "**********" at bounding box center [379, 344] width 267 height 34
select select "******"
click at [246, 327] on select "**********" at bounding box center [379, 344] width 267 height 34
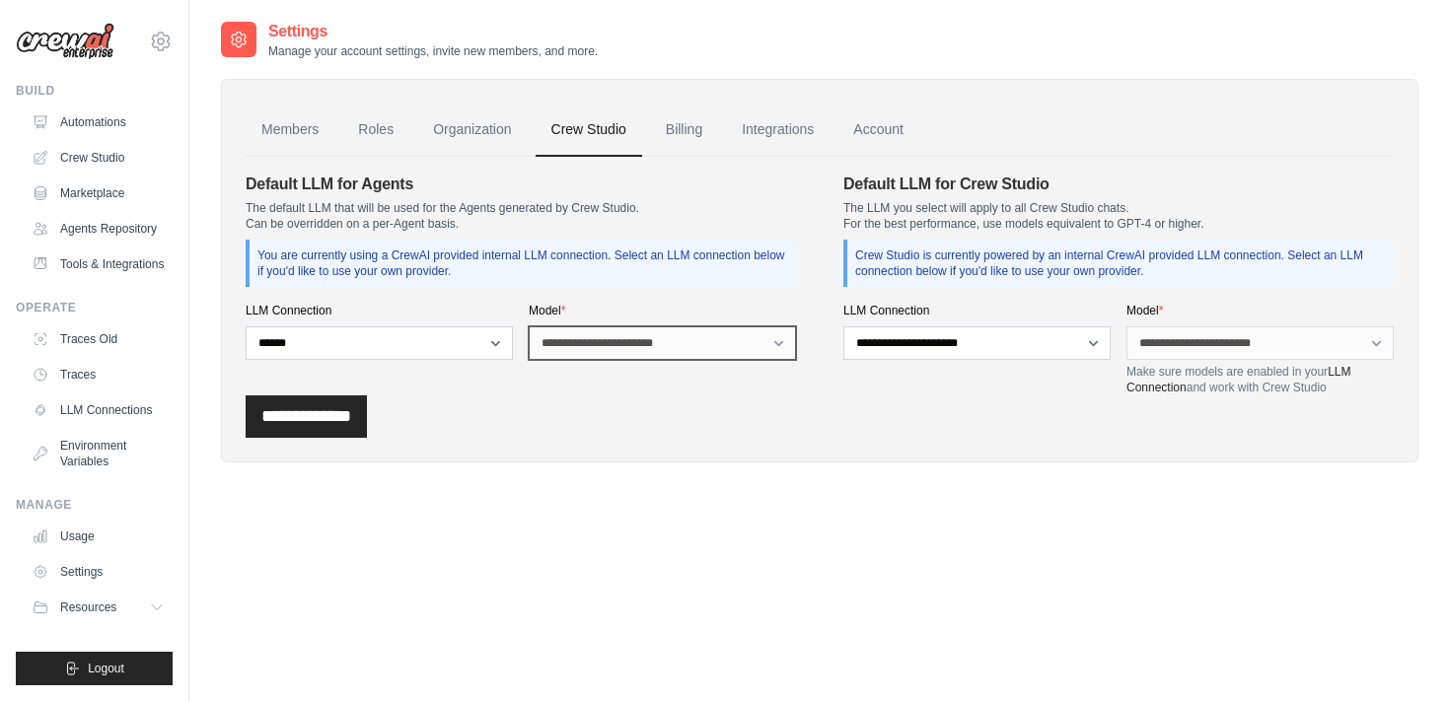
click at [624, 346] on select "**********" at bounding box center [662, 344] width 267 height 34
select select "**********"
click at [529, 327] on select "**********" at bounding box center [662, 344] width 267 height 34
click at [623, 366] on div "**********" at bounding box center [521, 284] width 550 height 223
click at [653, 338] on select "**********" at bounding box center [662, 344] width 267 height 34
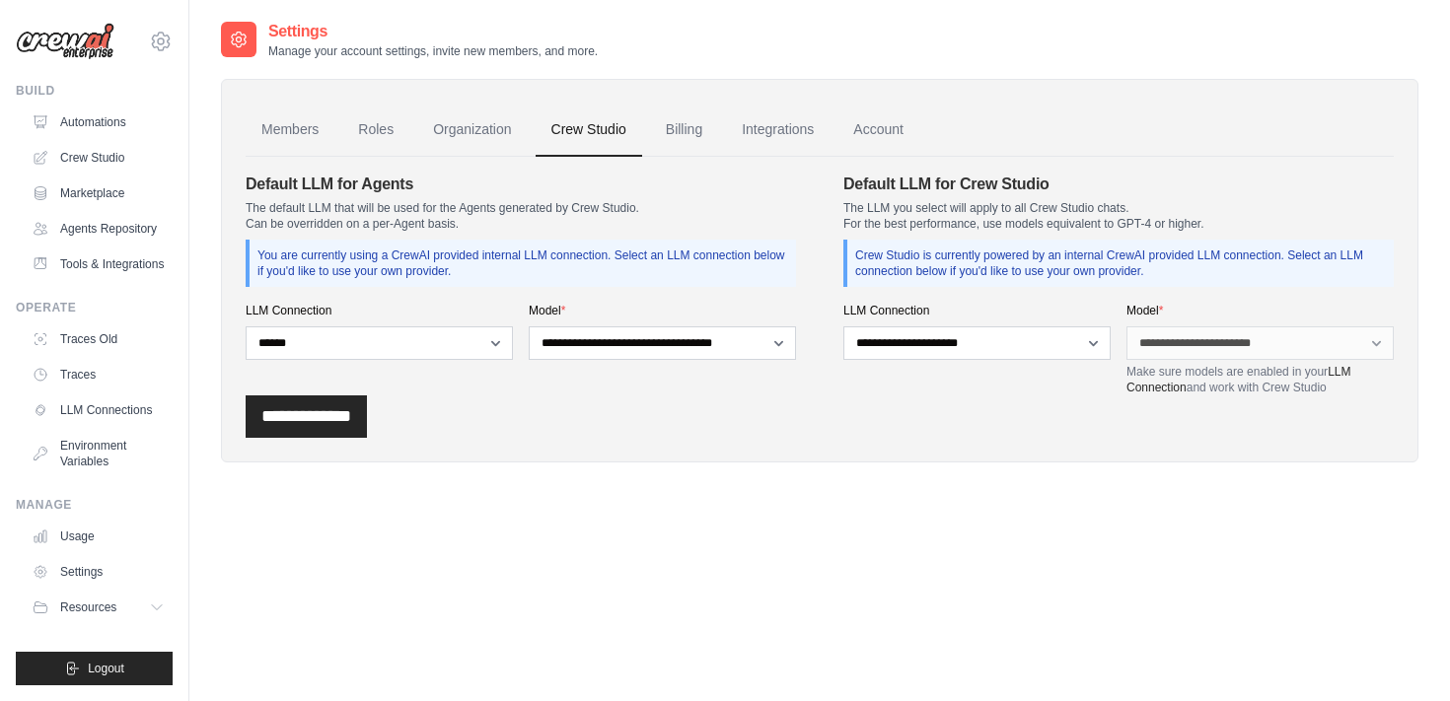
click at [883, 323] on div "**********" at bounding box center [976, 349] width 267 height 93
click at [901, 337] on select "**********" at bounding box center [976, 344] width 267 height 34
click at [843, 327] on select "**********" at bounding box center [976, 344] width 267 height 34
click at [985, 401] on div "**********" at bounding box center [820, 417] width 1148 height 42
click at [349, 415] on input "**********" at bounding box center [306, 417] width 121 height 42
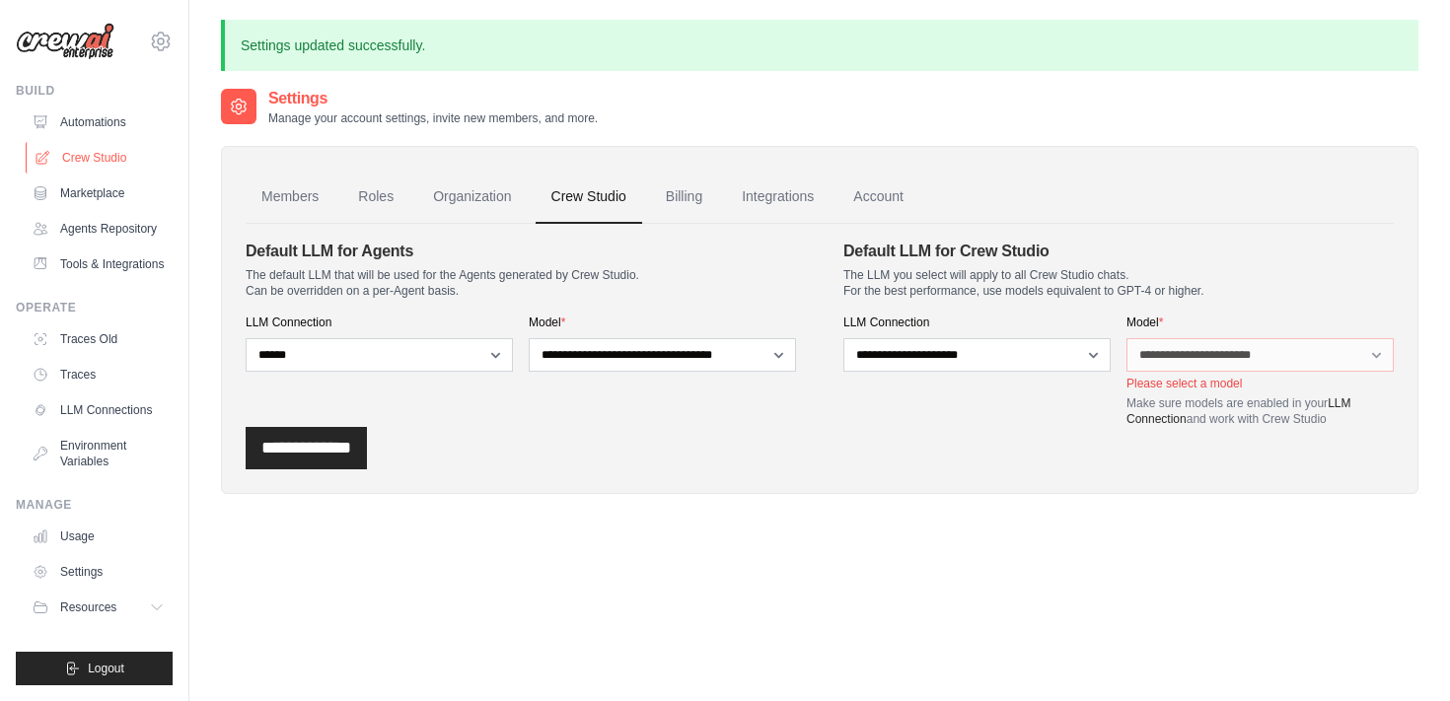
click at [110, 152] on link "Crew Studio" at bounding box center [100, 158] width 149 height 32
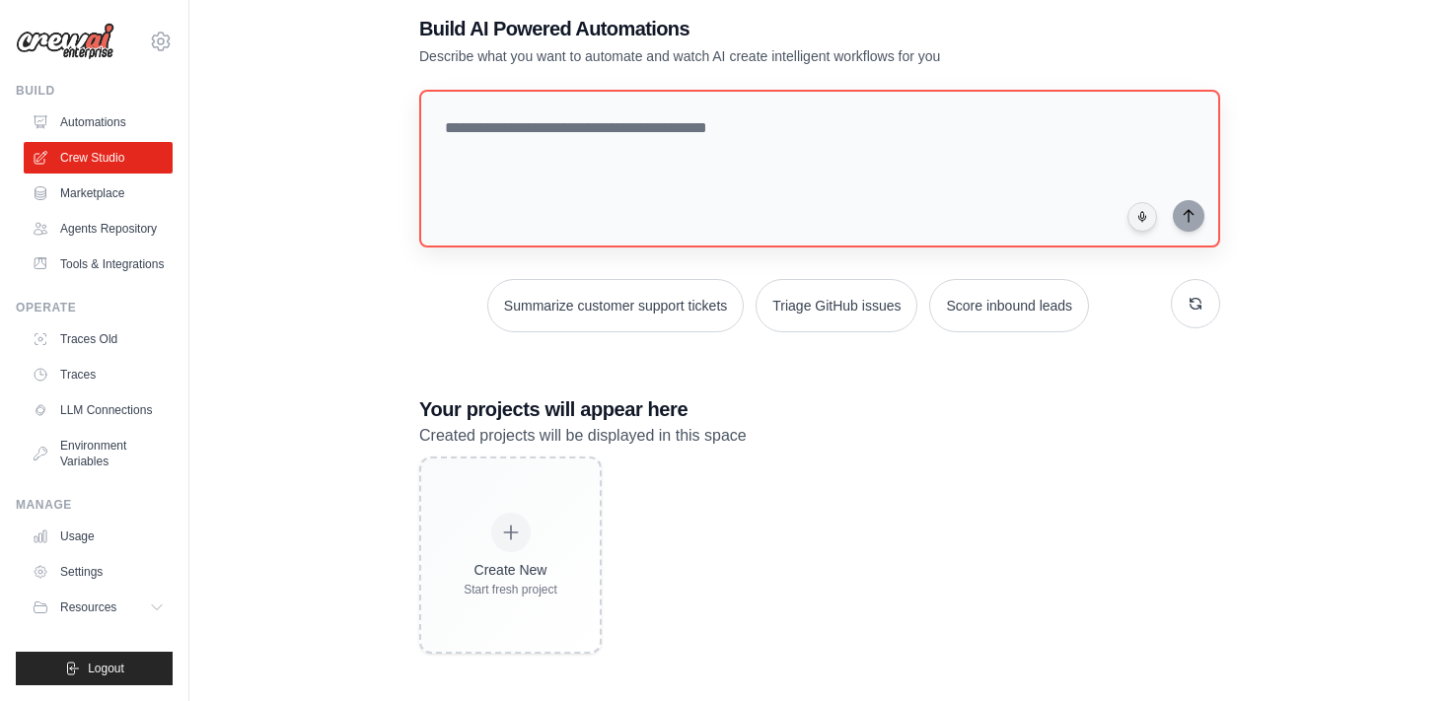
scroll to position [39, 0]
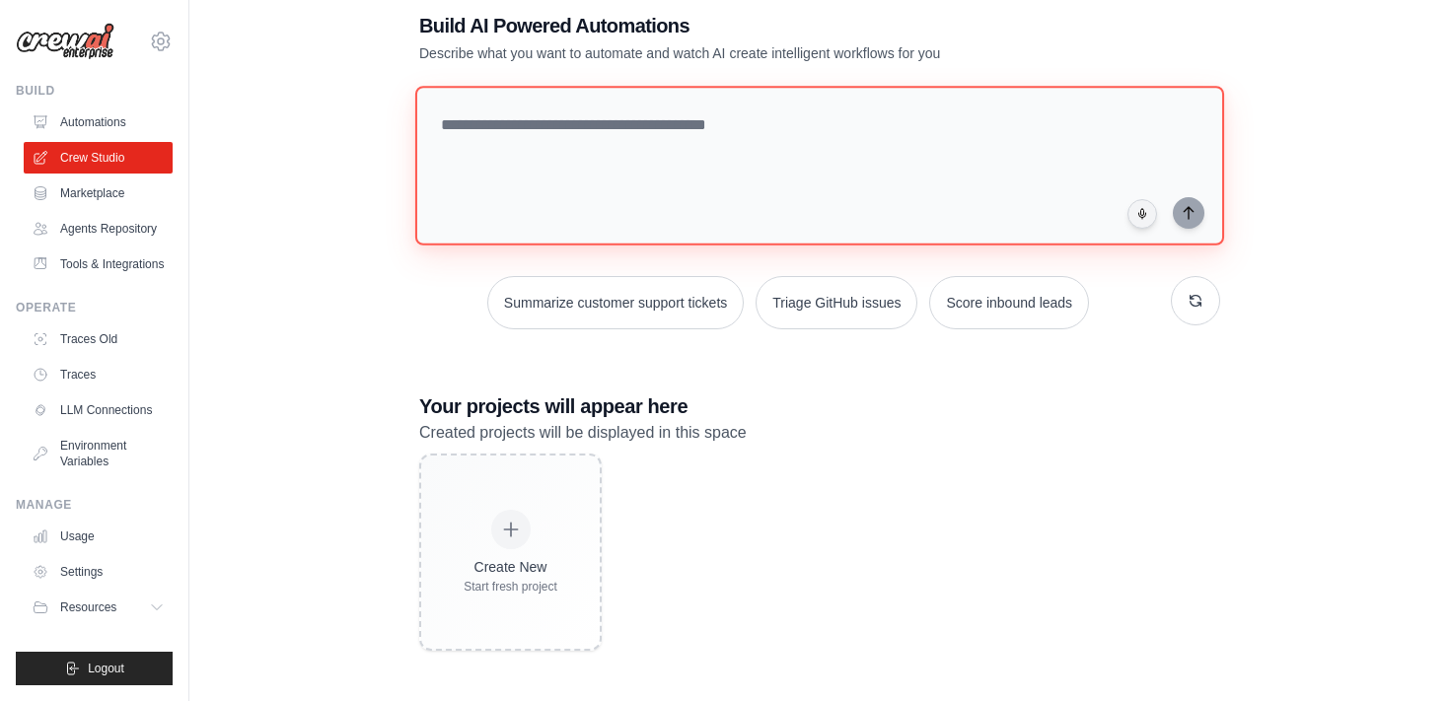
click at [679, 121] on textarea at bounding box center [819, 166] width 809 height 160
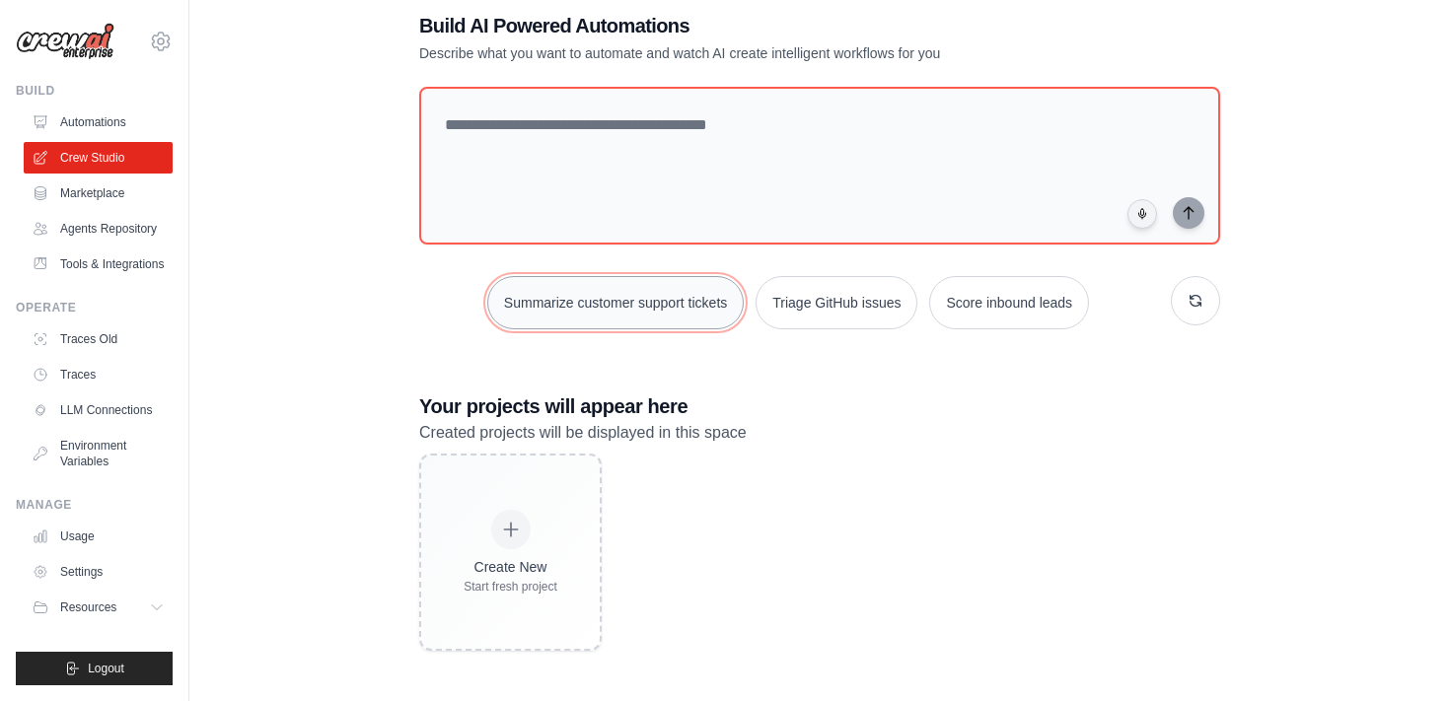
click at [566, 309] on button "Summarize customer support tickets" at bounding box center [615, 302] width 256 height 53
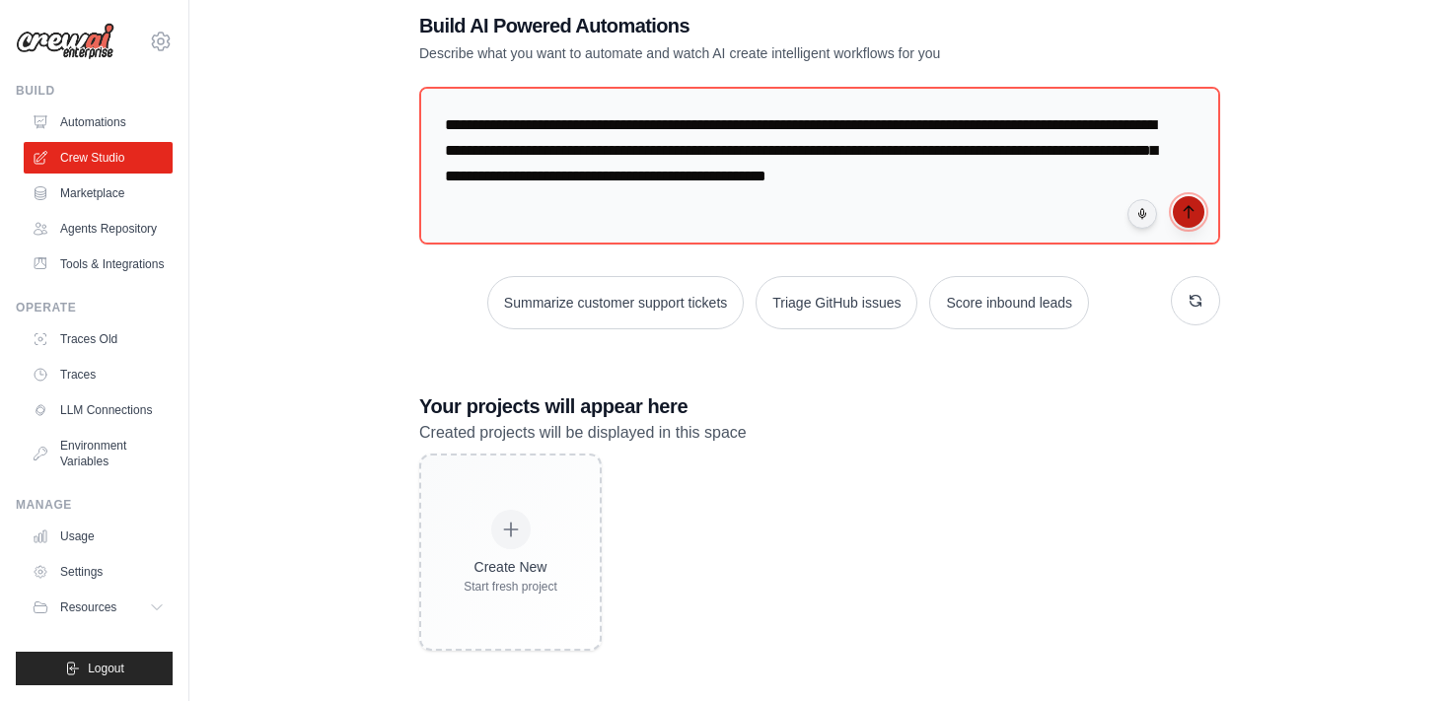
click at [1189, 218] on icon "submit" at bounding box center [1189, 212] width 16 height 16
click at [110, 122] on link "Automations" at bounding box center [100, 123] width 149 height 32
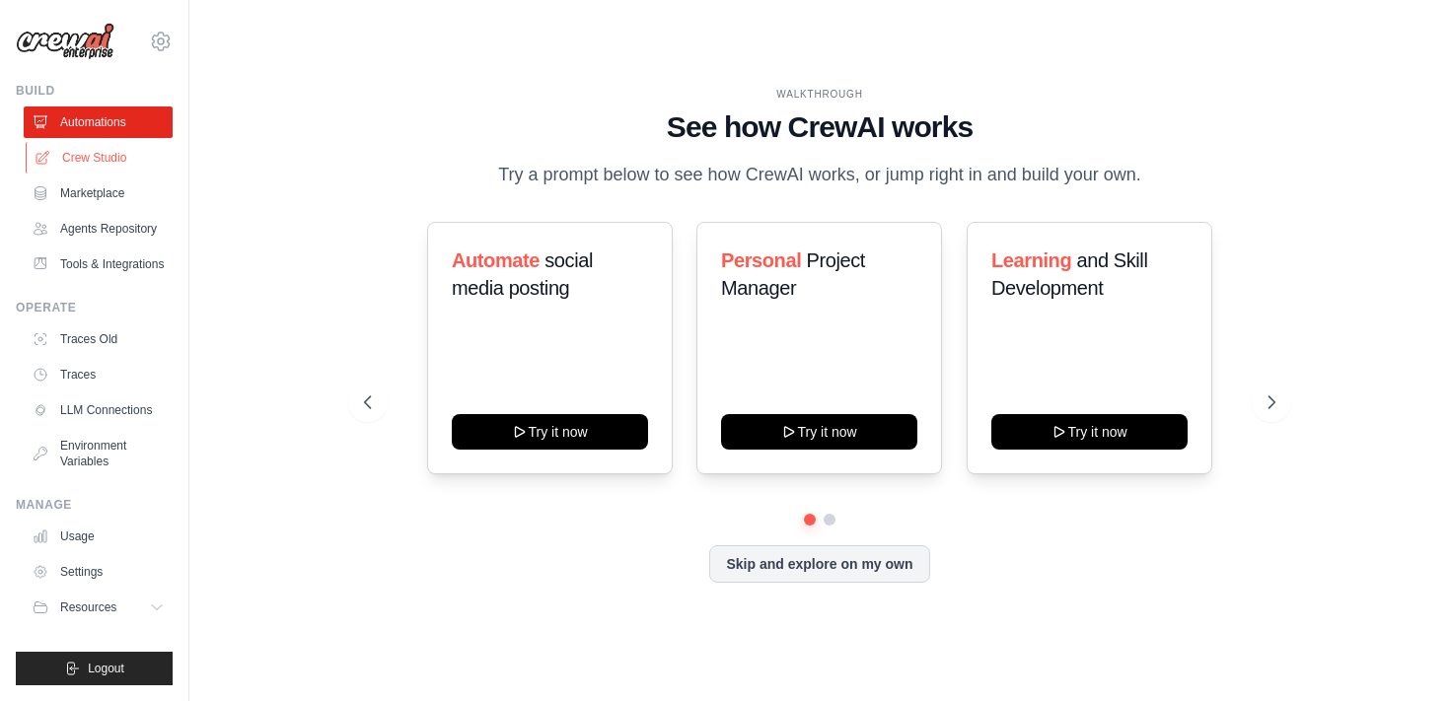
click at [104, 158] on link "Crew Studio" at bounding box center [100, 158] width 149 height 32
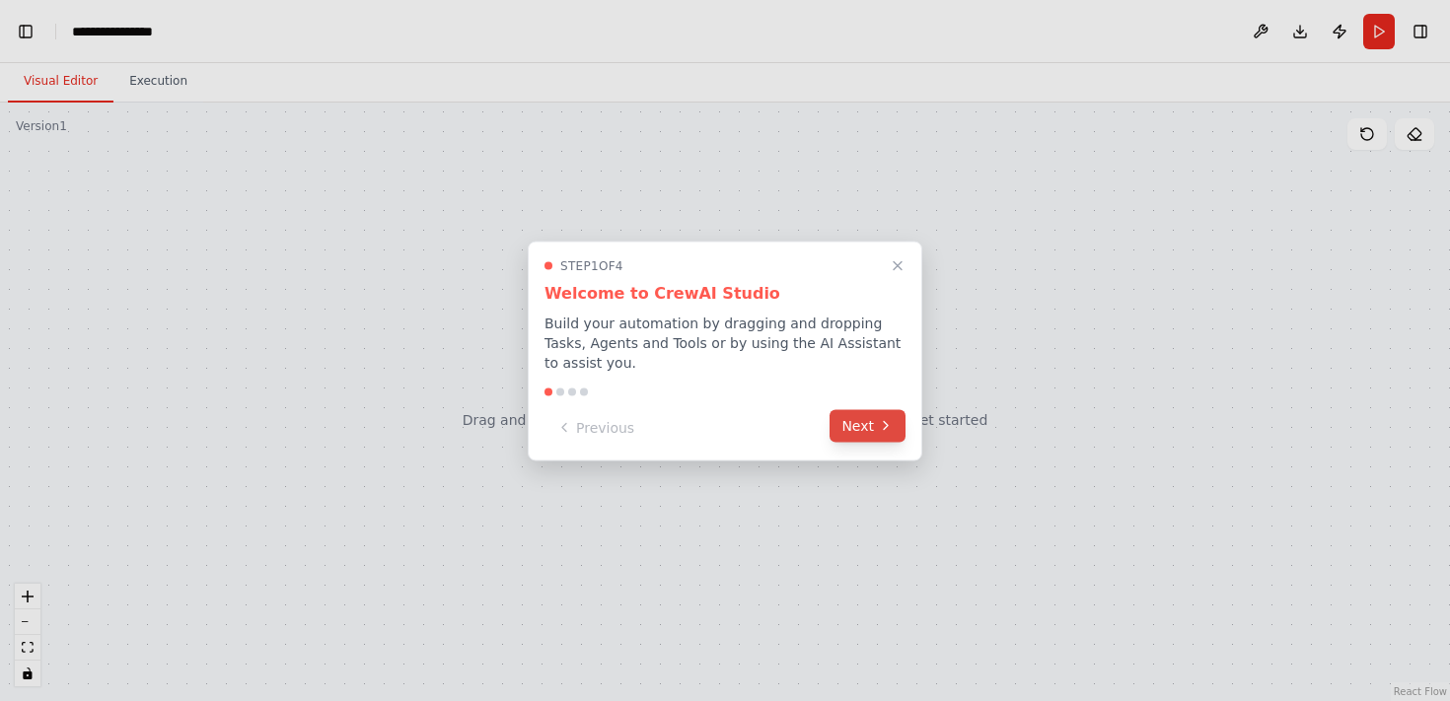
scroll to position [4256, 0]
click at [872, 434] on button "Next" at bounding box center [868, 425] width 76 height 33
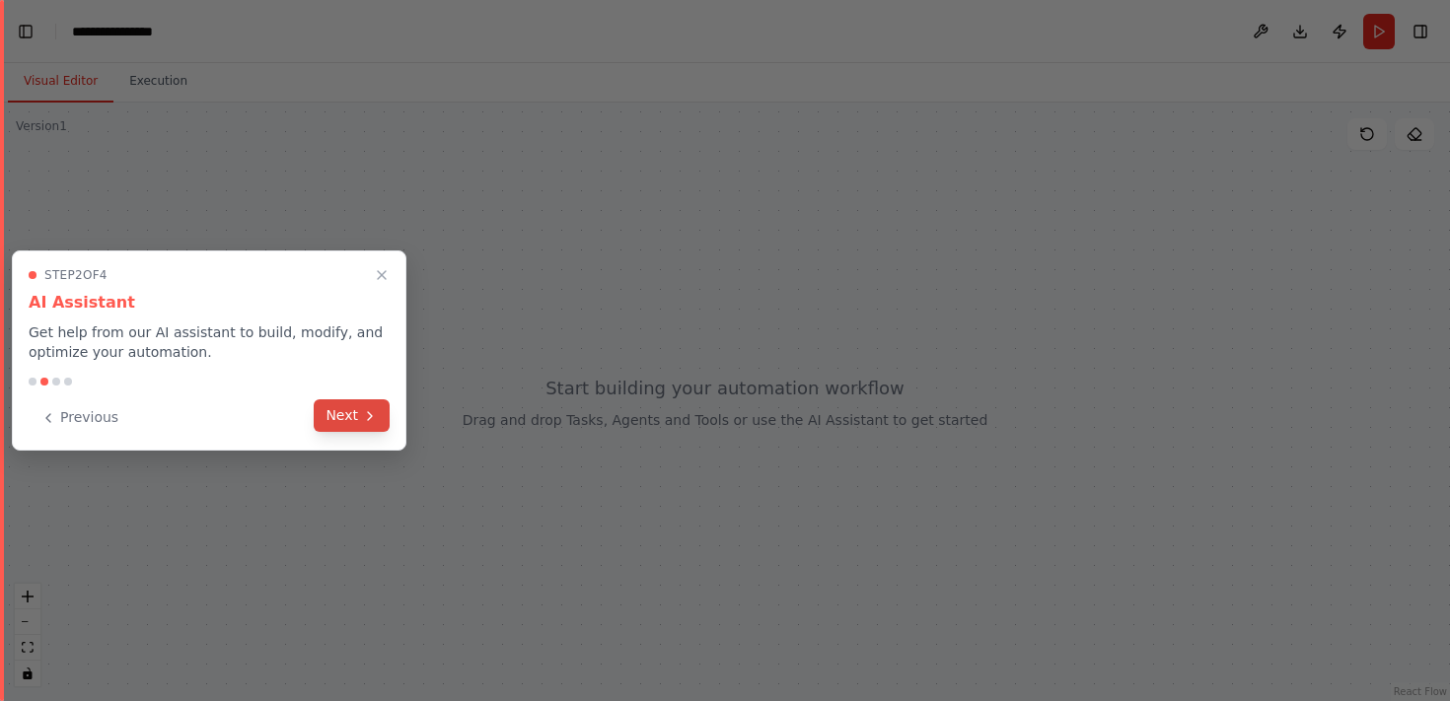
click at [381, 420] on button "Next" at bounding box center [352, 416] width 76 height 33
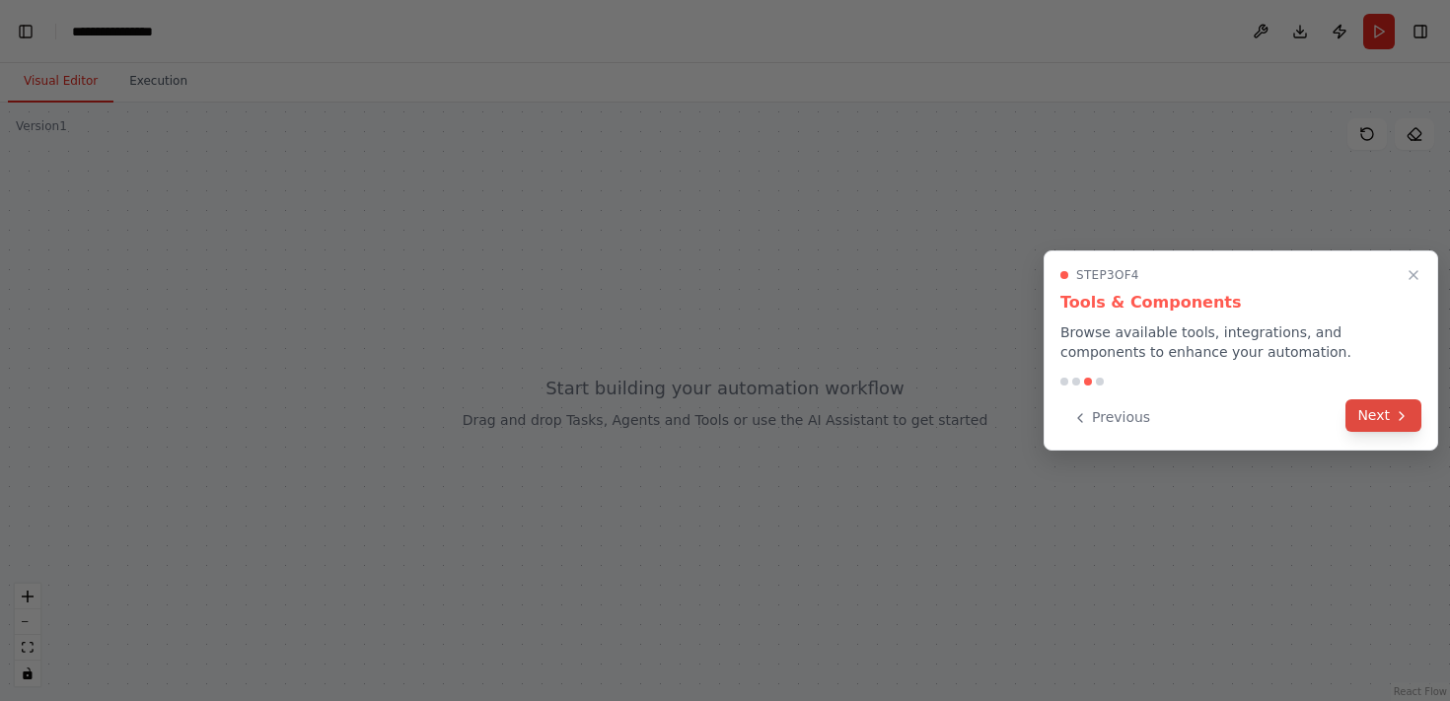
click at [1419, 419] on button "Next" at bounding box center [1383, 416] width 76 height 33
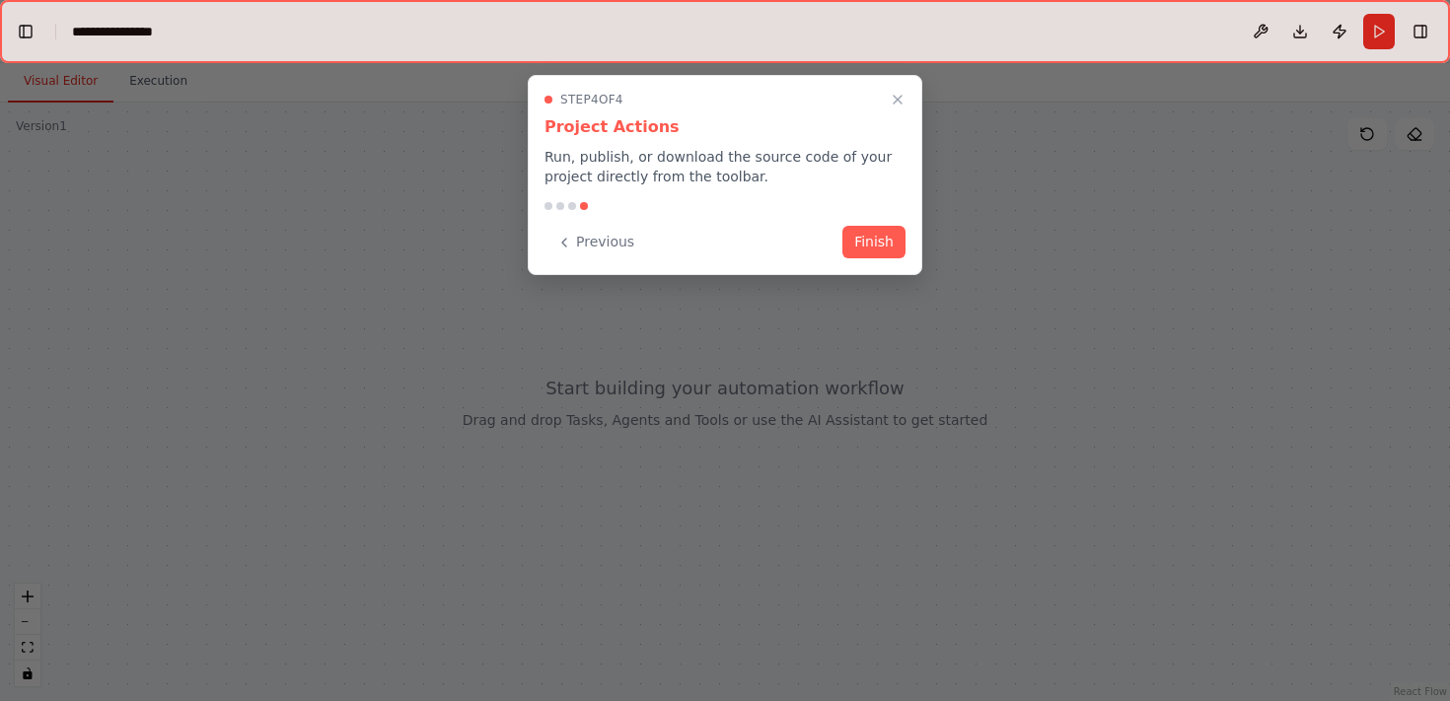
scroll to position [6685, 0]
click at [890, 251] on button "Finish" at bounding box center [873, 240] width 63 height 33
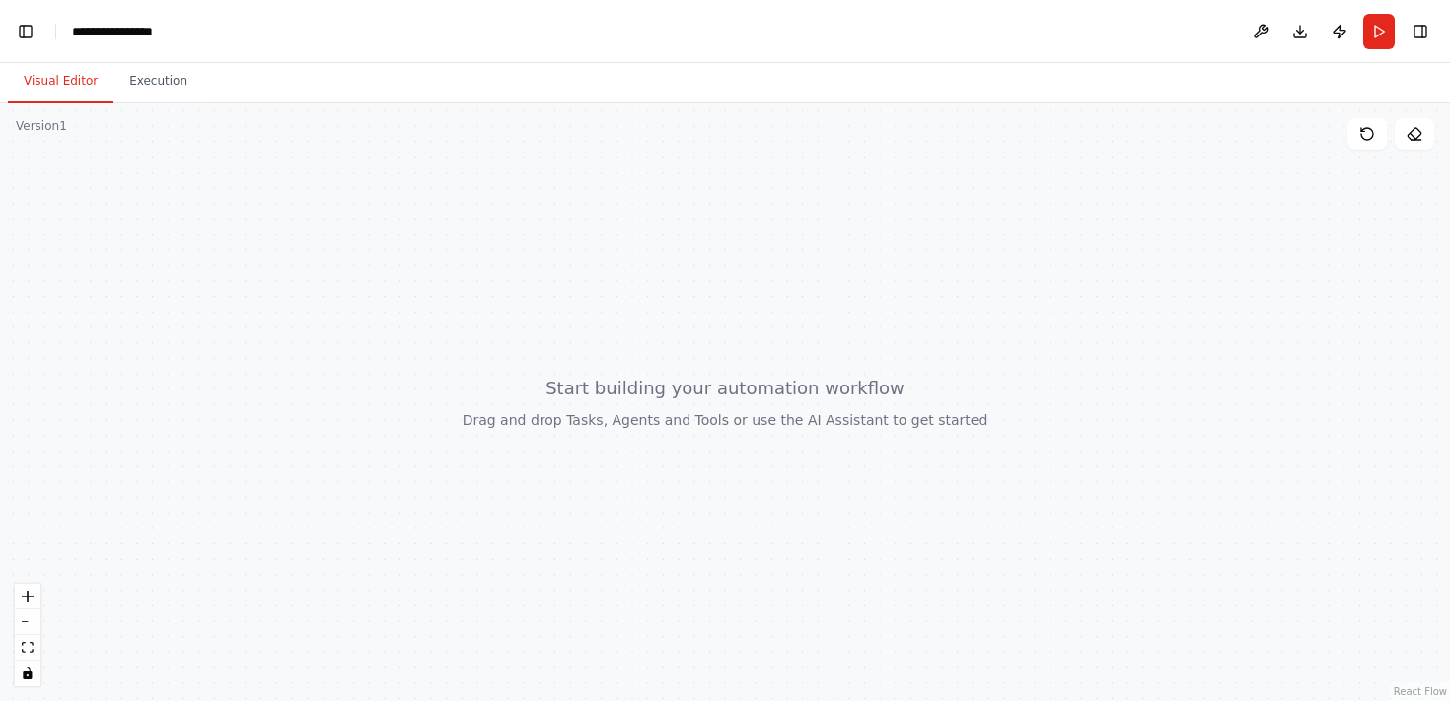
scroll to position [7904, 0]
drag, startPoint x: 495, startPoint y: 415, endPoint x: 593, endPoint y: 452, distance: 104.3
click at [593, 452] on div at bounding box center [725, 402] width 1450 height 599
click at [701, 365] on div at bounding box center [725, 402] width 1450 height 599
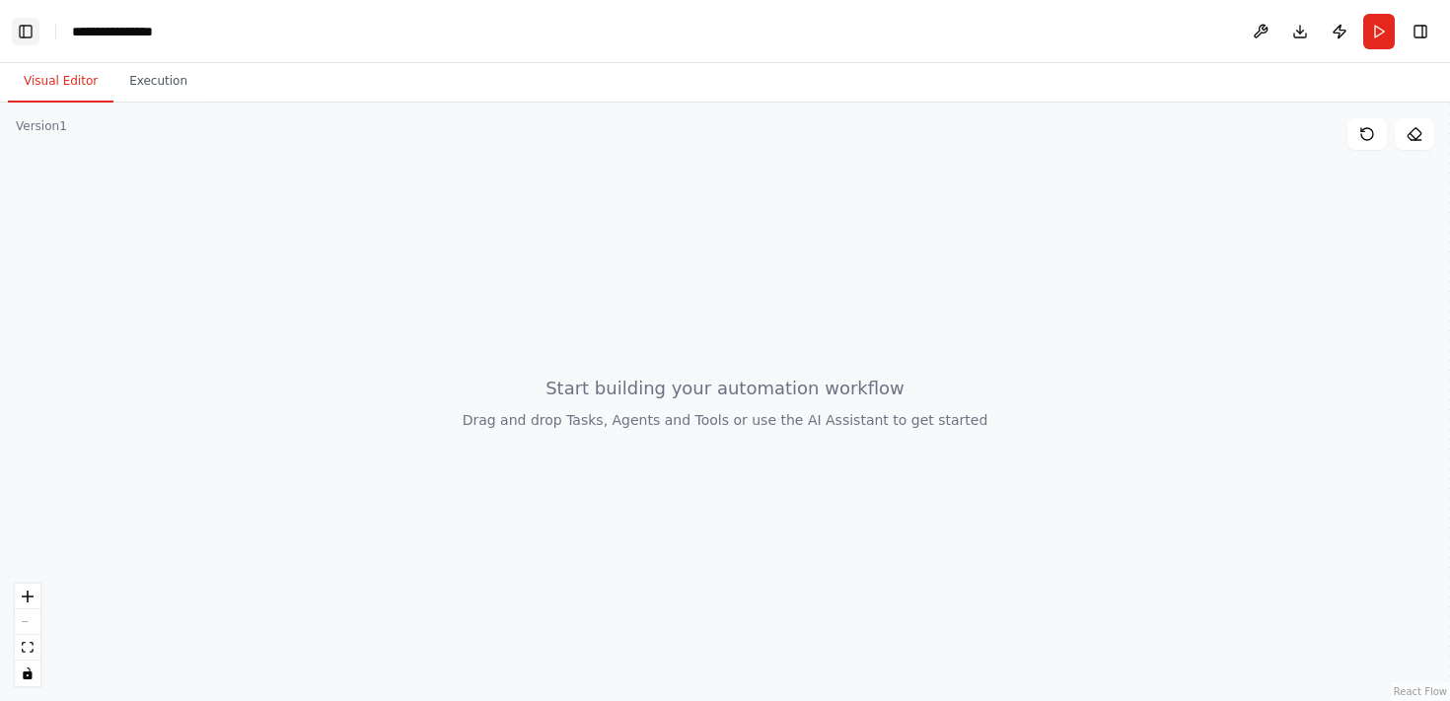
click at [27, 37] on button "Toggle Left Sidebar" at bounding box center [26, 32] width 28 height 28
drag, startPoint x: 451, startPoint y: 188, endPoint x: 544, endPoint y: 251, distance: 111.6
click at [544, 251] on div at bounding box center [725, 402] width 1450 height 599
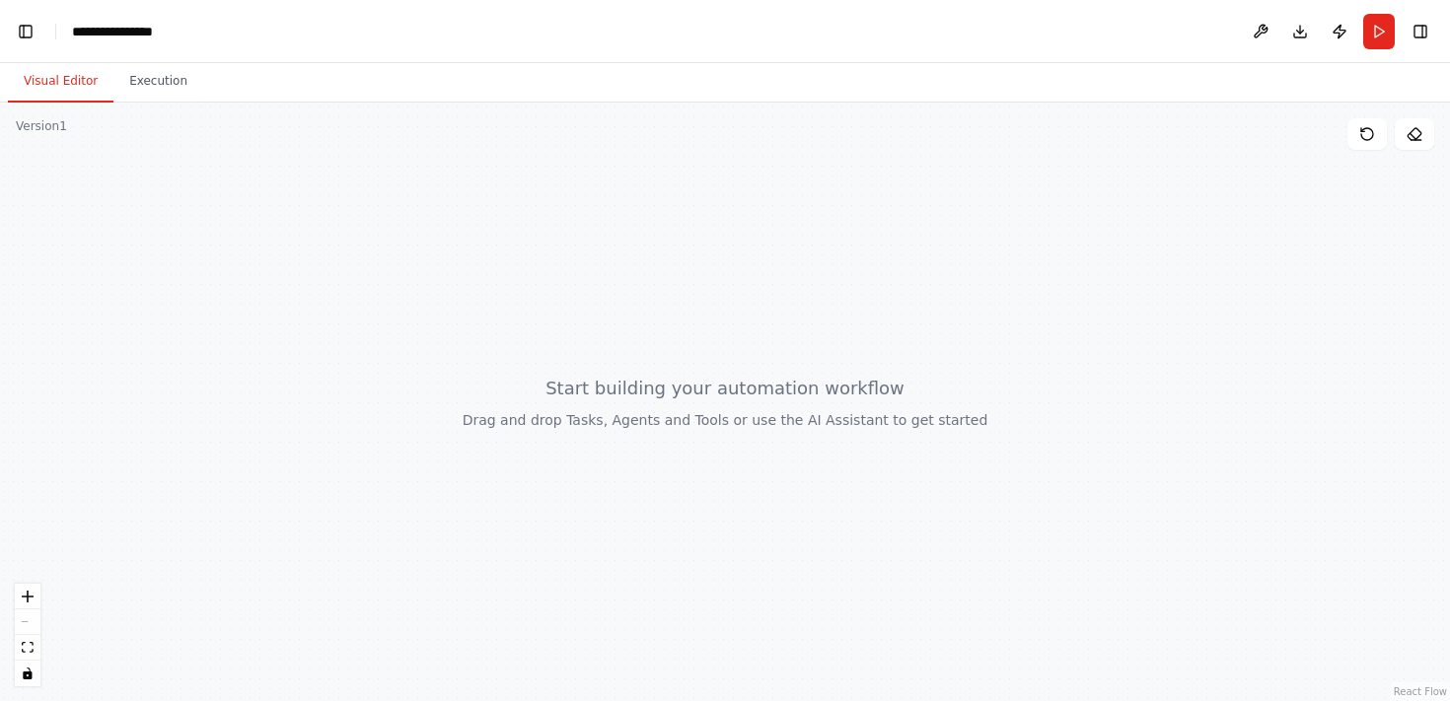
click at [348, 290] on div at bounding box center [725, 402] width 1450 height 599
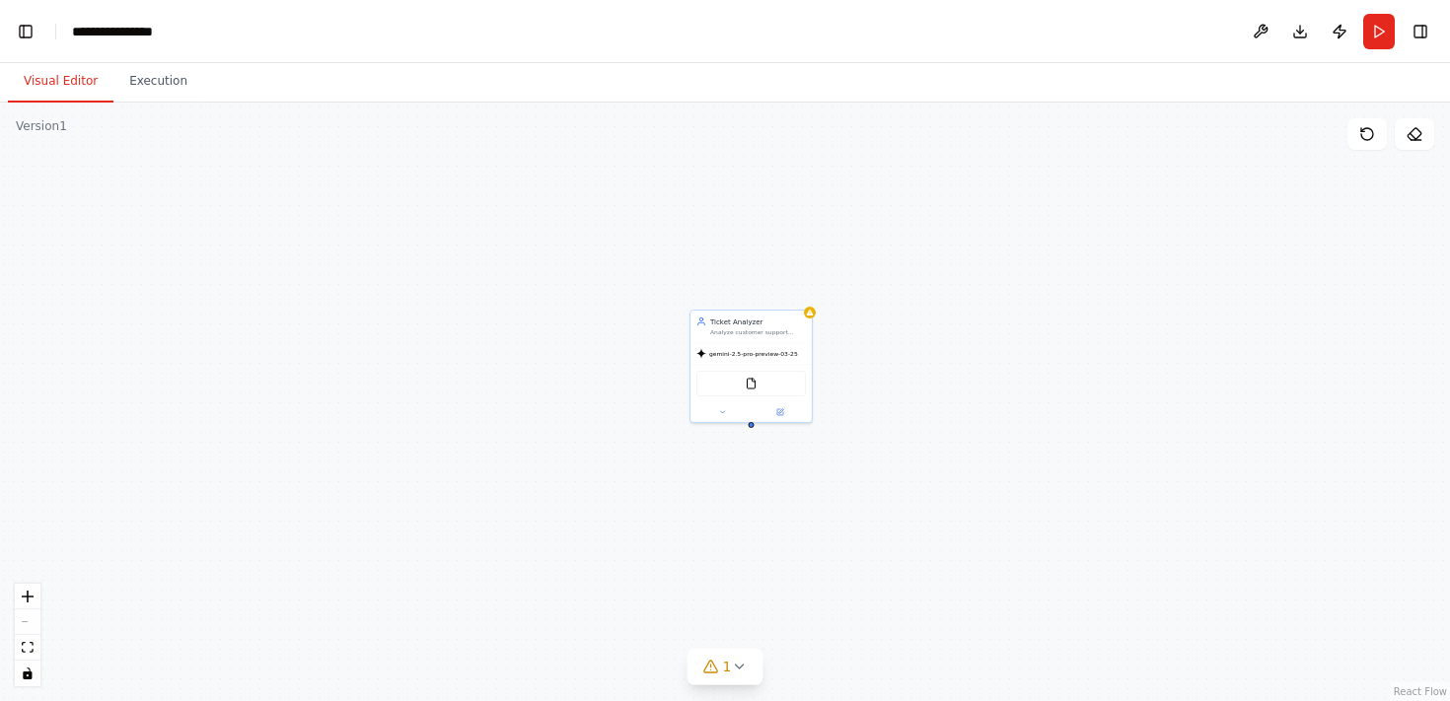
scroll to position [11069, 0]
click at [776, 338] on div "Ticket Analyzer Analyze customer support tickets to understand customer issues,…" at bounding box center [751, 364] width 123 height 113
drag, startPoint x: 1016, startPoint y: 513, endPoint x: 690, endPoint y: 385, distance: 350.8
click at [690, 385] on div "Ticket Analyzer Analyze customer support tickets to understand customer issues,…" at bounding box center [725, 402] width 1450 height 599
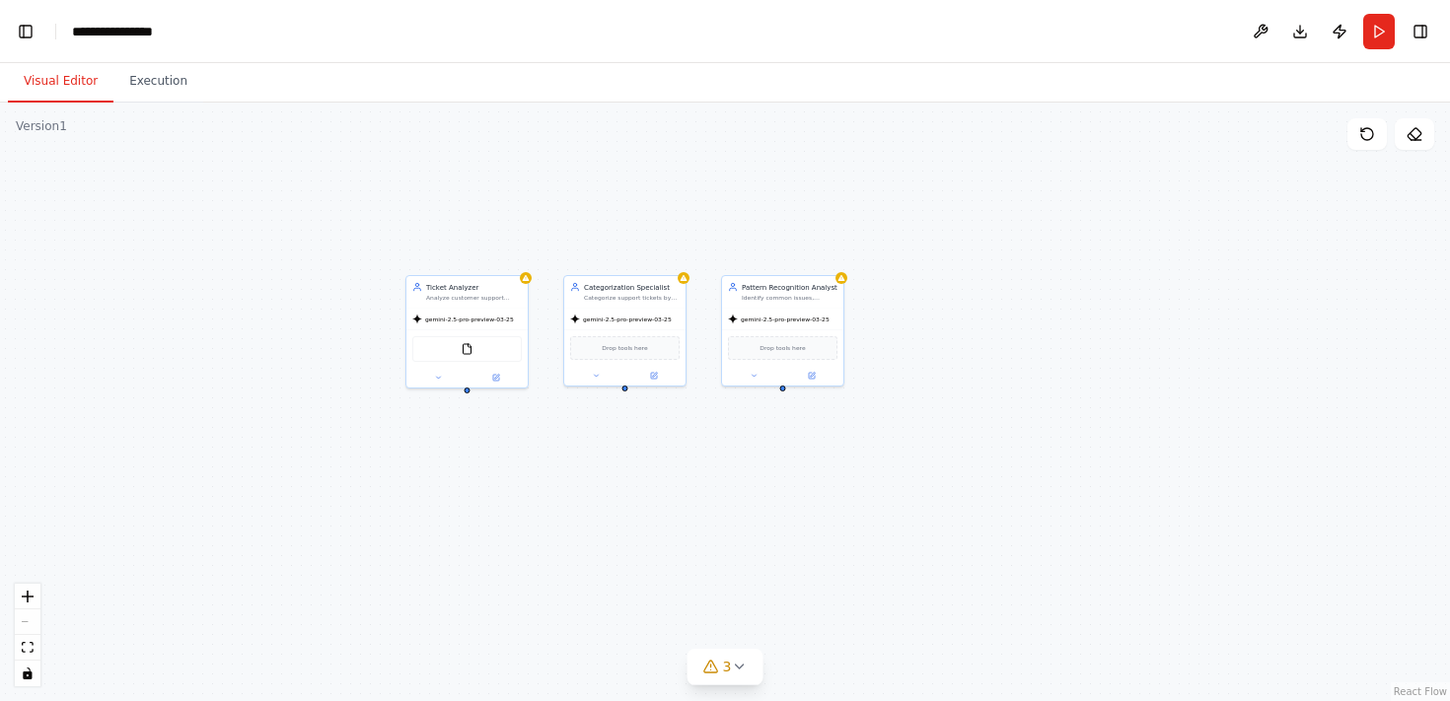
drag, startPoint x: 690, startPoint y: 385, endPoint x: 732, endPoint y: 478, distance: 102.9
click at [732, 478] on div "Ticket Analyzer Analyze customer support tickets to understand customer issues,…" at bounding box center [725, 402] width 1450 height 599
click at [1363, 136] on icon at bounding box center [1367, 134] width 16 height 16
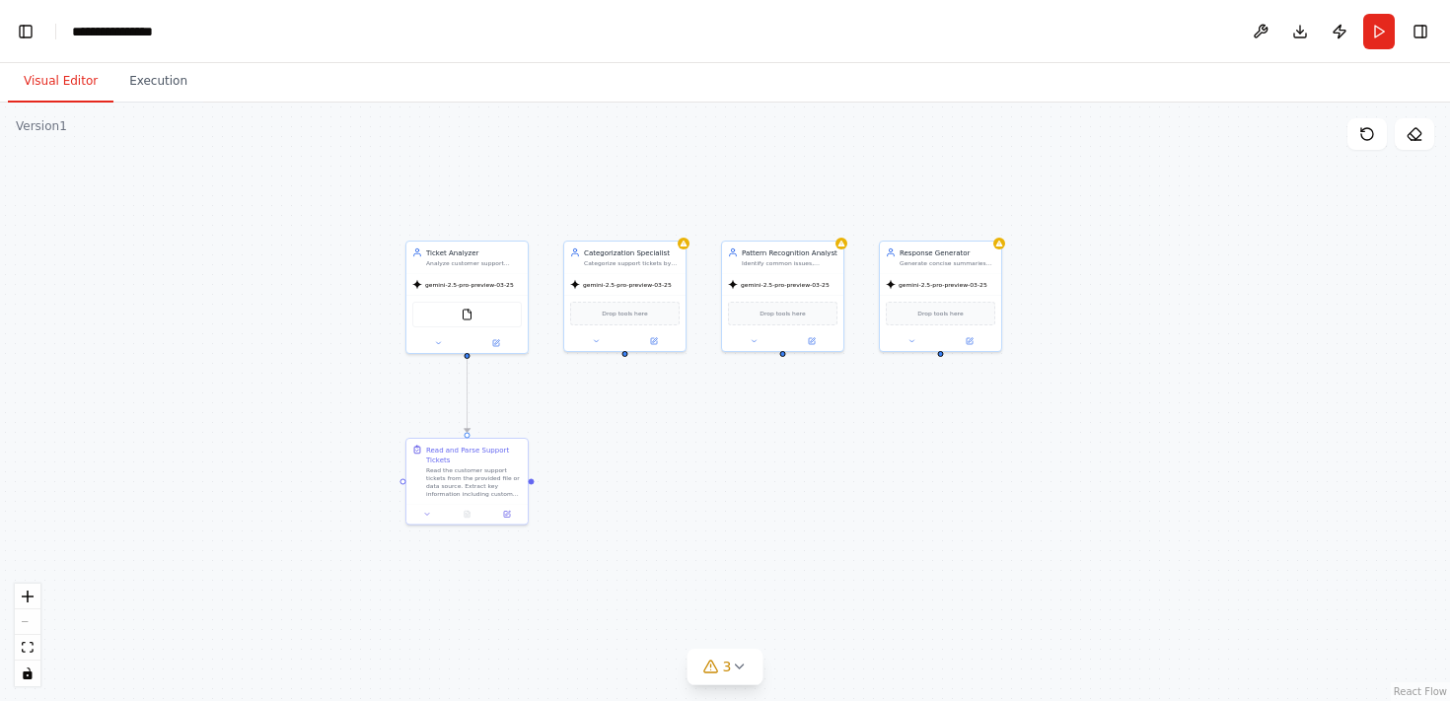
scroll to position [12716, 0]
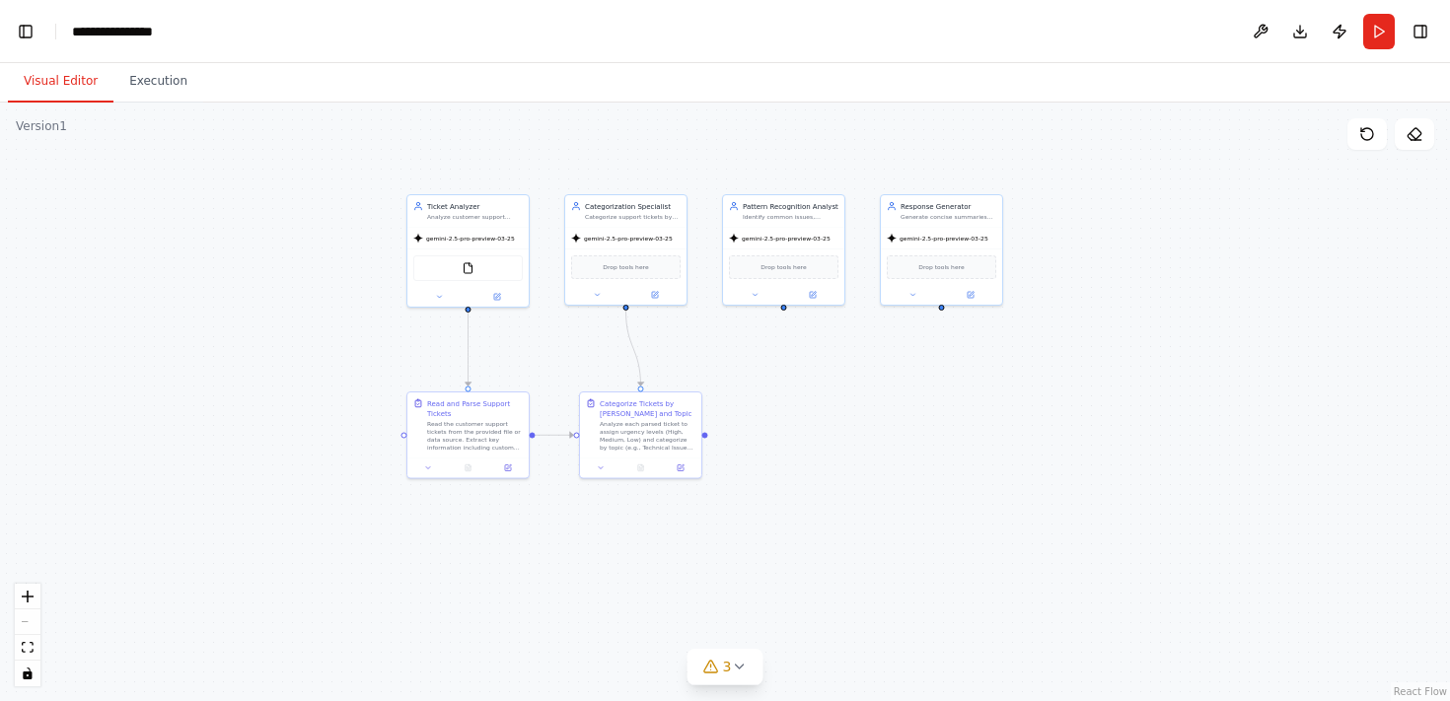
drag, startPoint x: 1126, startPoint y: 378, endPoint x: 1127, endPoint y: 297, distance: 80.9
click at [1127, 296] on div ".deletable-edge-delete-btn { width: 20px; height: 20px; border: 0px solid #ffff…" at bounding box center [725, 402] width 1450 height 599
drag, startPoint x: 825, startPoint y: 491, endPoint x: 836, endPoint y: 563, distance: 72.8
click at [836, 563] on div ".deletable-edge-delete-btn { width: 20px; height: 20px; border: 0px solid #ffff…" at bounding box center [725, 402] width 1450 height 599
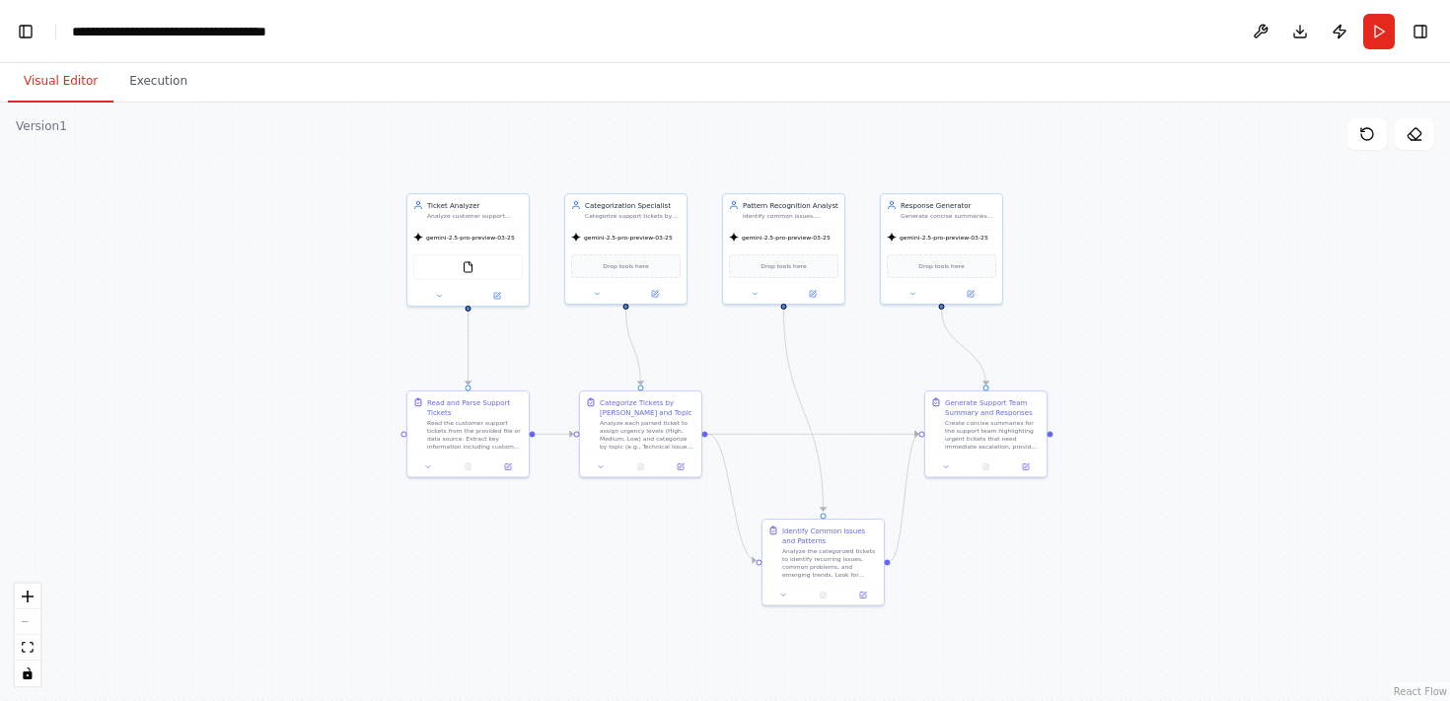
click at [1028, 549] on div ".deletable-edge-delete-btn { width: 20px; height: 20px; border: 0px solid #ffff…" at bounding box center [725, 402] width 1450 height 599
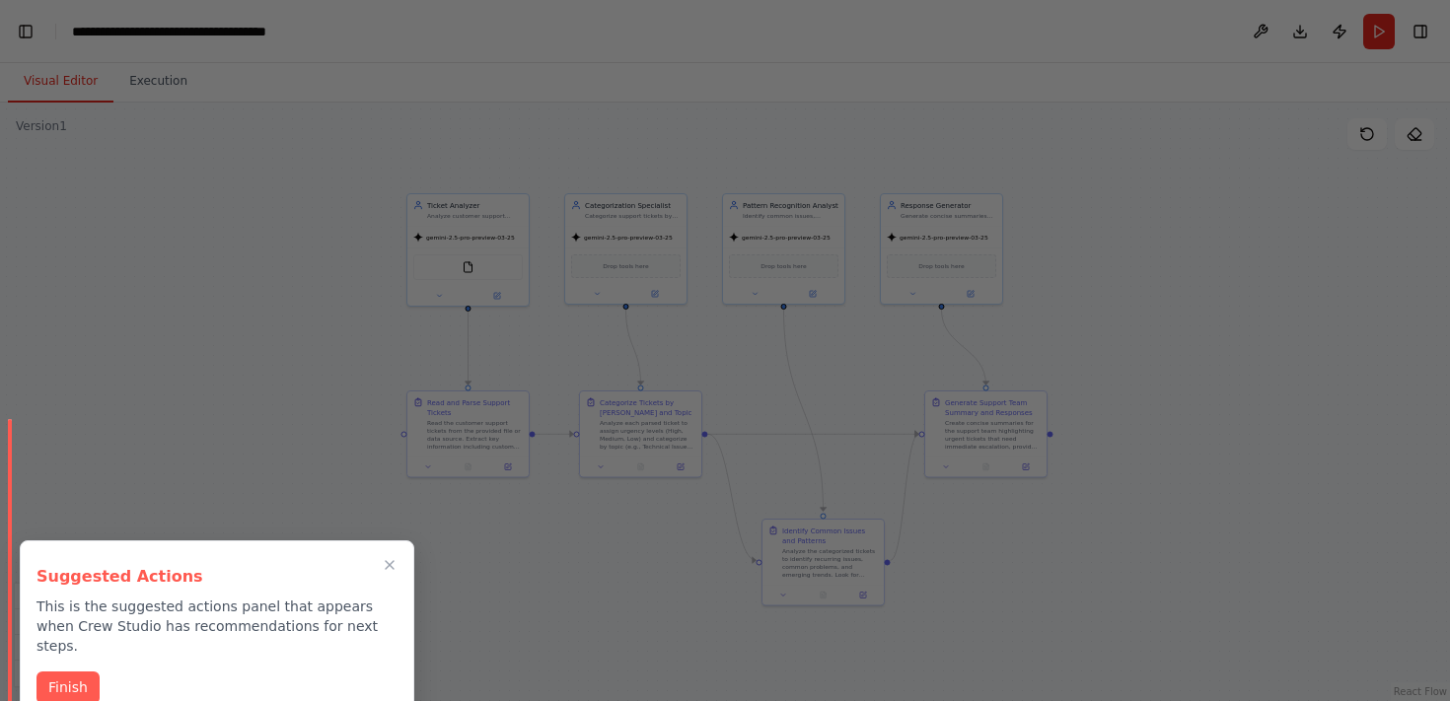
click at [1028, 549] on div at bounding box center [725, 350] width 1450 height 701
click at [59, 673] on button "Finish" at bounding box center [67, 686] width 63 height 33
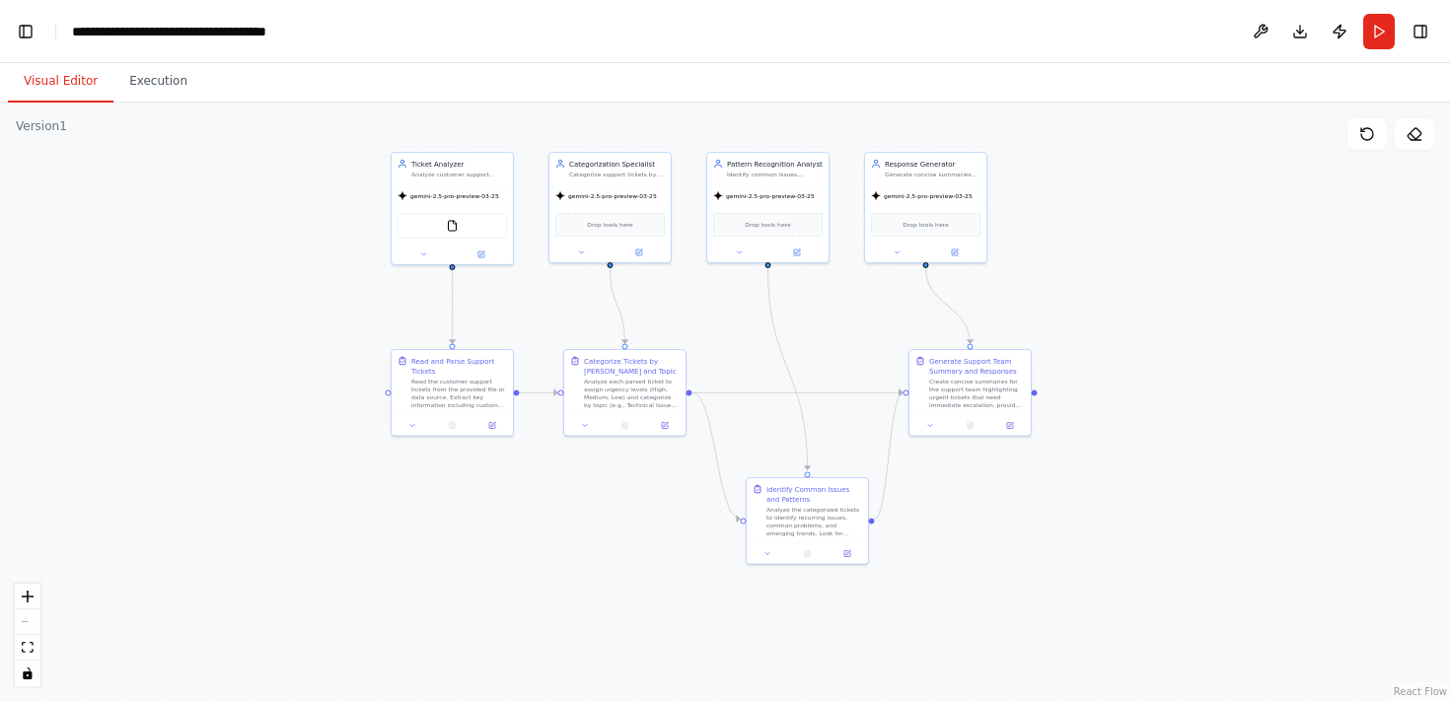
drag, startPoint x: 149, startPoint y: 532, endPoint x: 132, endPoint y: 490, distance: 44.7
click at [132, 490] on div ".deletable-edge-delete-btn { width: 20px; height: 20px; border: 0px solid #ffff…" at bounding box center [725, 402] width 1450 height 599
click at [1422, 130] on button at bounding box center [1414, 134] width 39 height 32
click at [1410, 148] on button at bounding box center [1414, 134] width 39 height 32
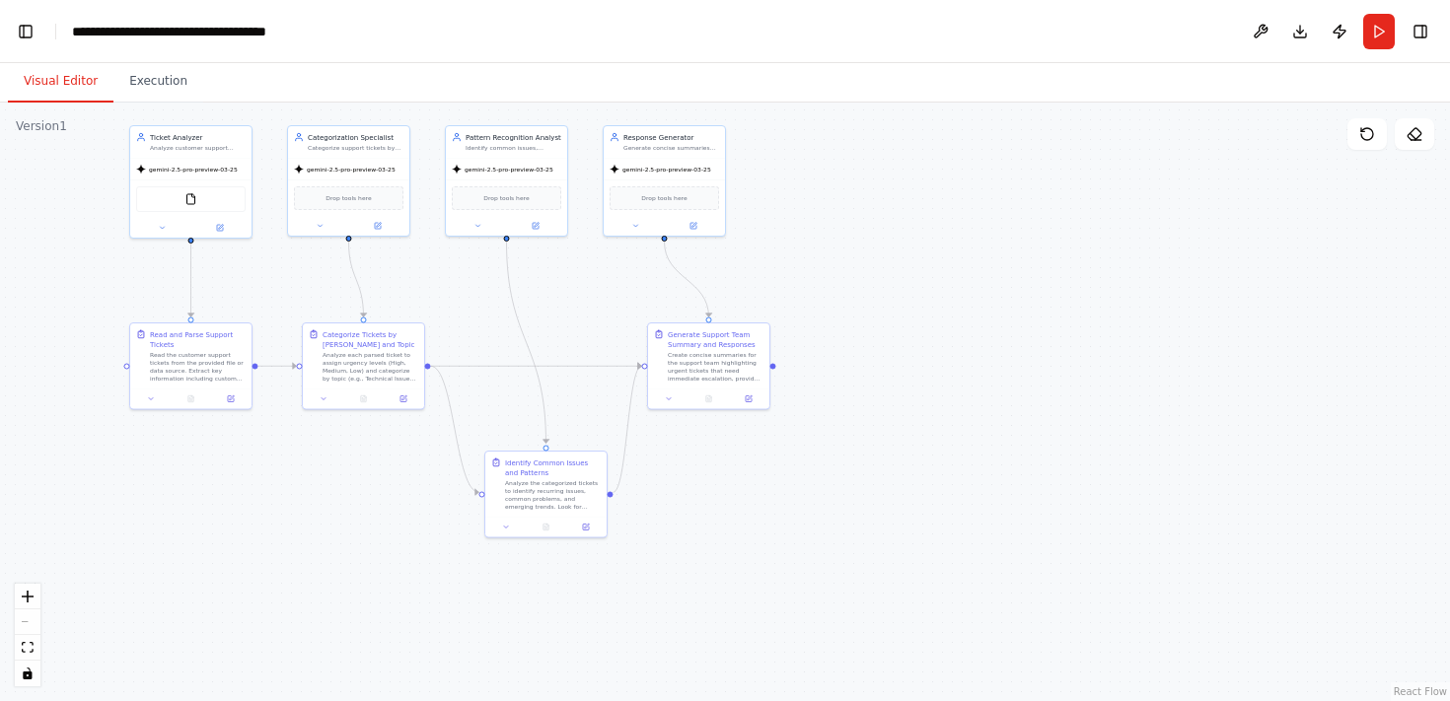
drag, startPoint x: 1299, startPoint y: 204, endPoint x: 1210, endPoint y: 178, distance: 92.7
click at [1210, 178] on div ".deletable-edge-delete-btn { width: 20px; height: 20px; border: 0px solid #ffff…" at bounding box center [725, 402] width 1450 height 599
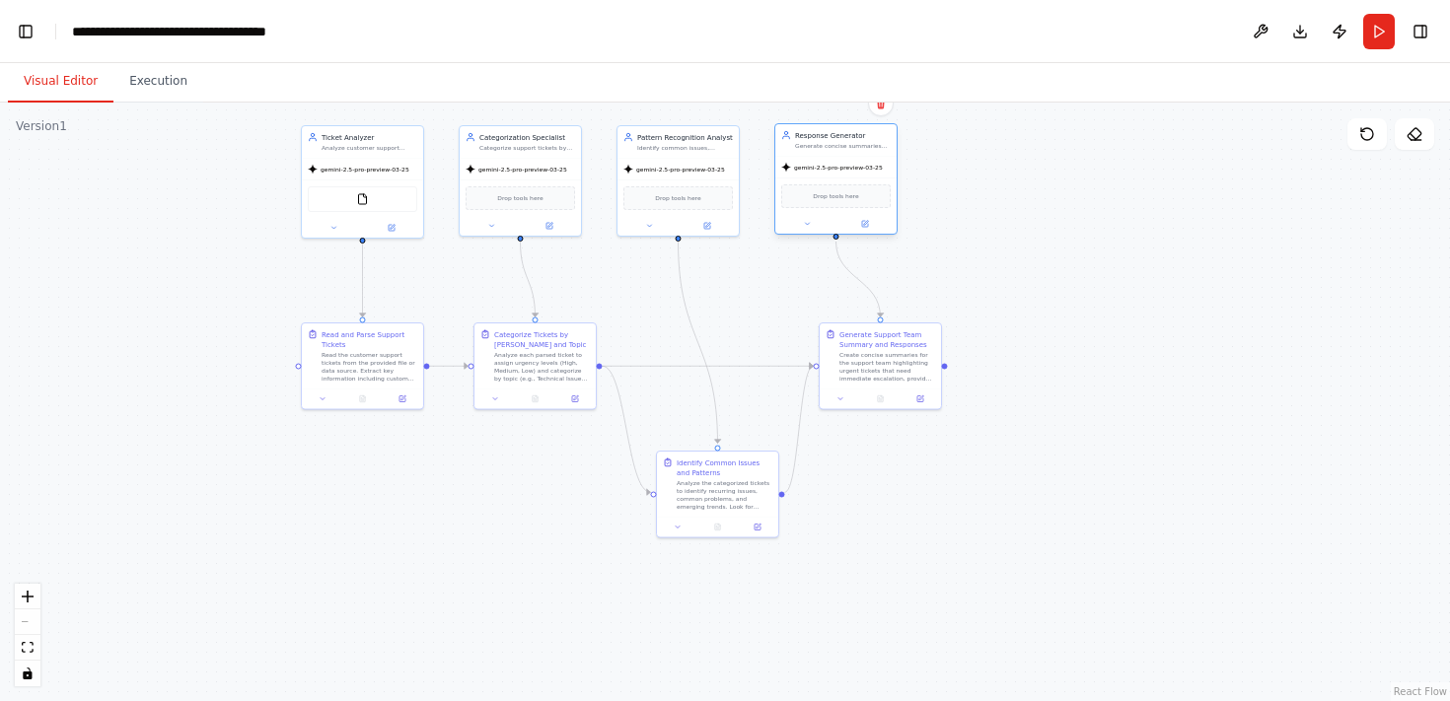
click at [829, 163] on div "gemini-2.5-pro-preview-03-25" at bounding box center [832, 168] width 102 height 10
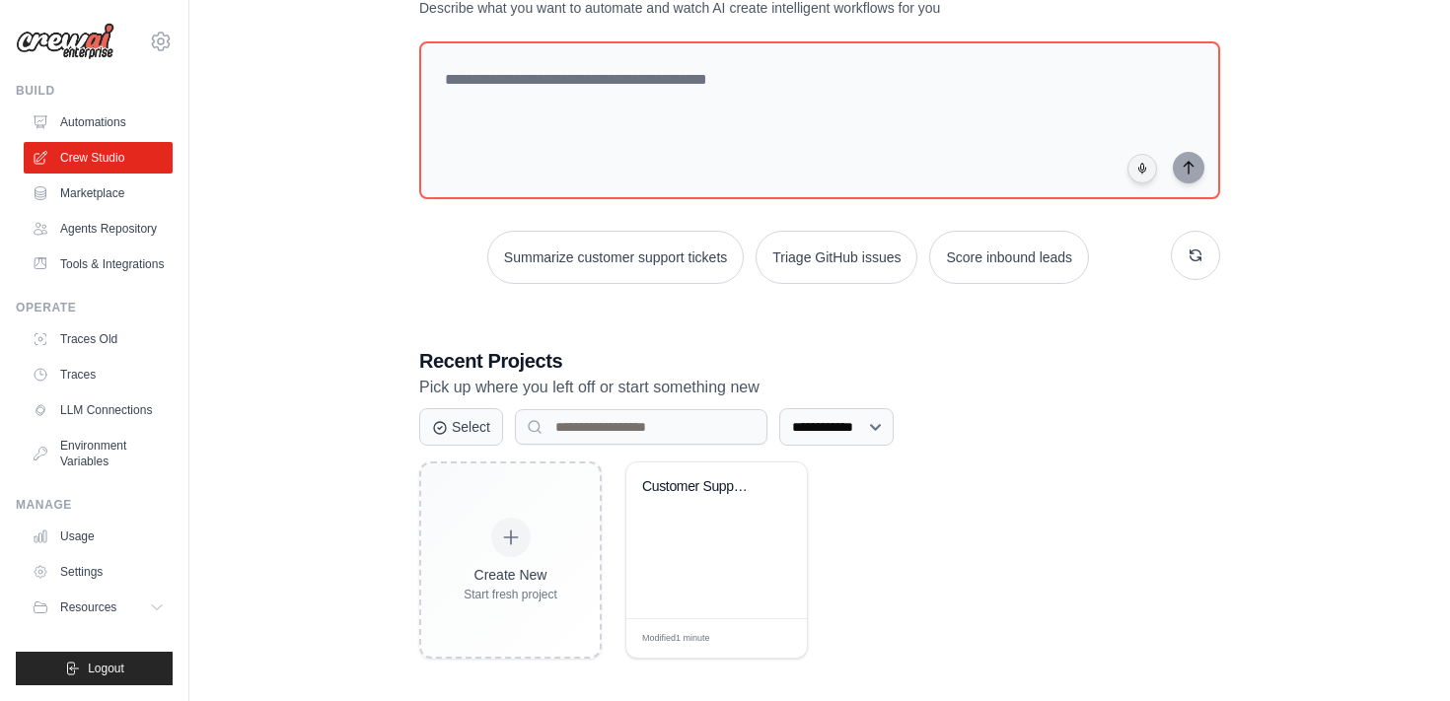
scroll to position [93, 0]
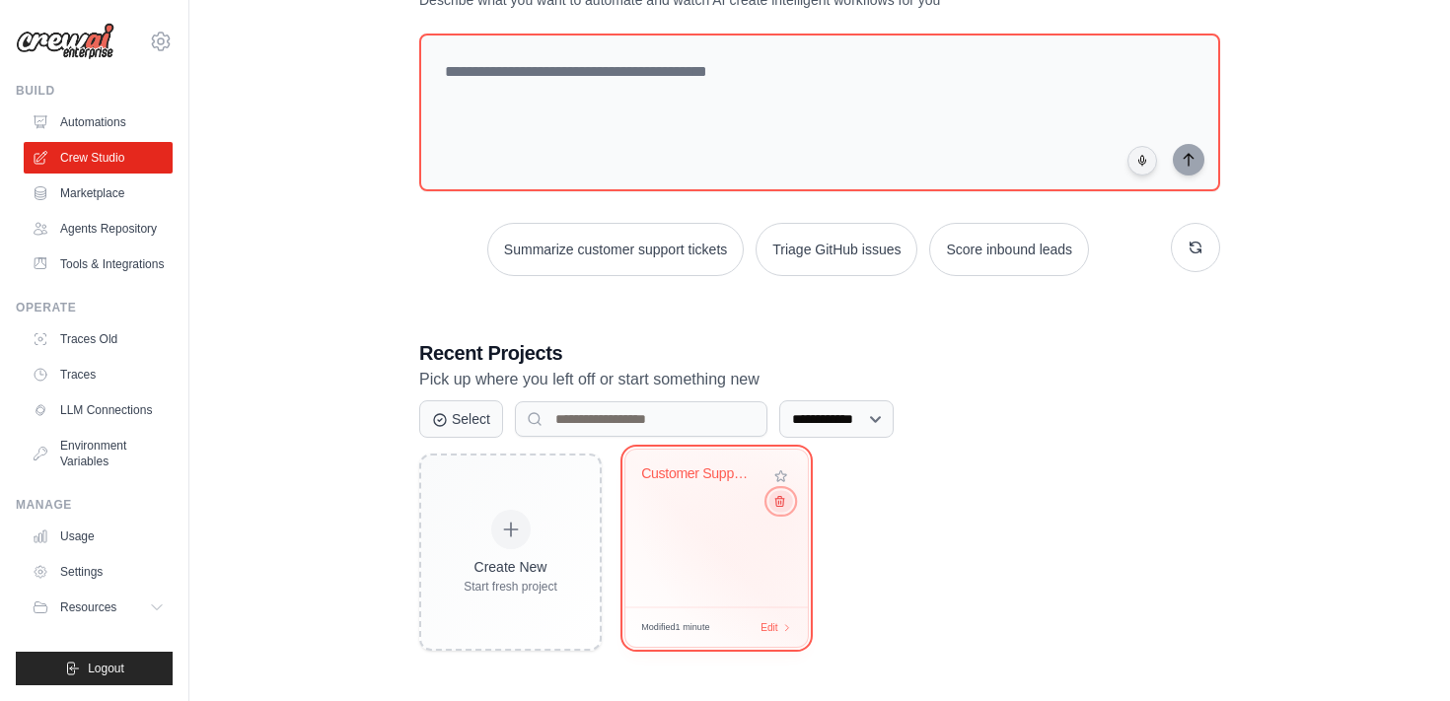
click at [782, 508] on button at bounding box center [780, 501] width 24 height 22
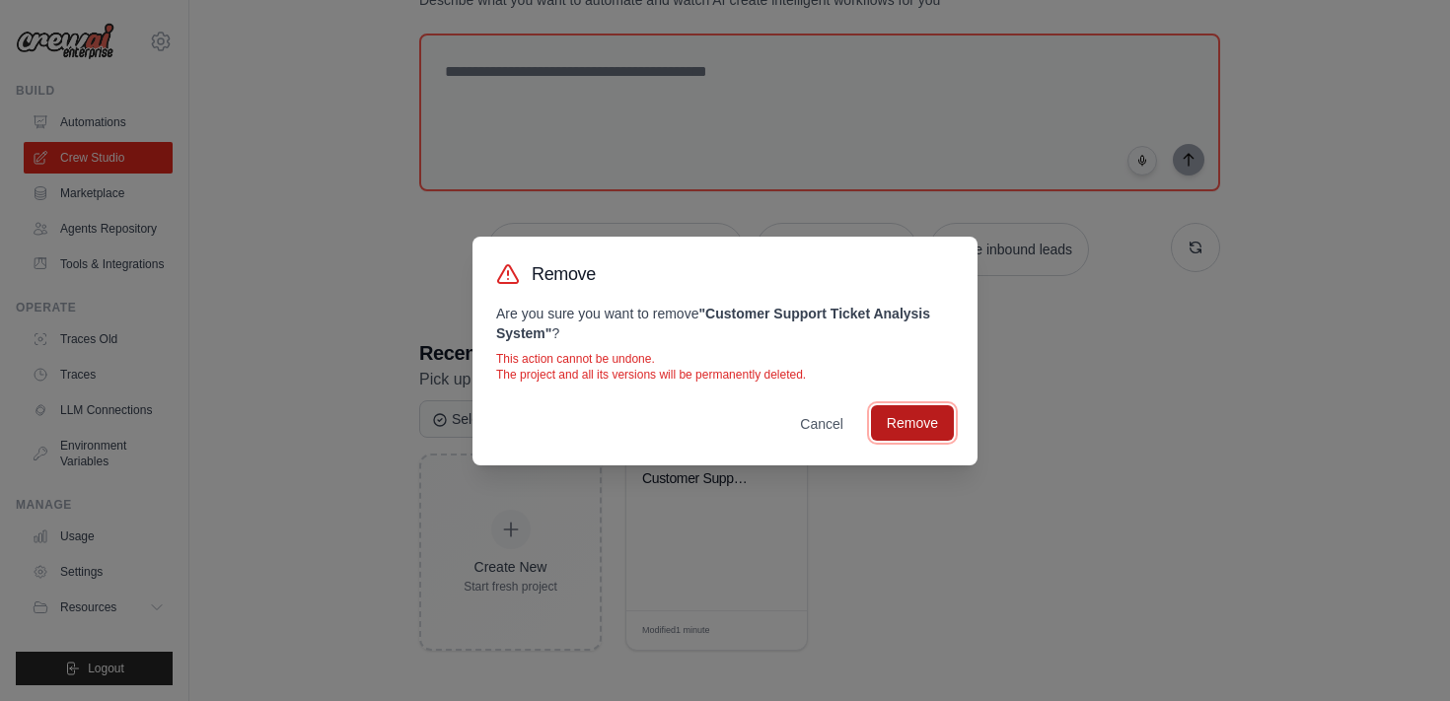
click at [902, 429] on button "Remove" at bounding box center [912, 423] width 83 height 36
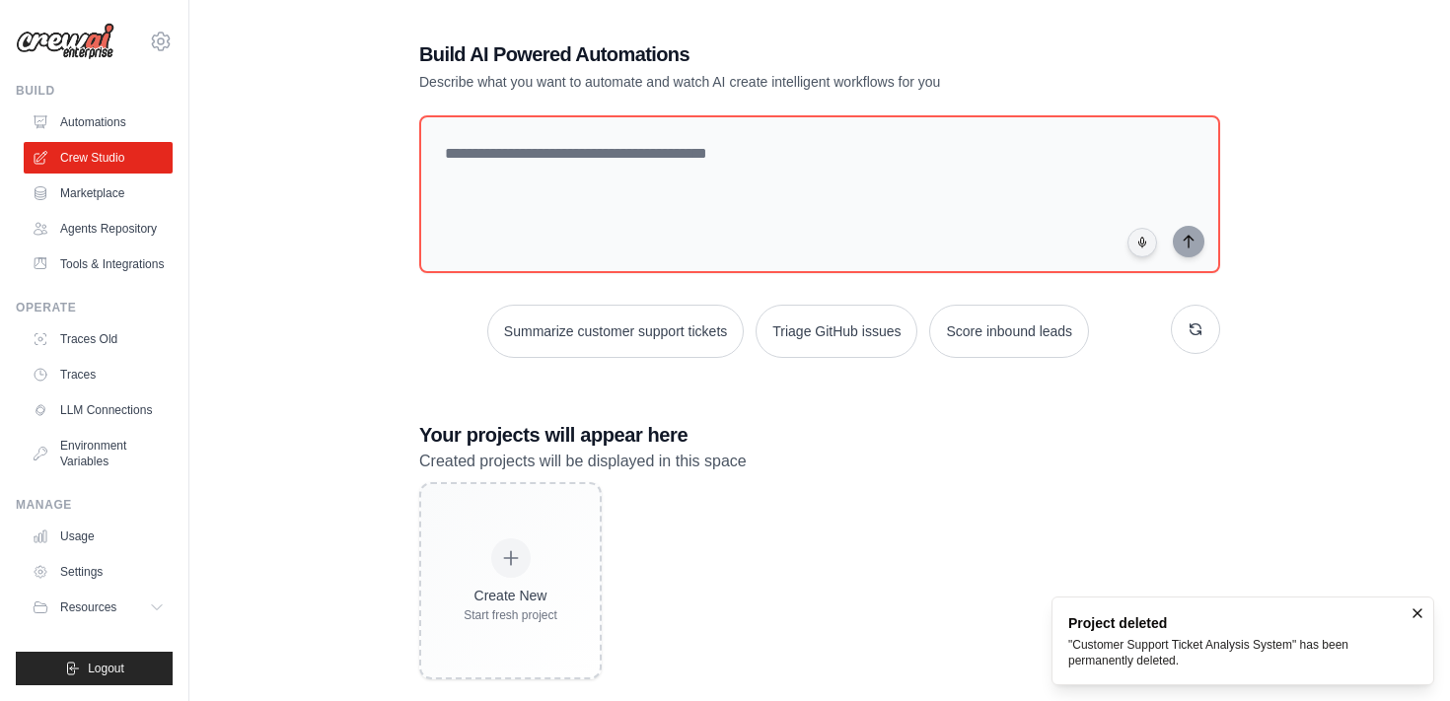
scroll to position [0, 0]
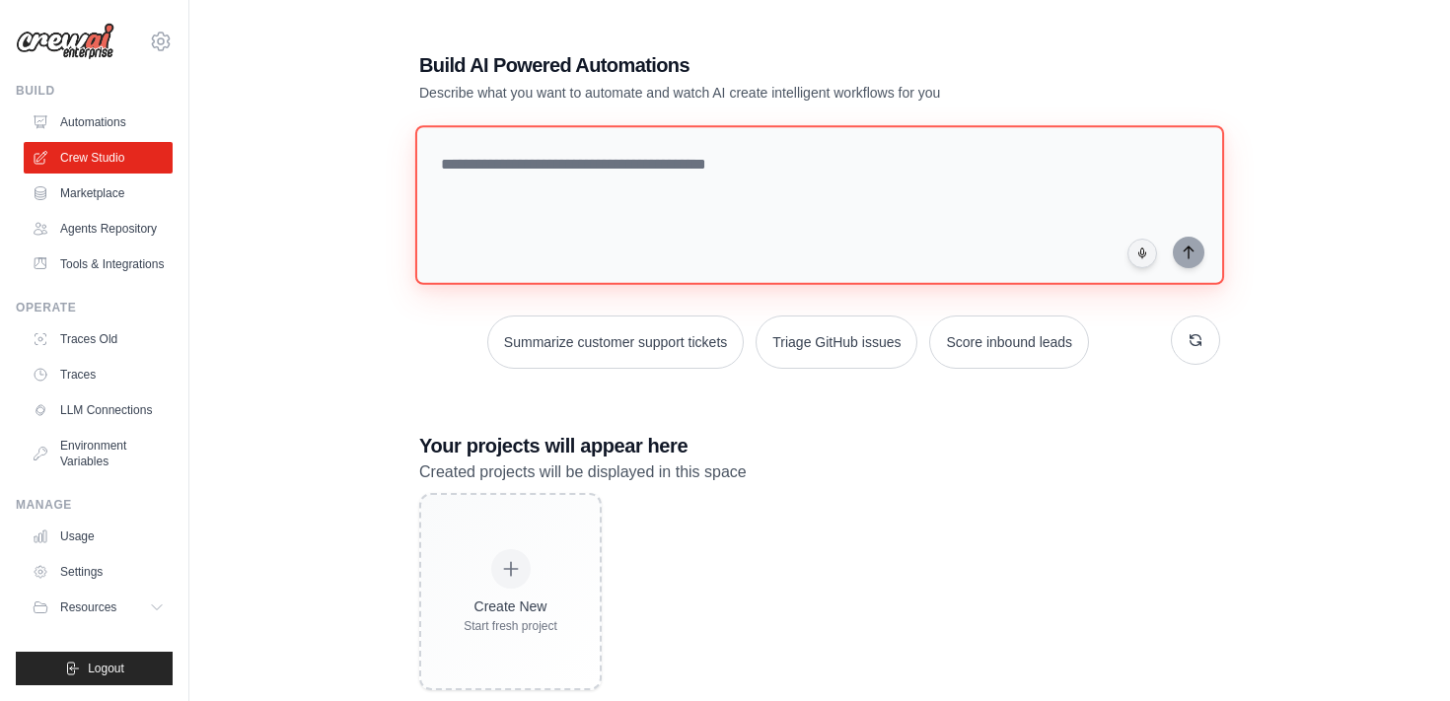
click at [462, 175] on textarea at bounding box center [819, 205] width 809 height 160
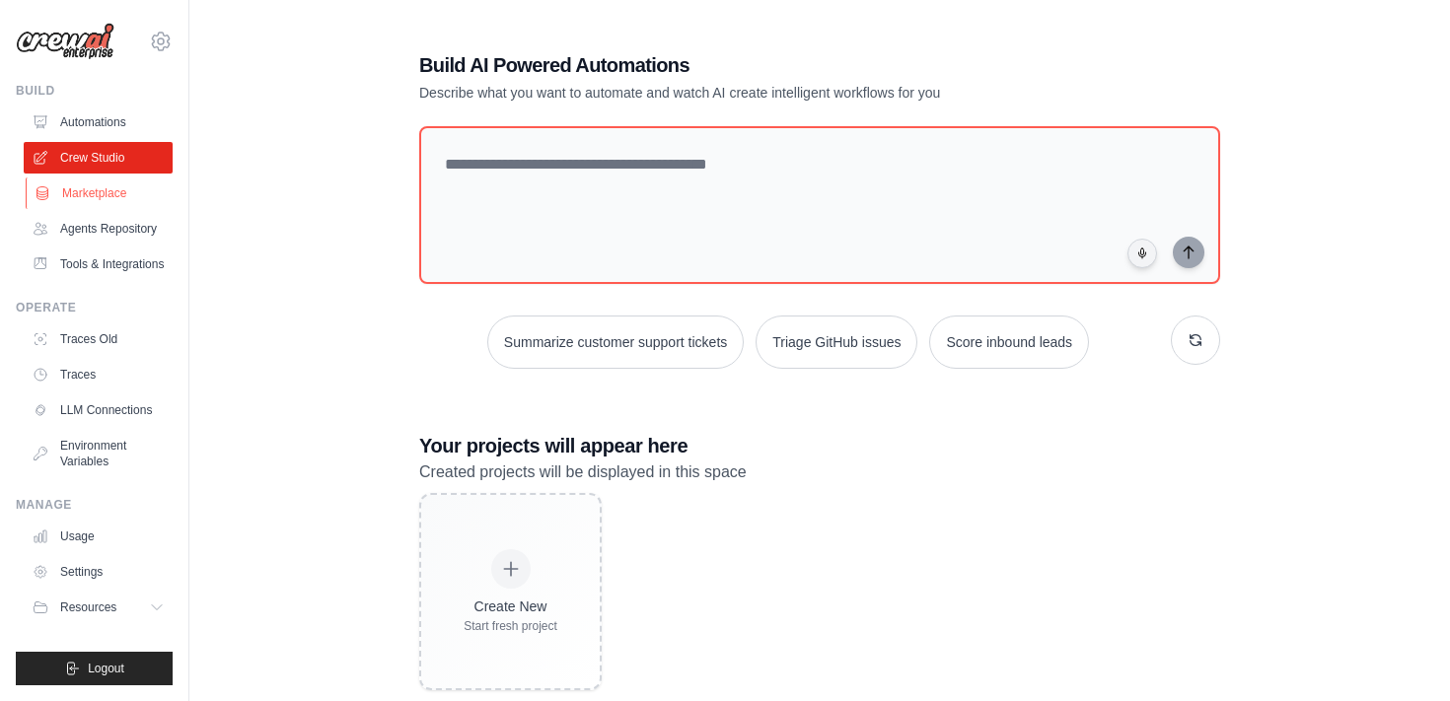
click at [87, 193] on link "Marketplace" at bounding box center [100, 194] width 149 height 32
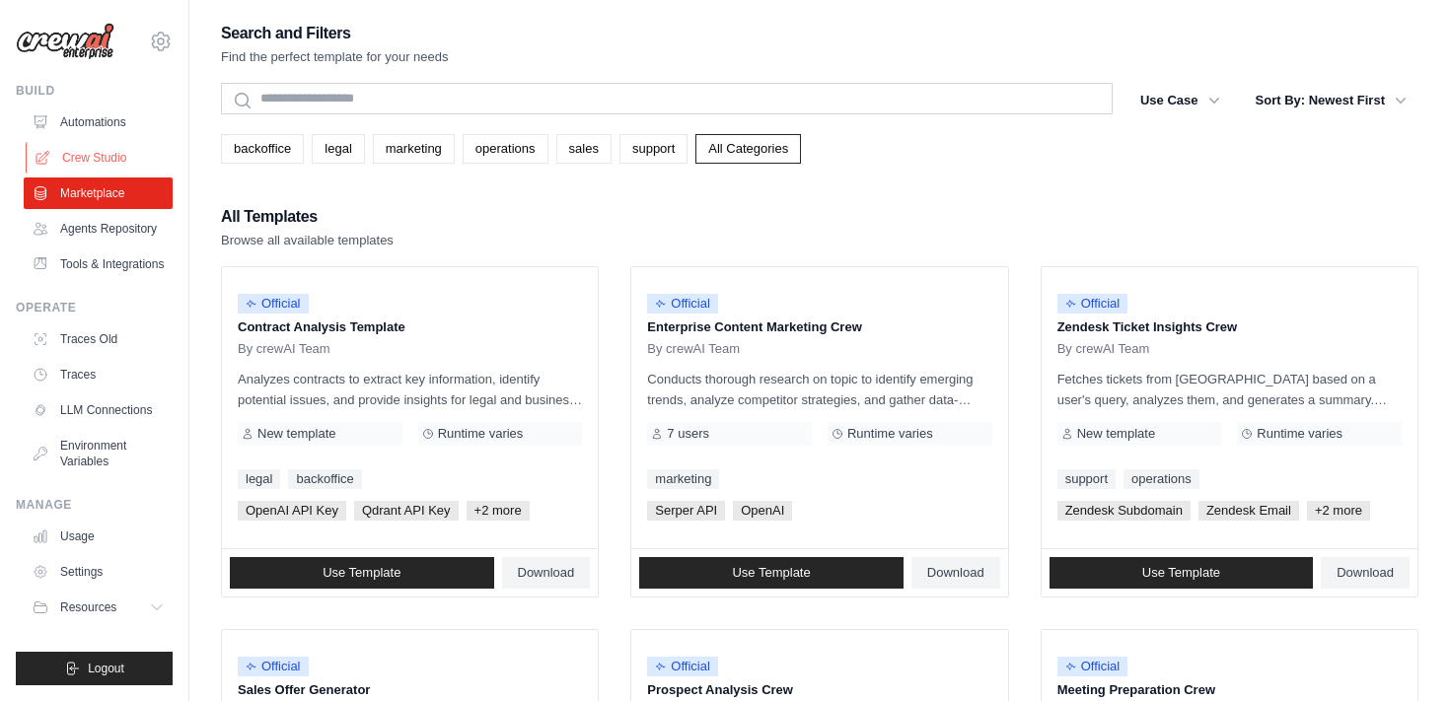
click at [89, 162] on link "Crew Studio" at bounding box center [100, 158] width 149 height 32
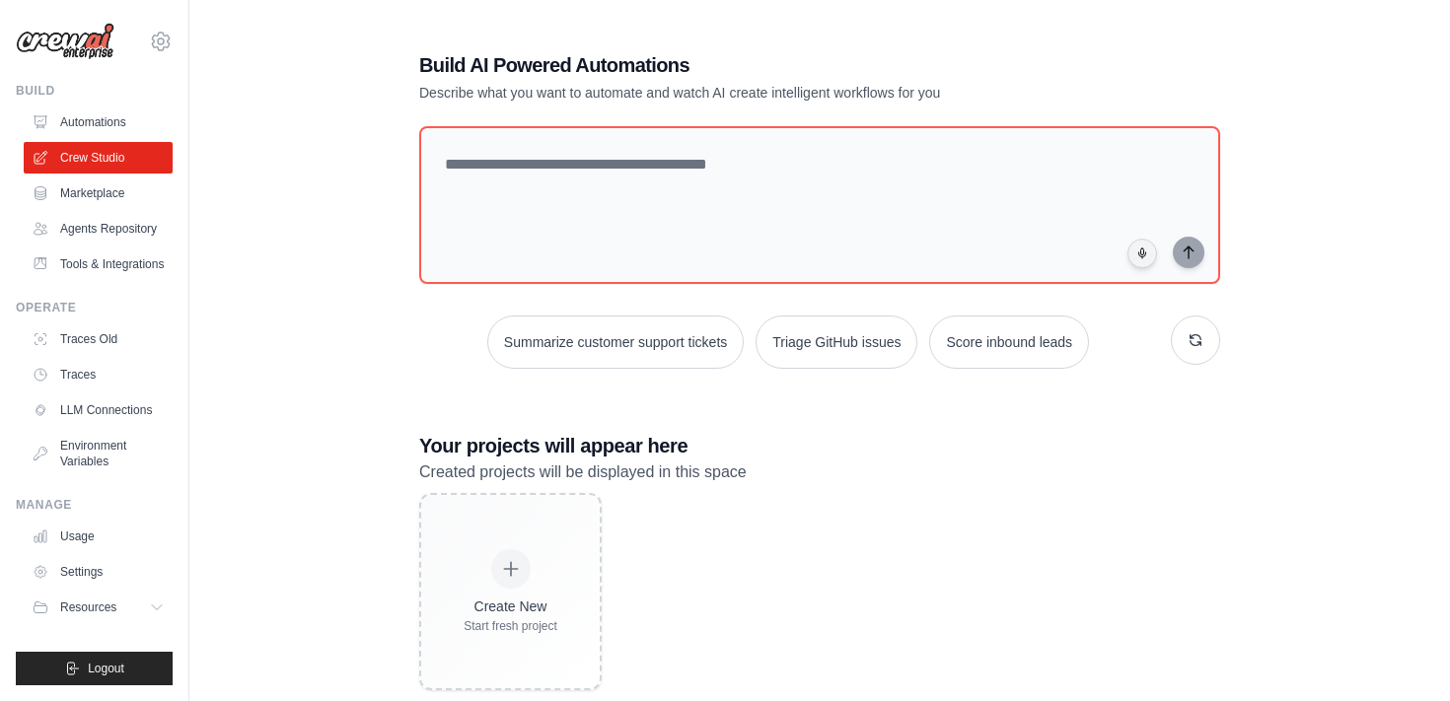
scroll to position [39, 0]
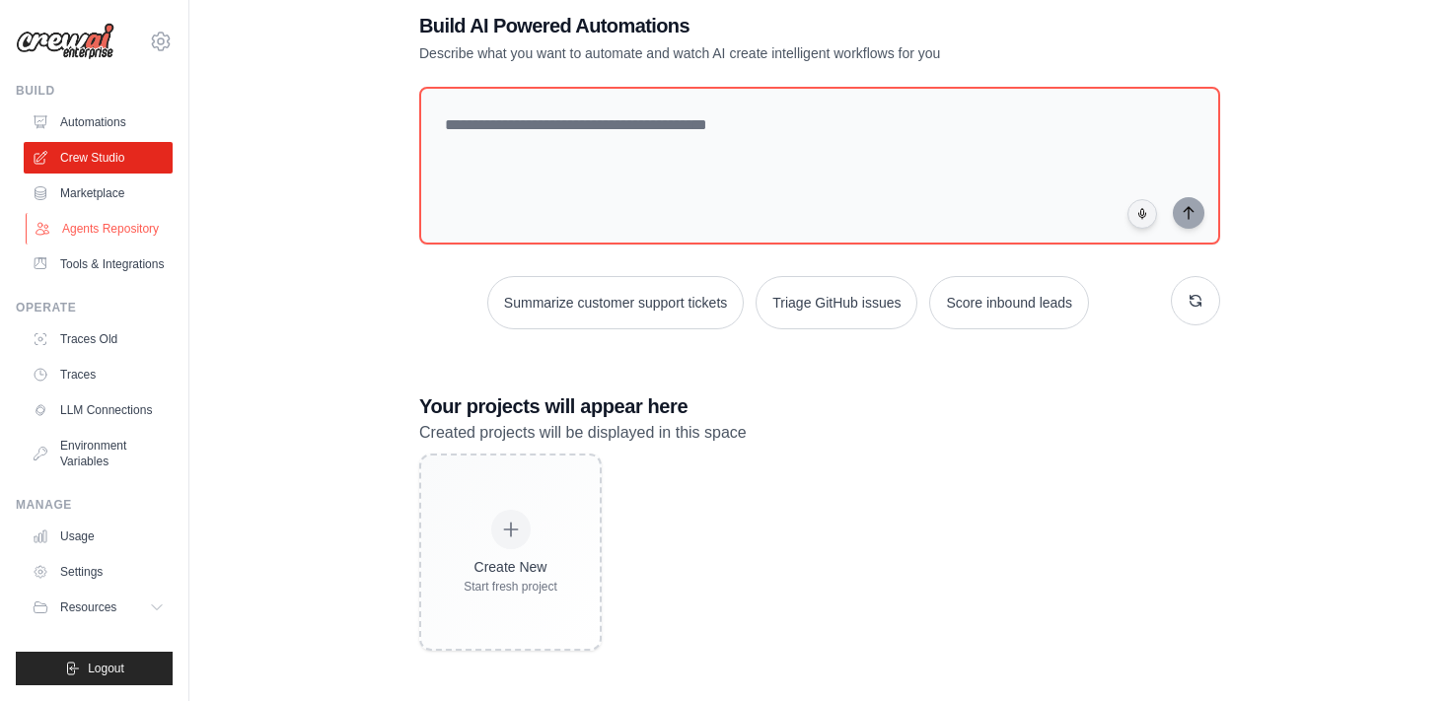
click at [112, 238] on link "Agents Repository" at bounding box center [100, 229] width 149 height 32
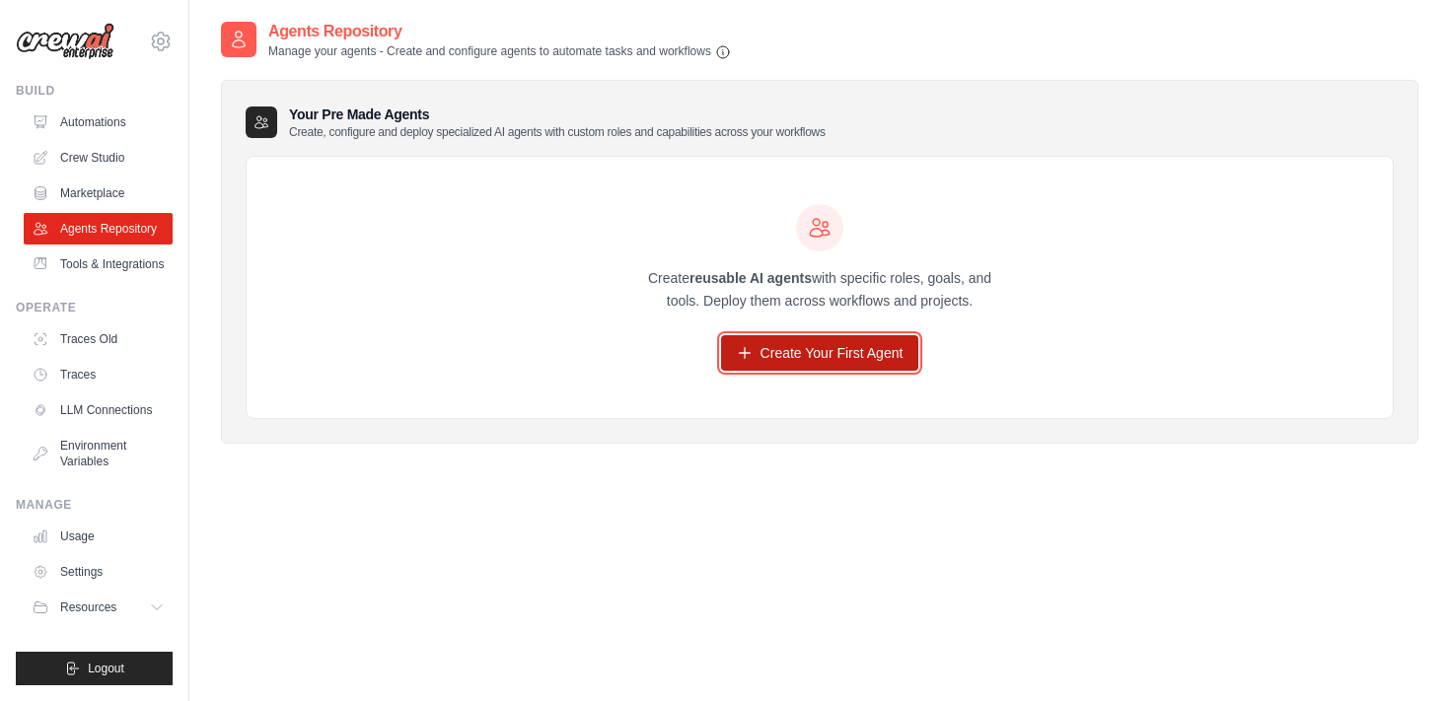
click at [788, 356] on link "Create Your First Agent" at bounding box center [820, 353] width 198 height 36
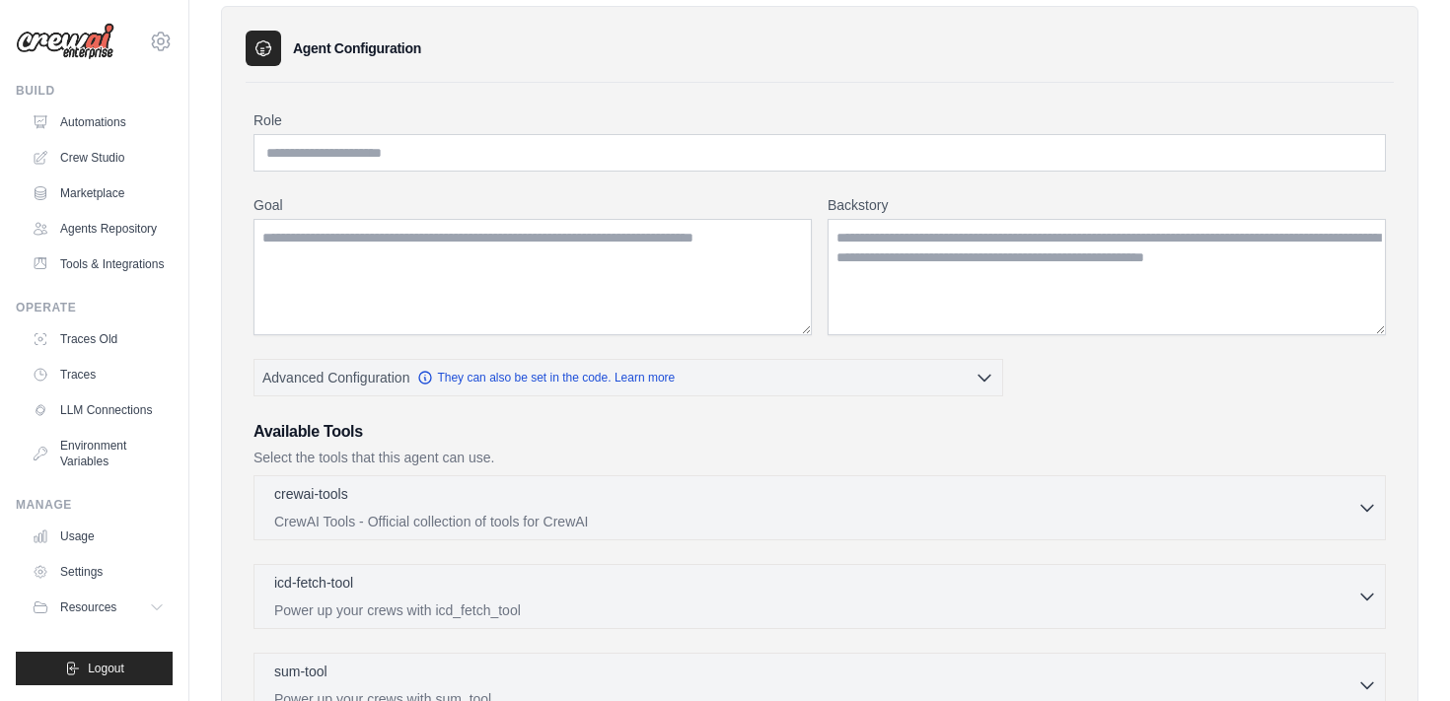
scroll to position [75, 0]
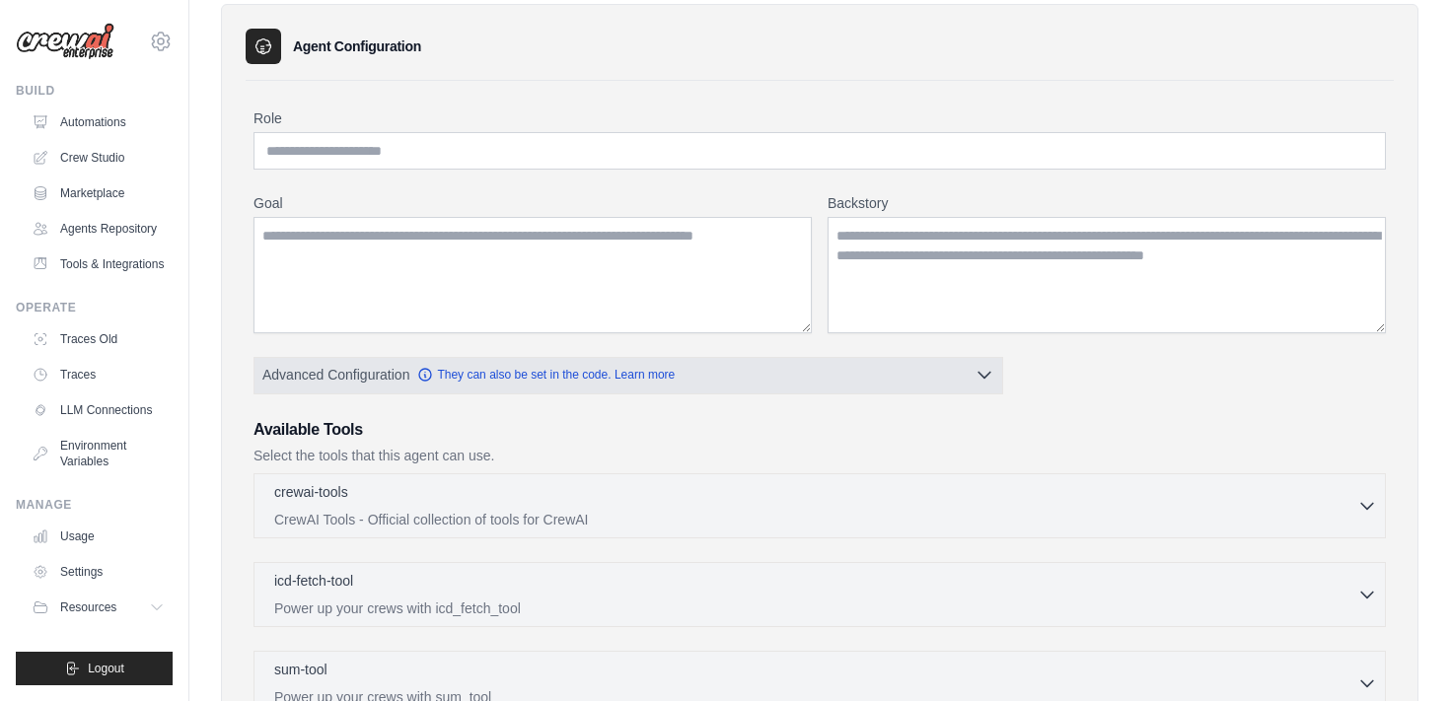
click at [982, 373] on icon "button" at bounding box center [985, 375] width 20 height 20
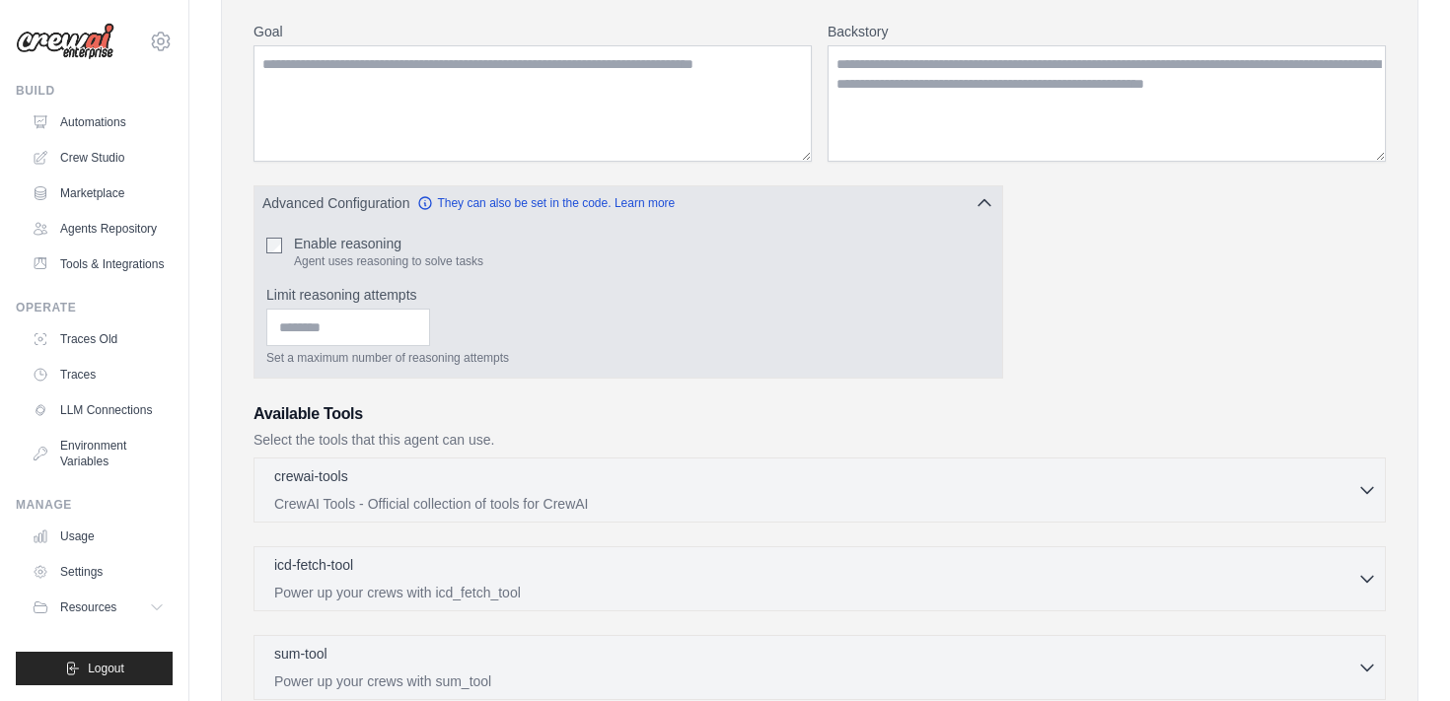
scroll to position [249, 0]
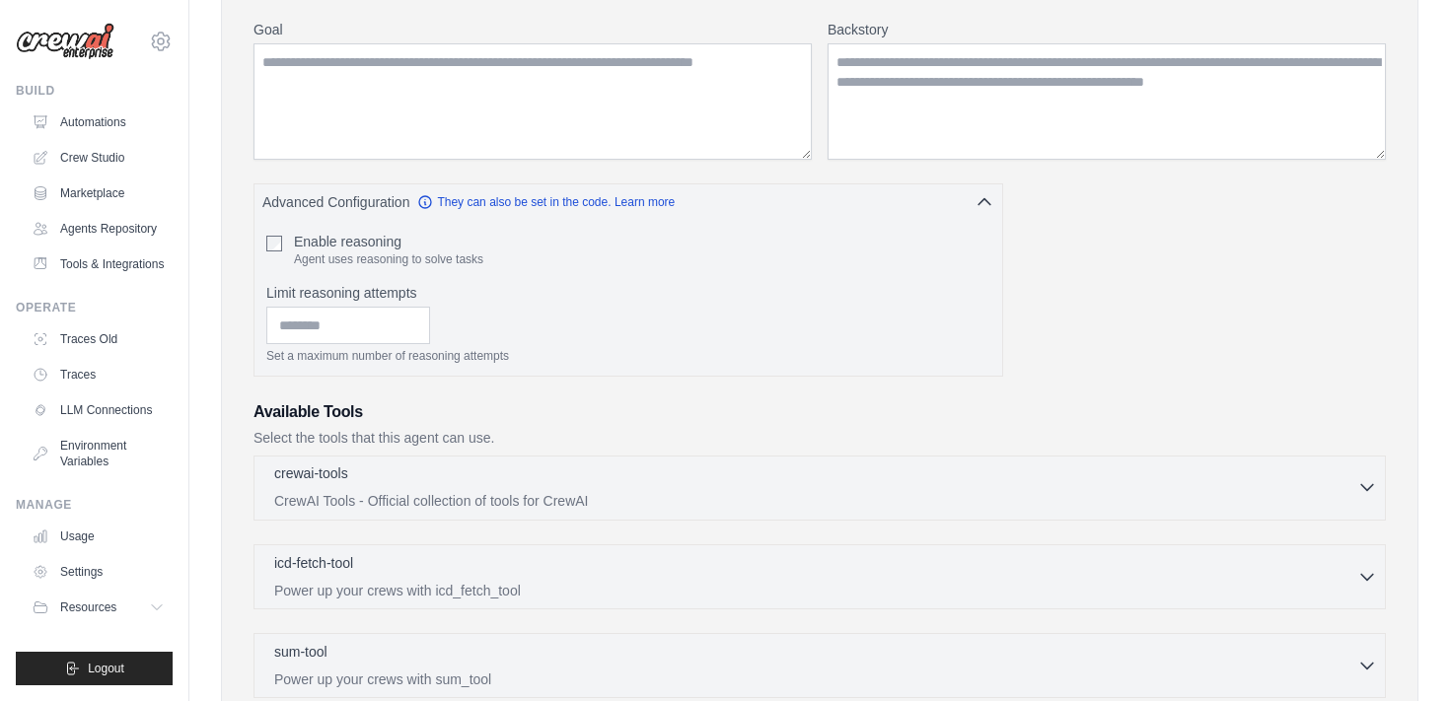
click at [1360, 489] on icon "button" at bounding box center [1367, 487] width 20 height 20
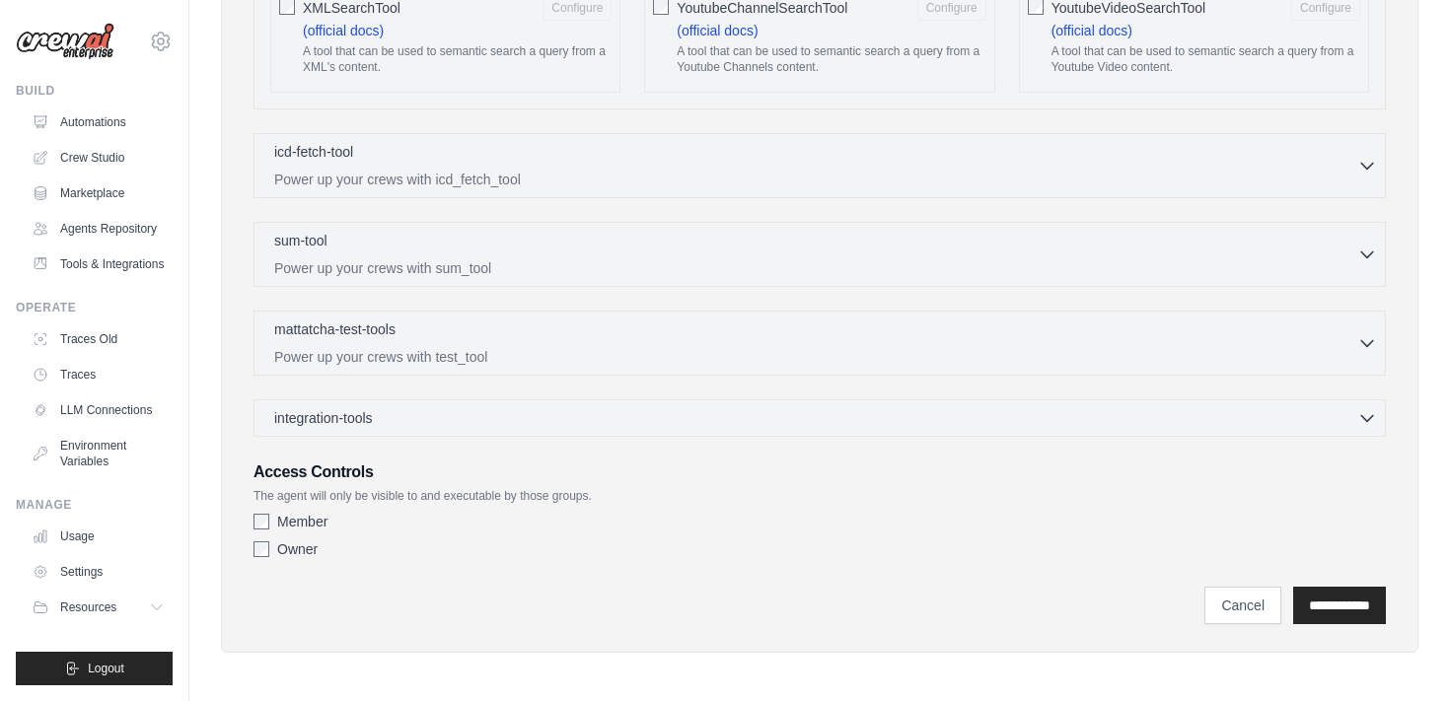
scroll to position [3942, 0]
click at [1371, 164] on icon "button" at bounding box center [1367, 163] width 20 height 20
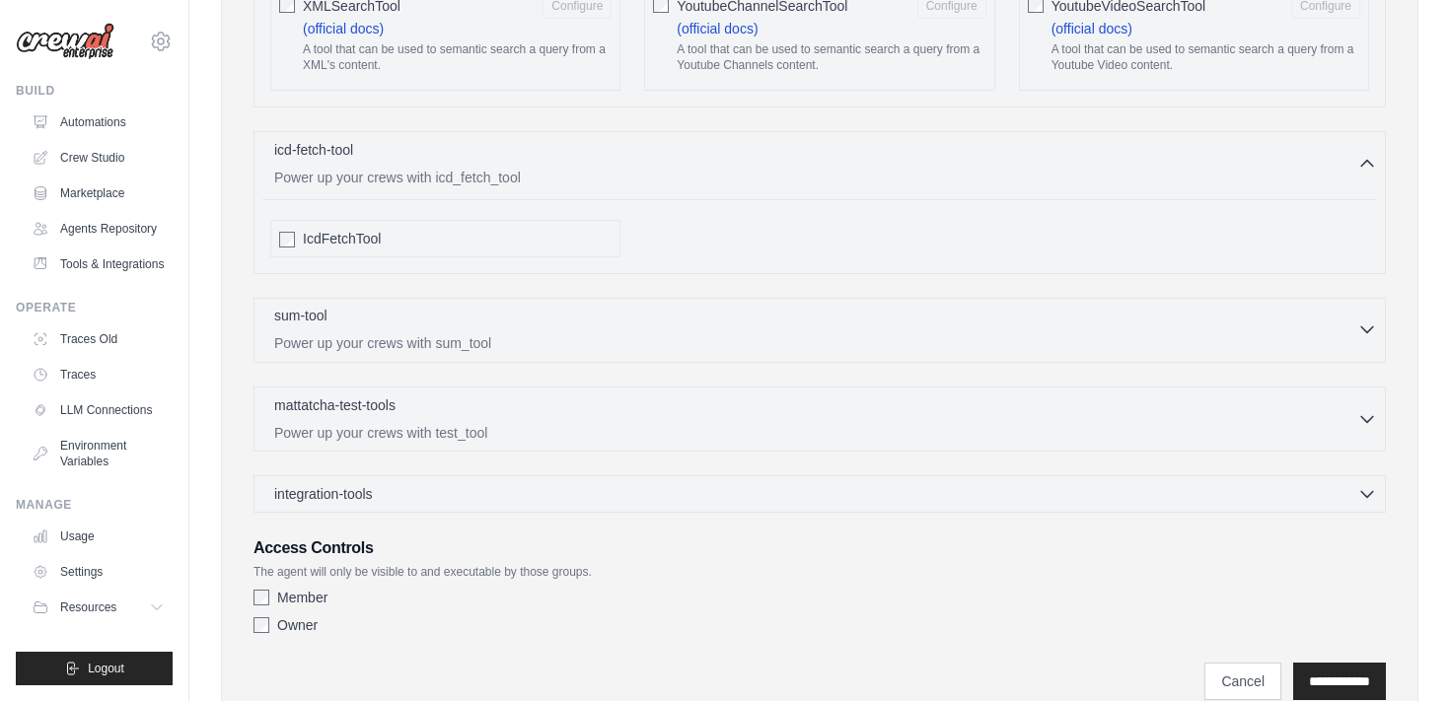
click at [1364, 327] on icon "button" at bounding box center [1367, 330] width 20 height 20
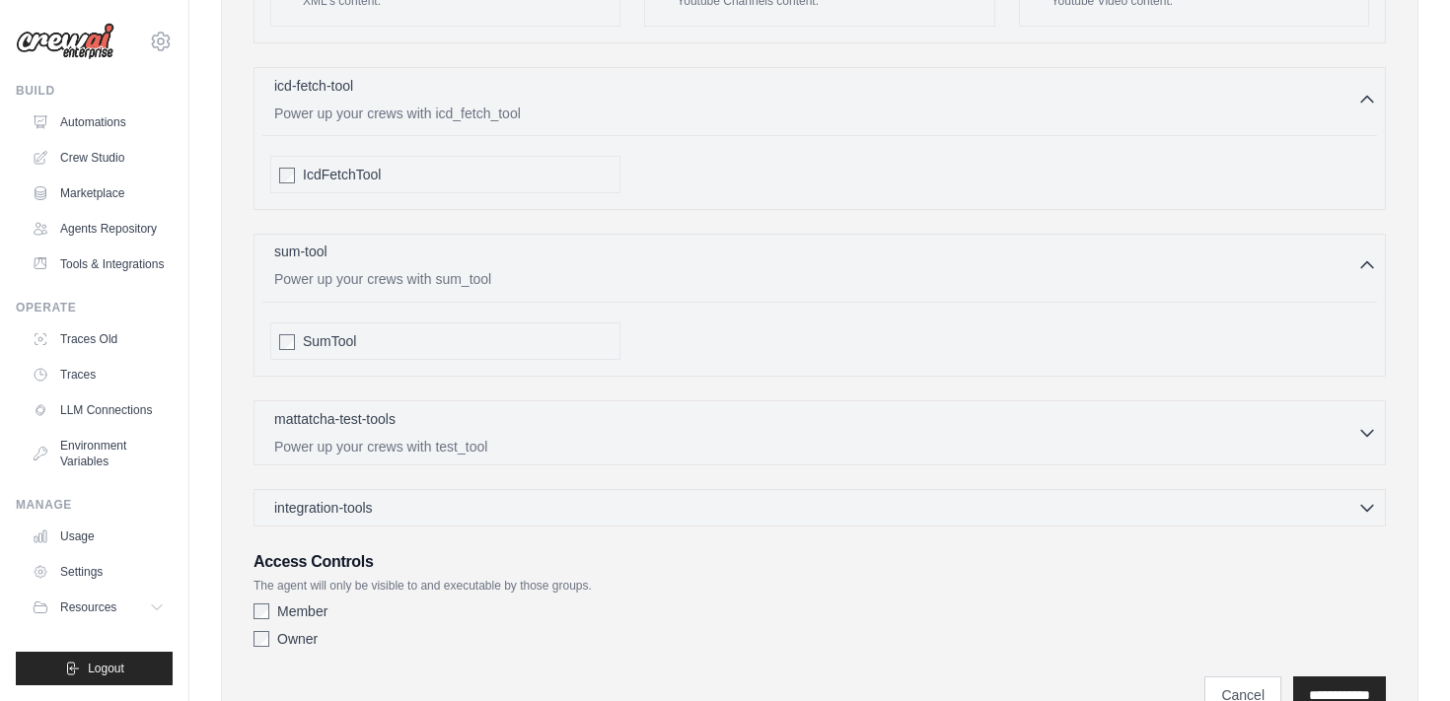
scroll to position [4007, 0]
click at [1369, 431] on icon "button" at bounding box center [1367, 431] width 12 height 6
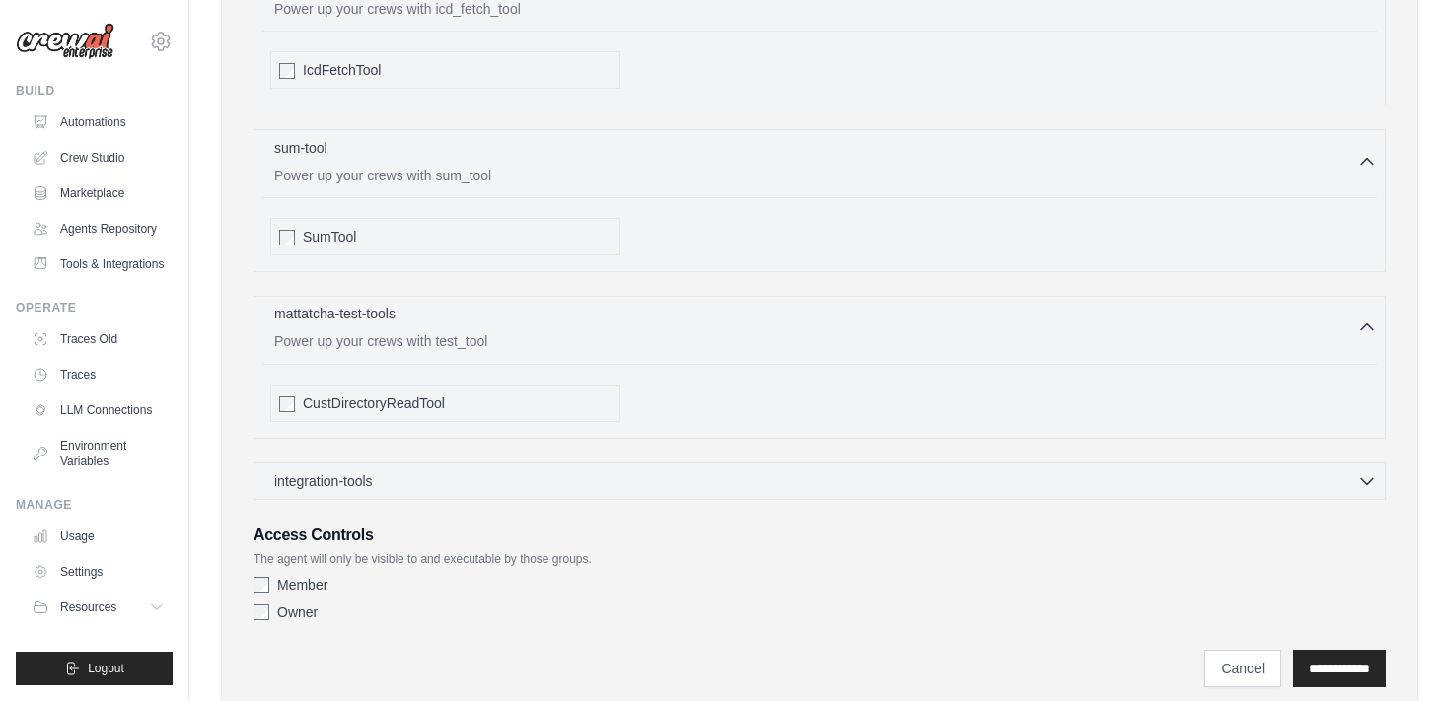
scroll to position [4176, 0]
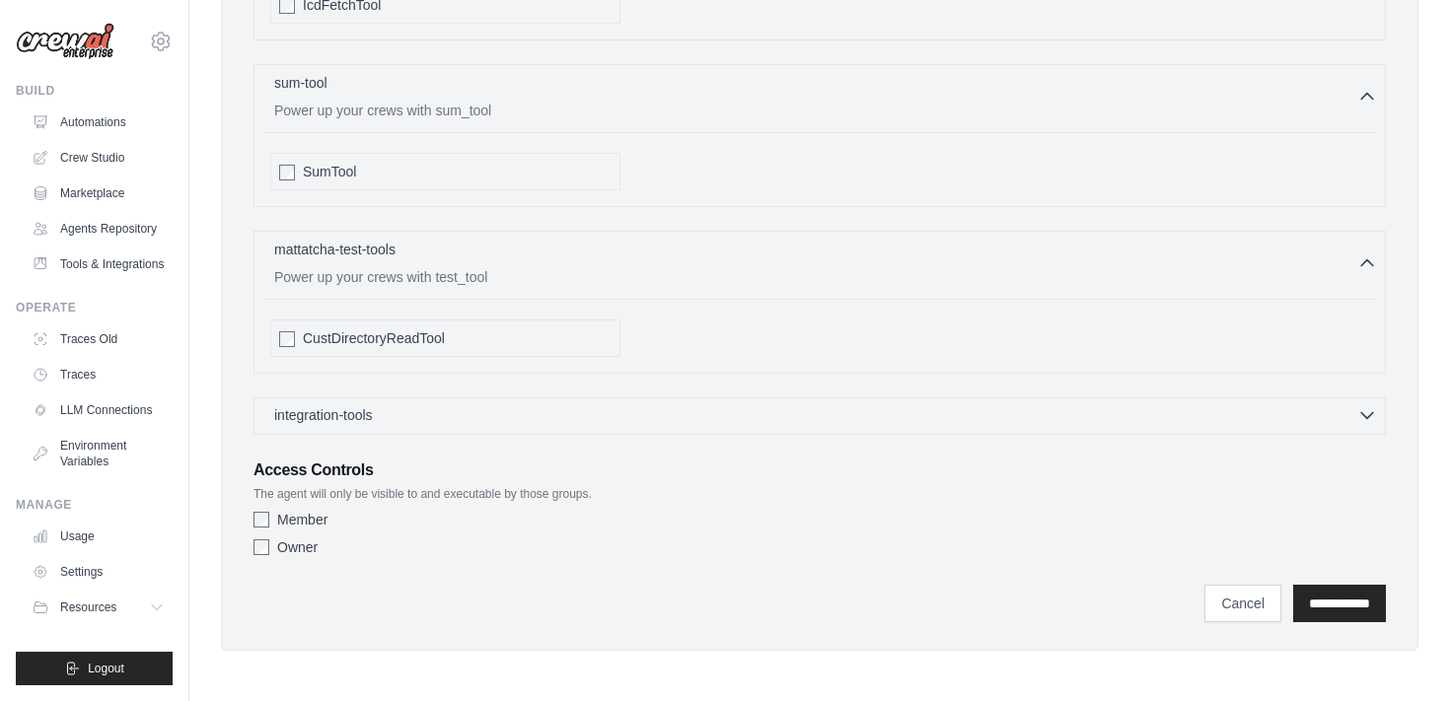
click at [1373, 420] on icon "button" at bounding box center [1367, 415] width 20 height 20
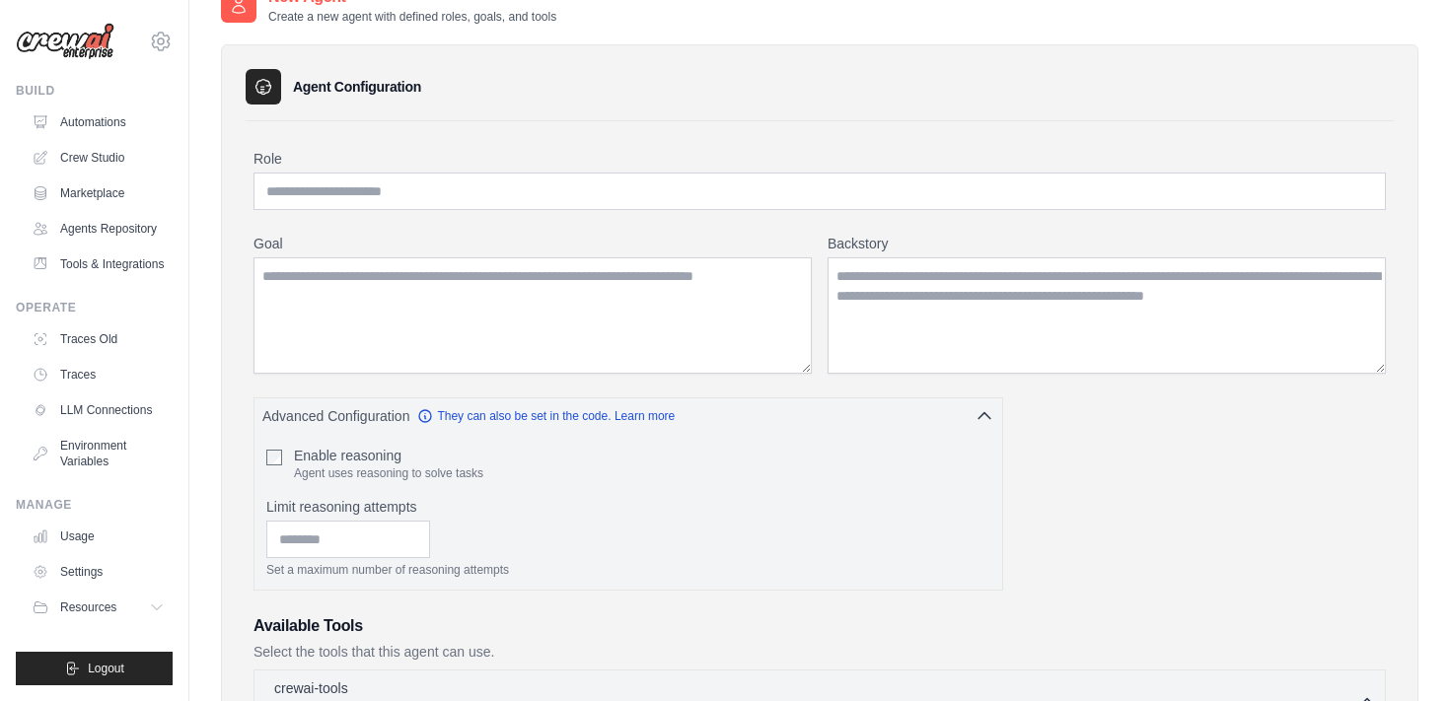
scroll to position [0, 0]
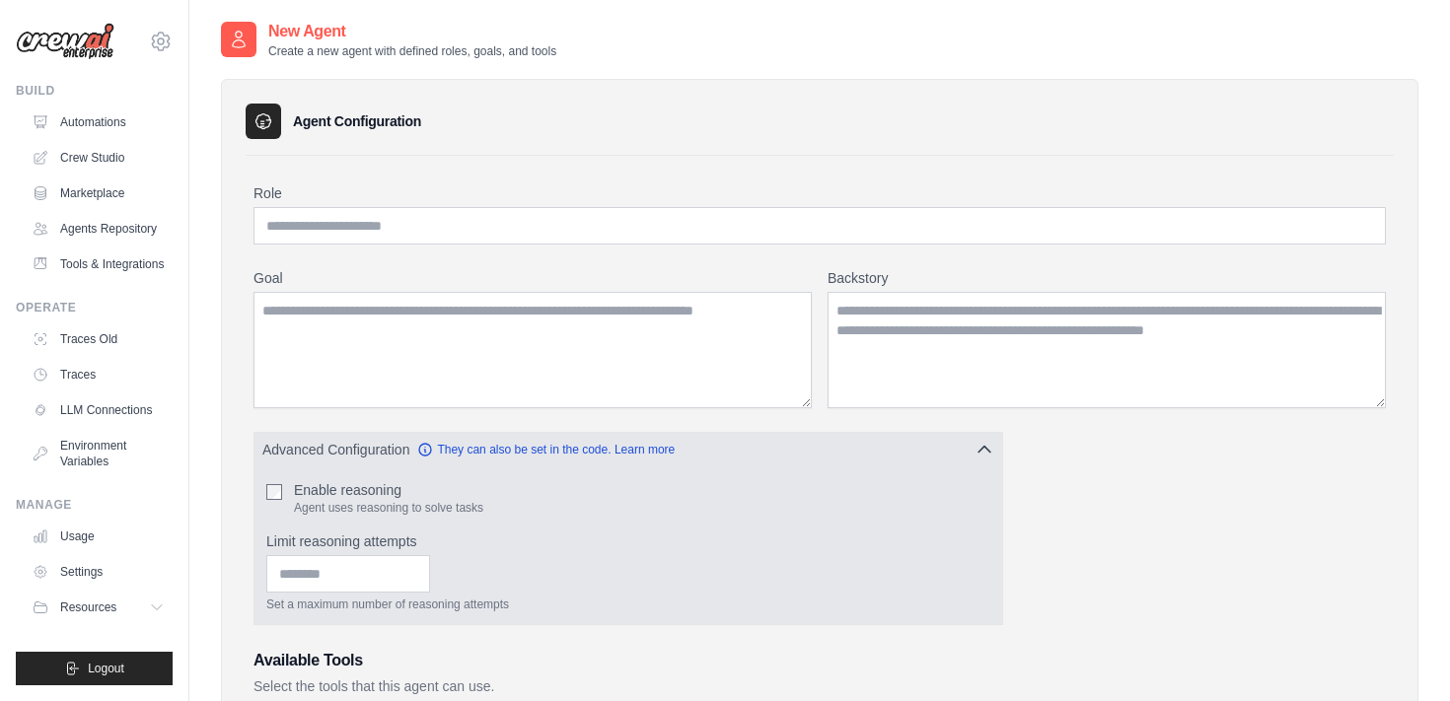
click at [980, 448] on icon "button" at bounding box center [985, 450] width 20 height 20
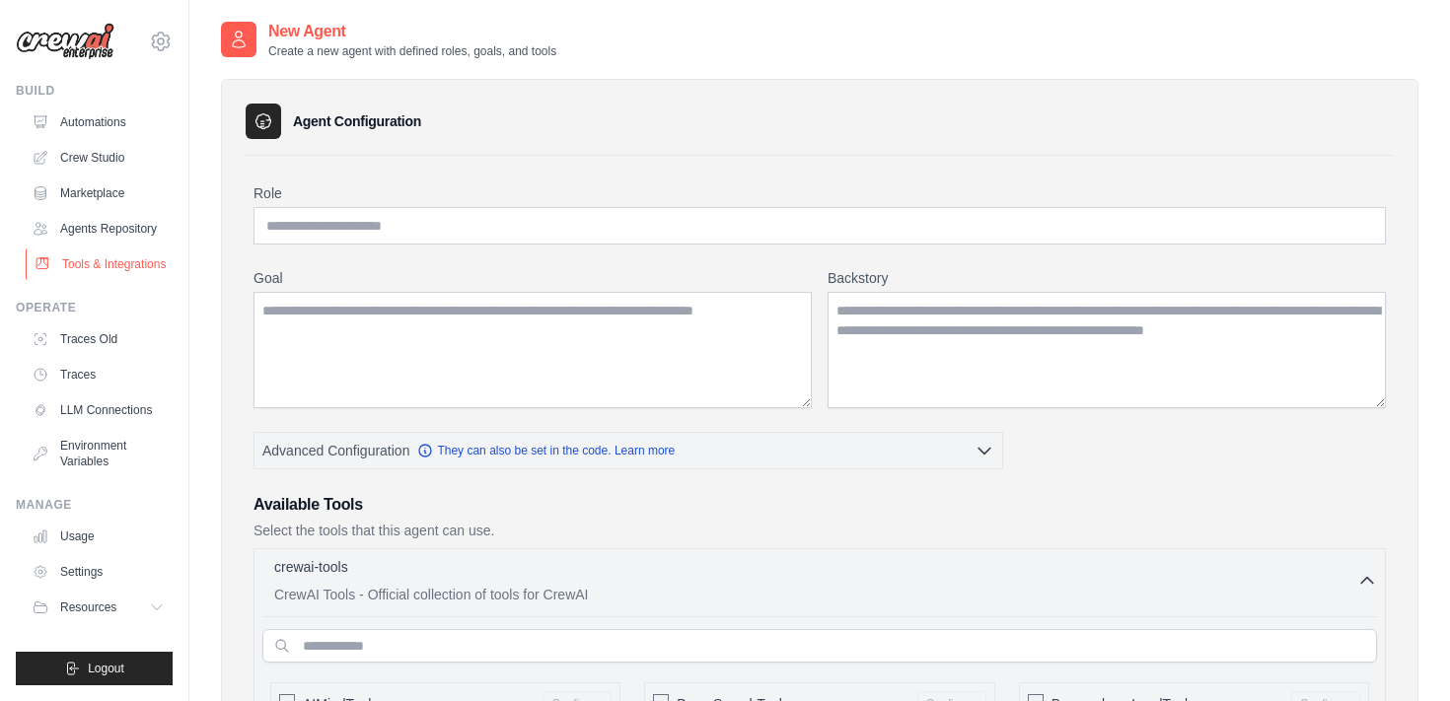
click at [124, 265] on link "Tools & Integrations" at bounding box center [100, 265] width 149 height 32
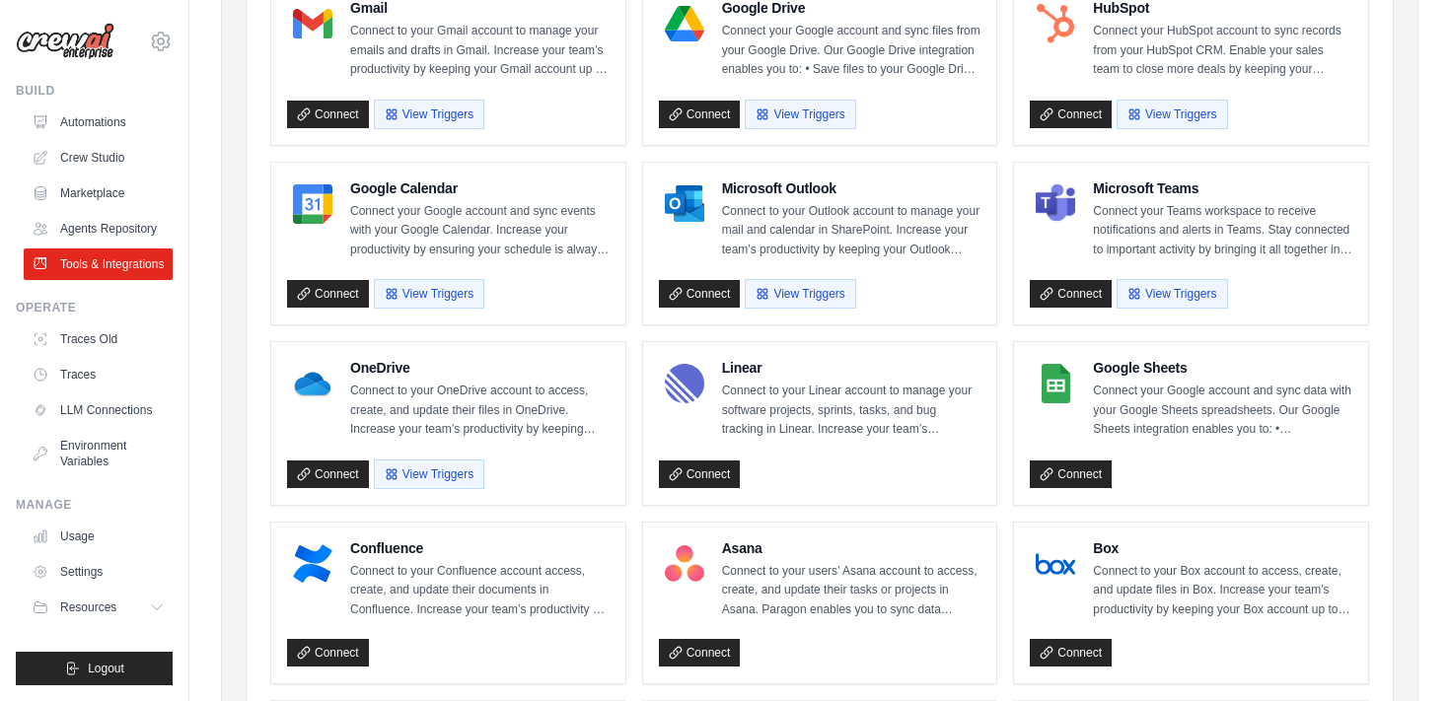
scroll to position [65, 0]
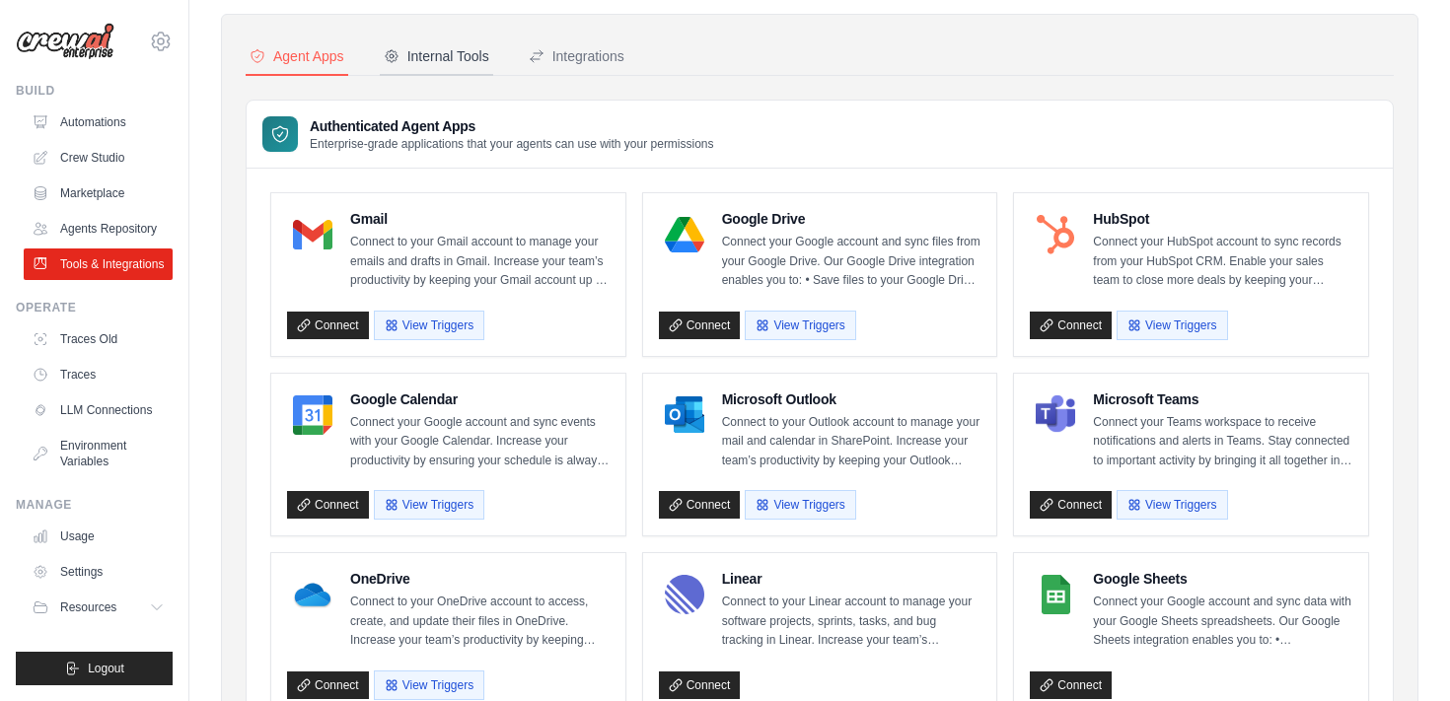
click at [480, 71] on button "Internal Tools" at bounding box center [436, 56] width 113 height 37
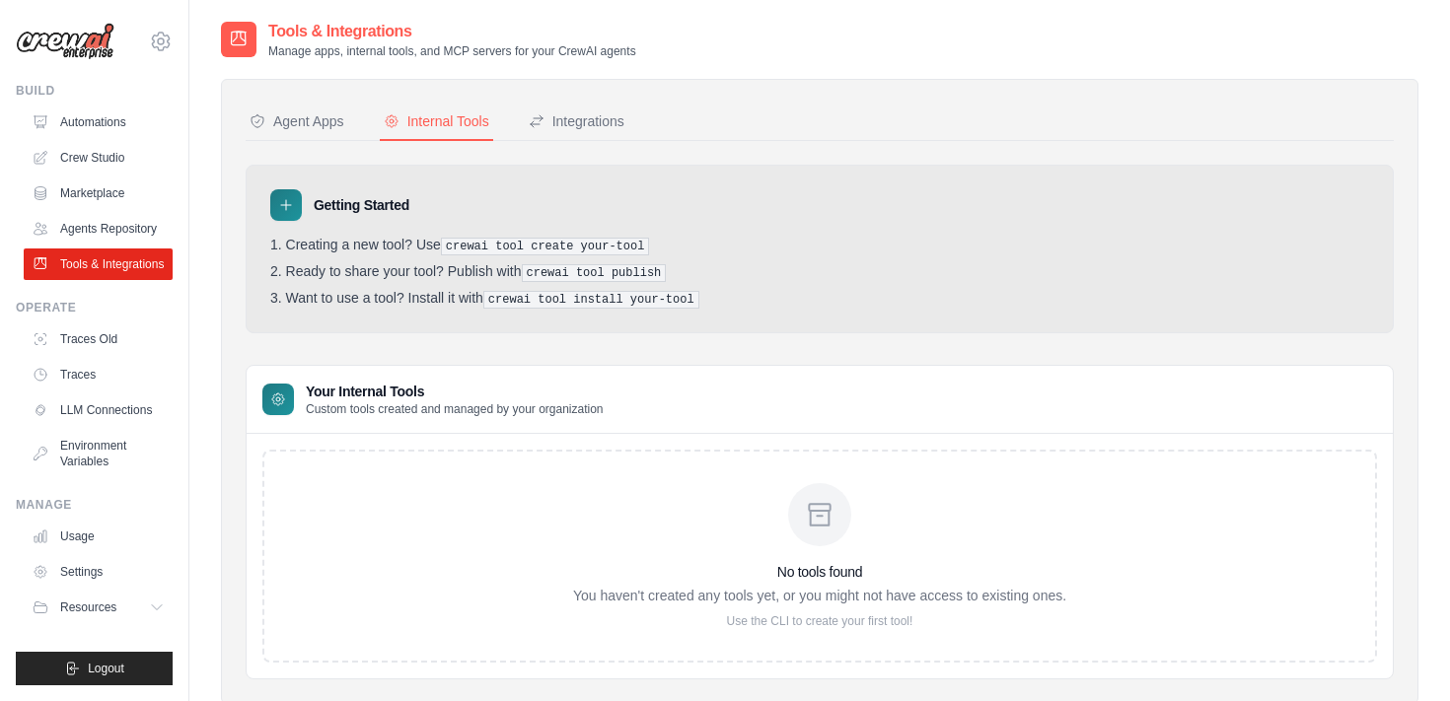
scroll to position [52, 0]
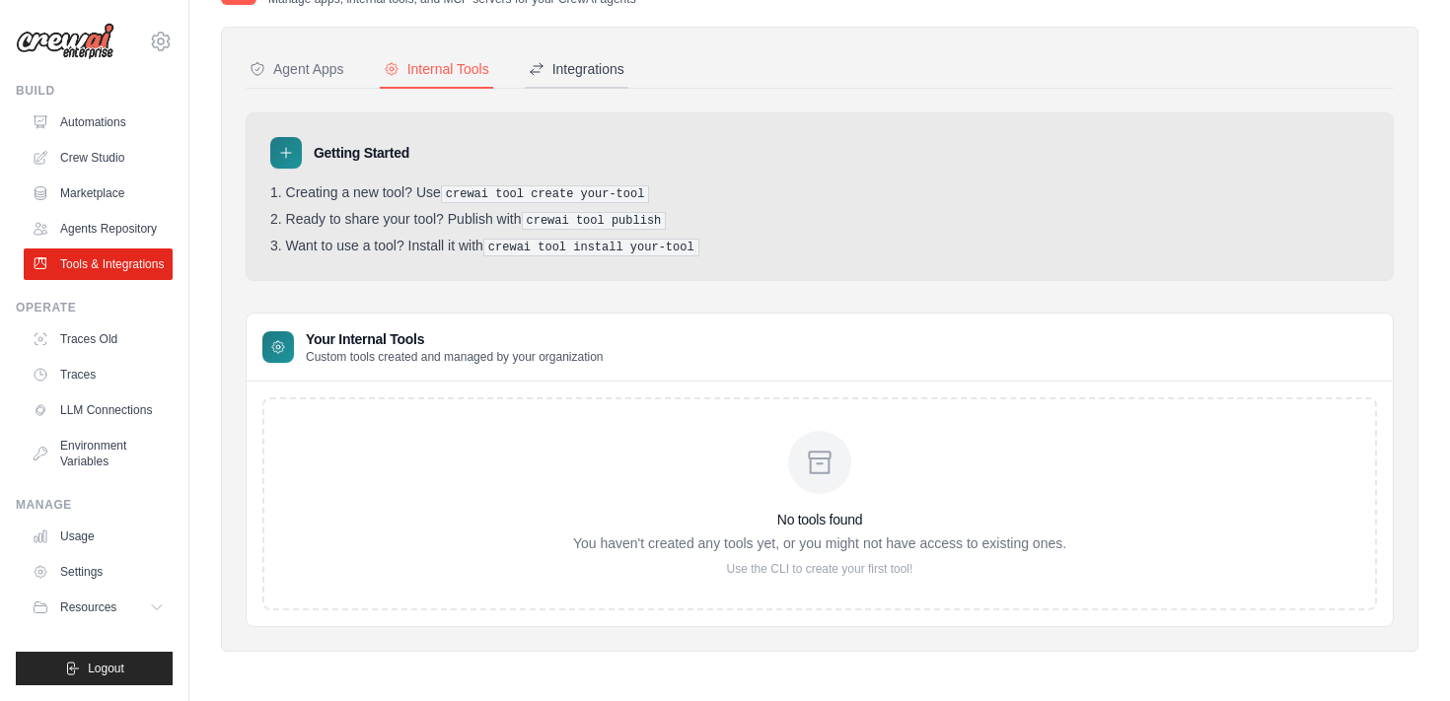
click at [614, 54] on button "Integrations" at bounding box center [577, 69] width 104 height 37
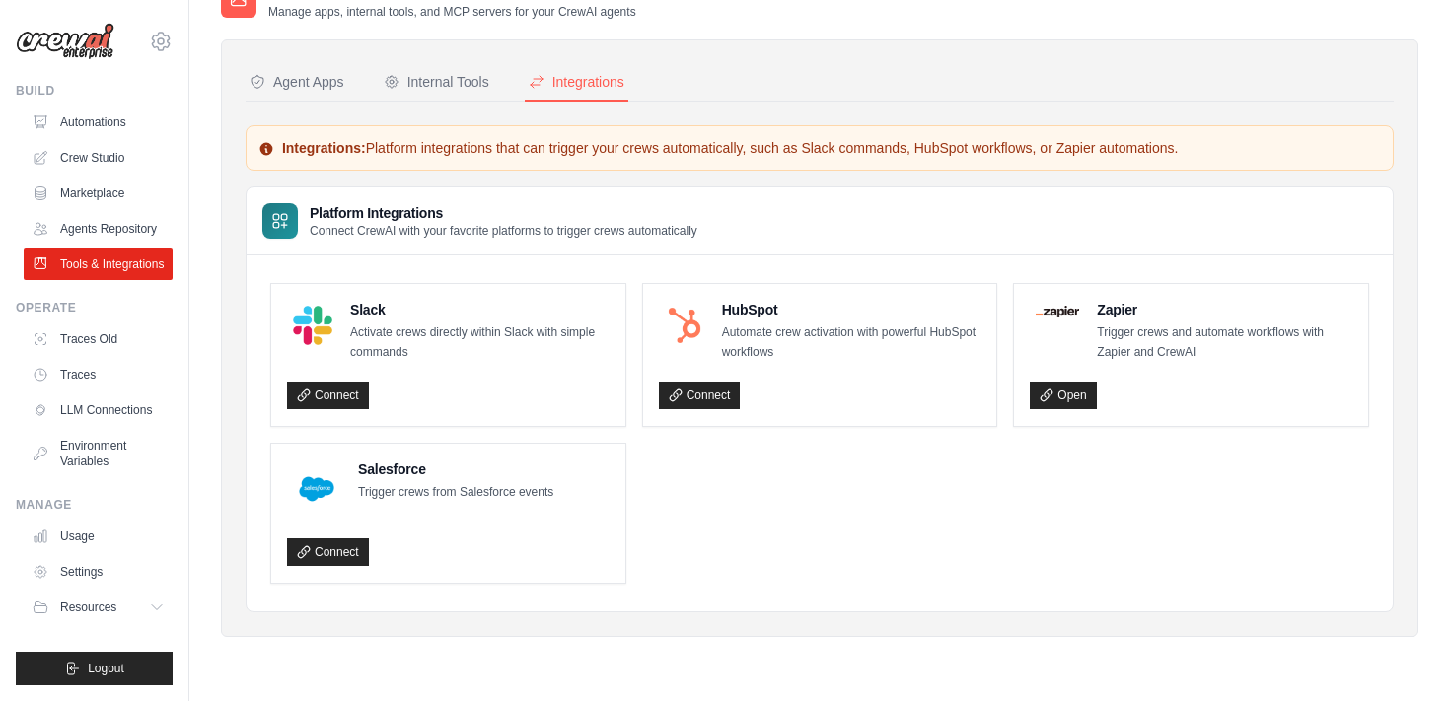
scroll to position [39, 0]
click at [101, 128] on link "Automations" at bounding box center [100, 123] width 149 height 32
